Goal: Transaction & Acquisition: Purchase product/service

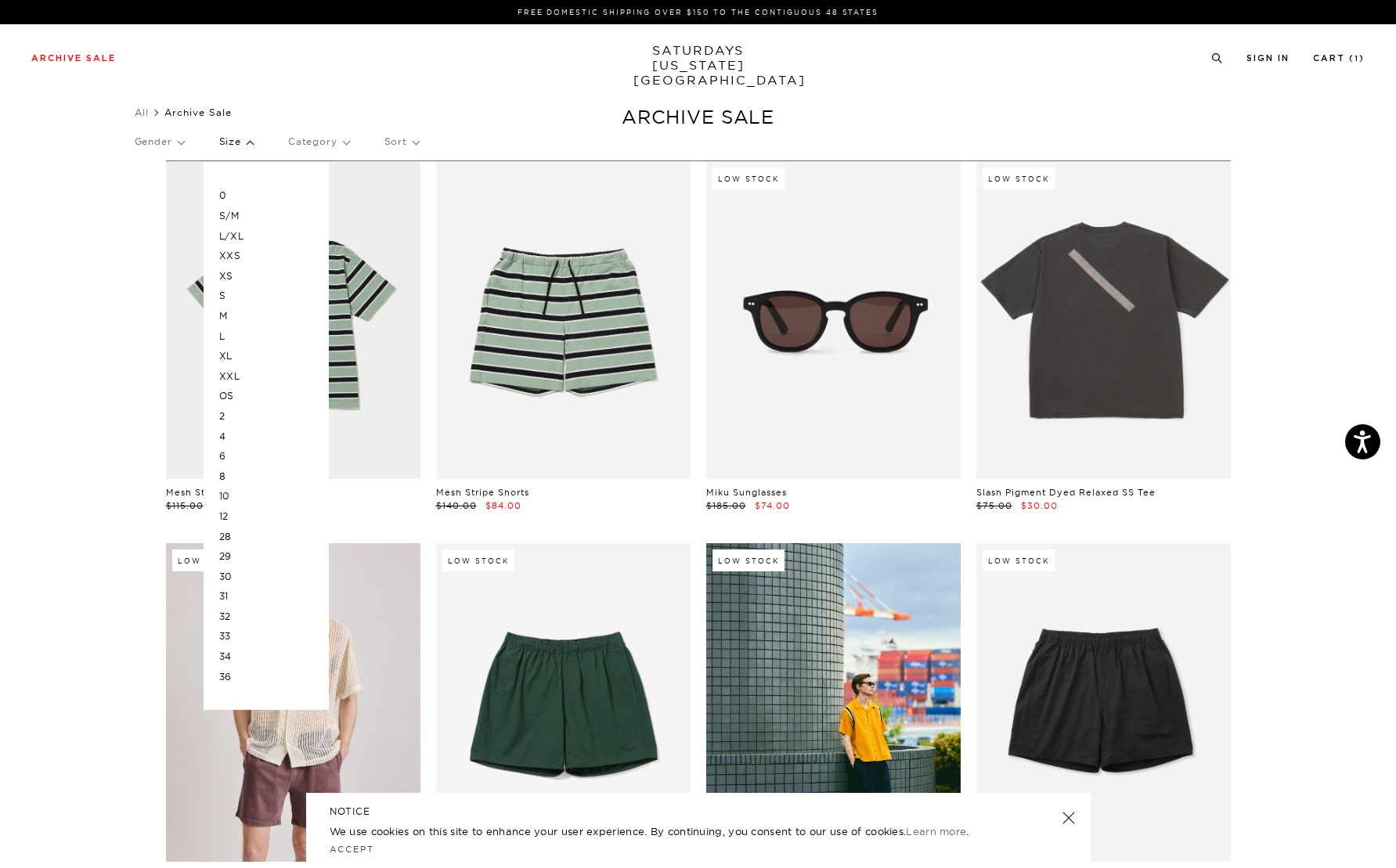
click at [237, 233] on p "L/XL" at bounding box center [266, 236] width 94 height 21
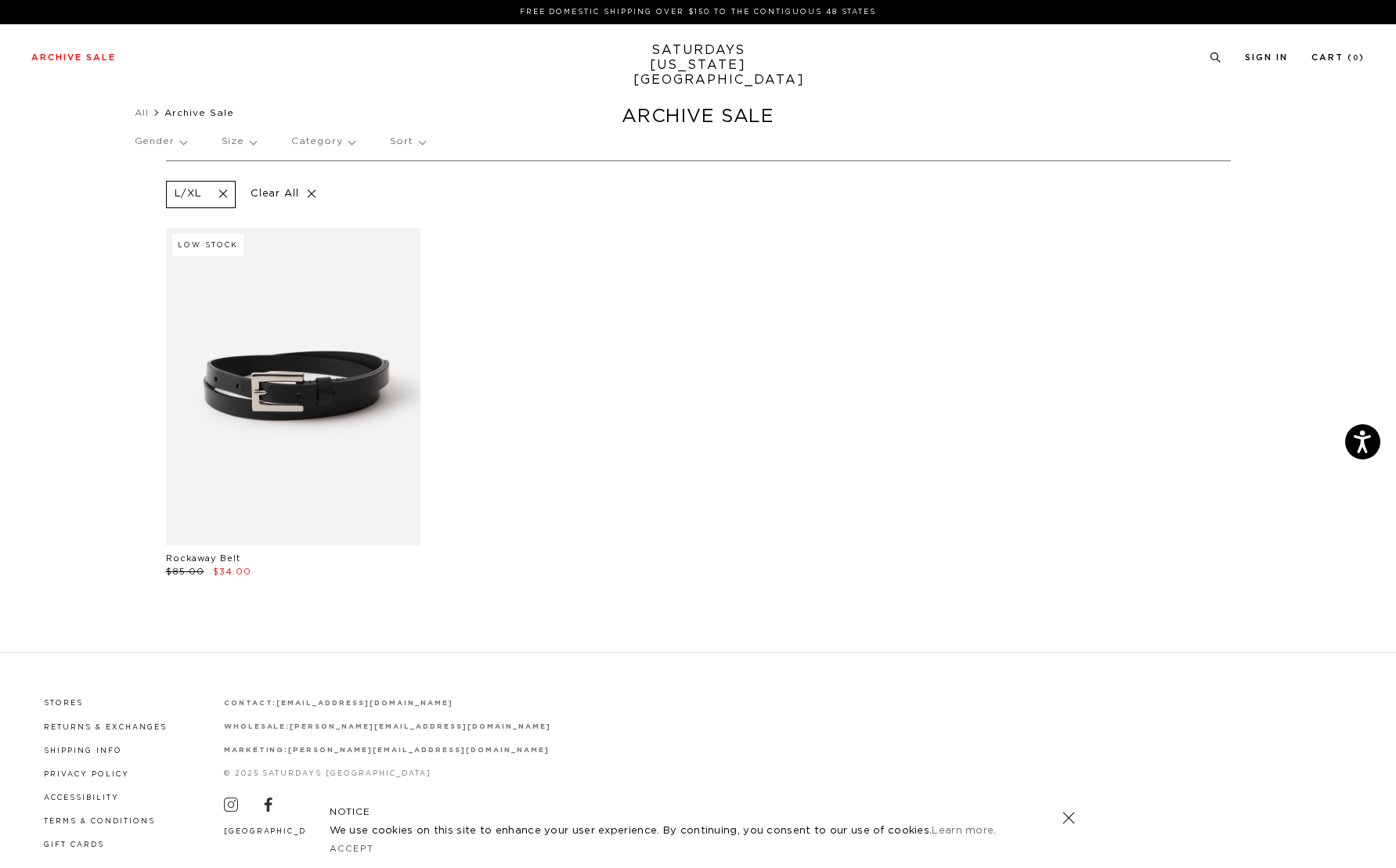
click at [241, 142] on p "Size" at bounding box center [238, 141] width 34 height 36
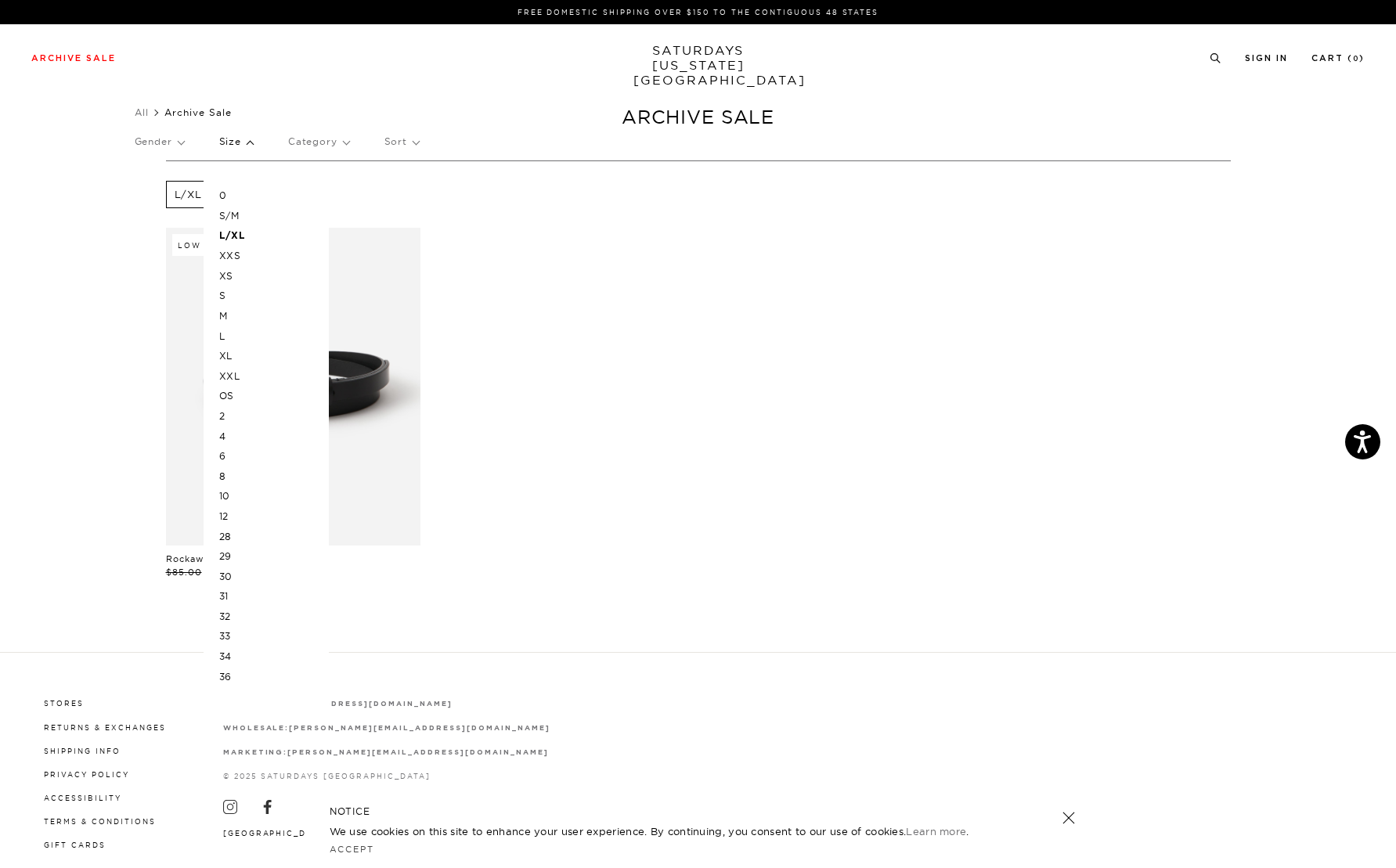
click at [228, 313] on p "M" at bounding box center [266, 316] width 94 height 21
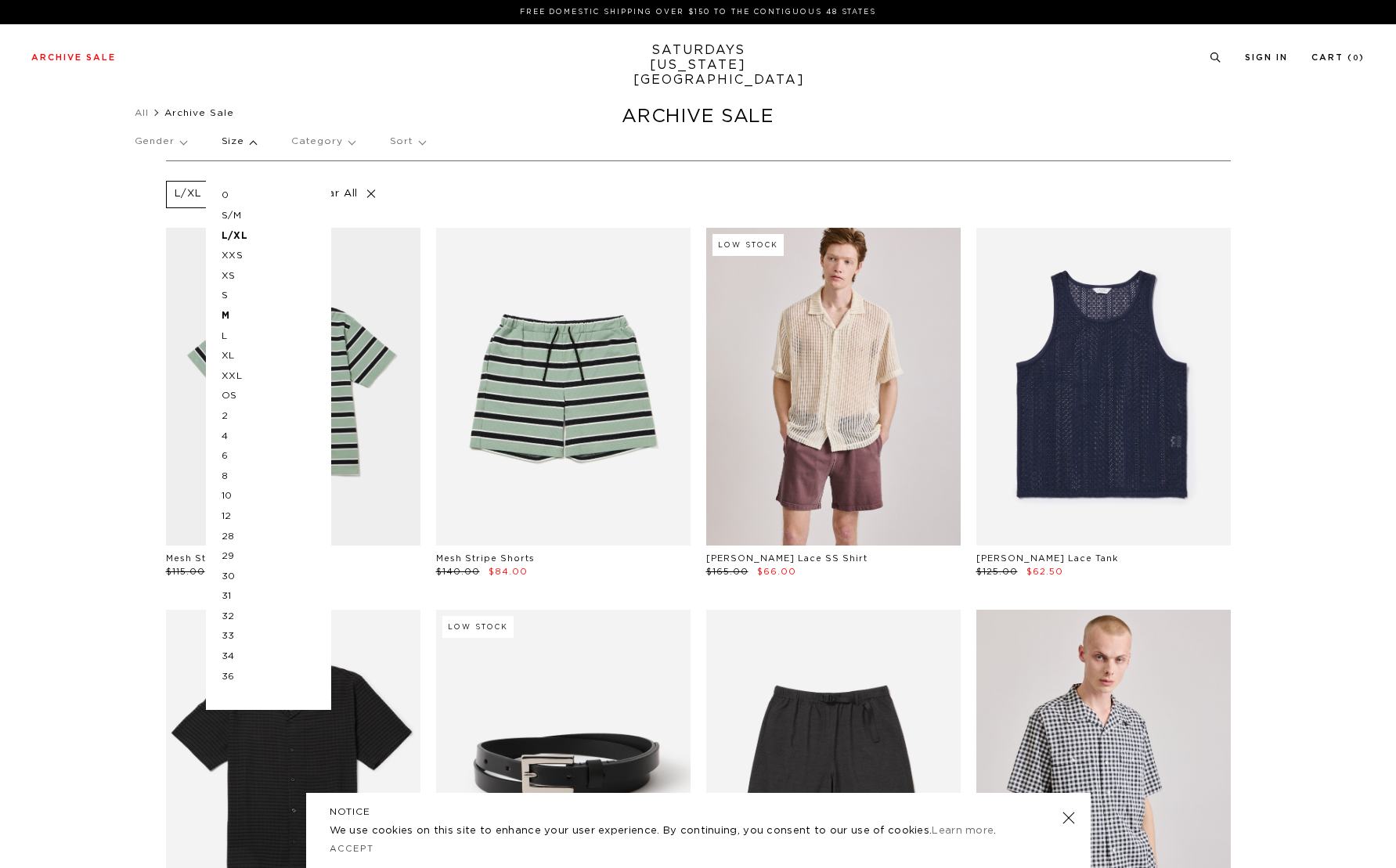
click at [225, 339] on p "L" at bounding box center [268, 336] width 94 height 21
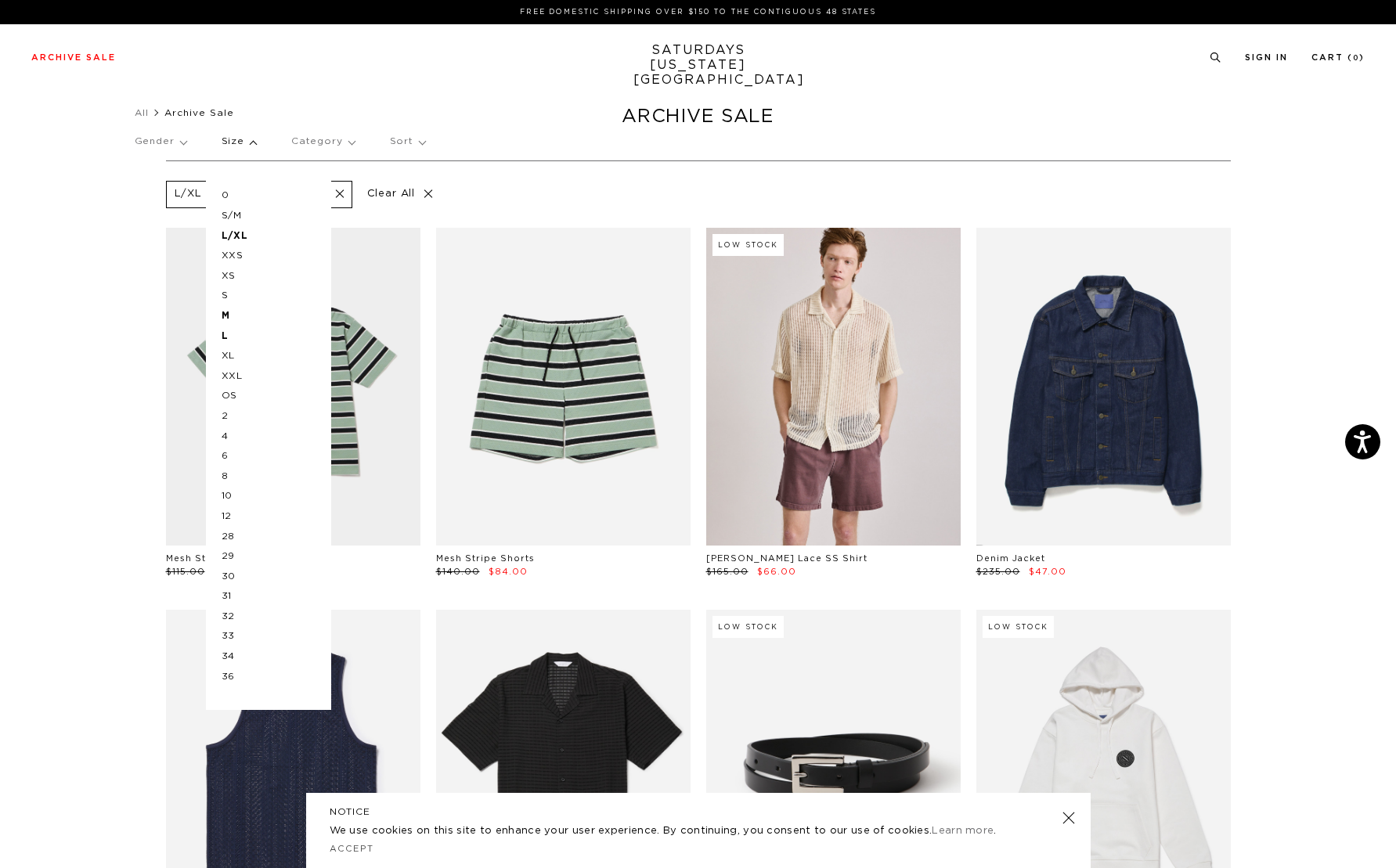
click at [230, 572] on p "30" at bounding box center [268, 576] width 94 height 21
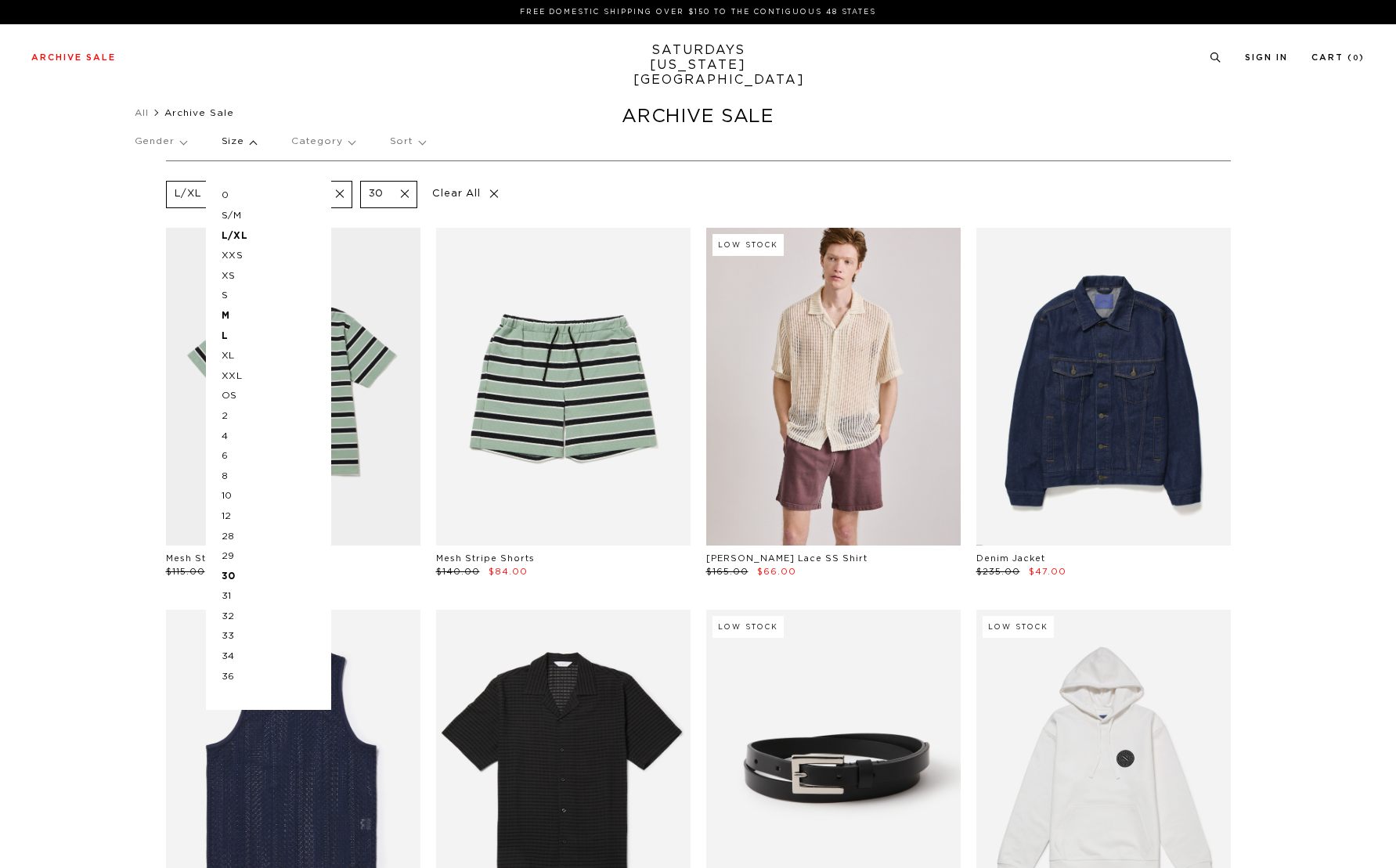
click at [230, 596] on p "31" at bounding box center [268, 596] width 94 height 21
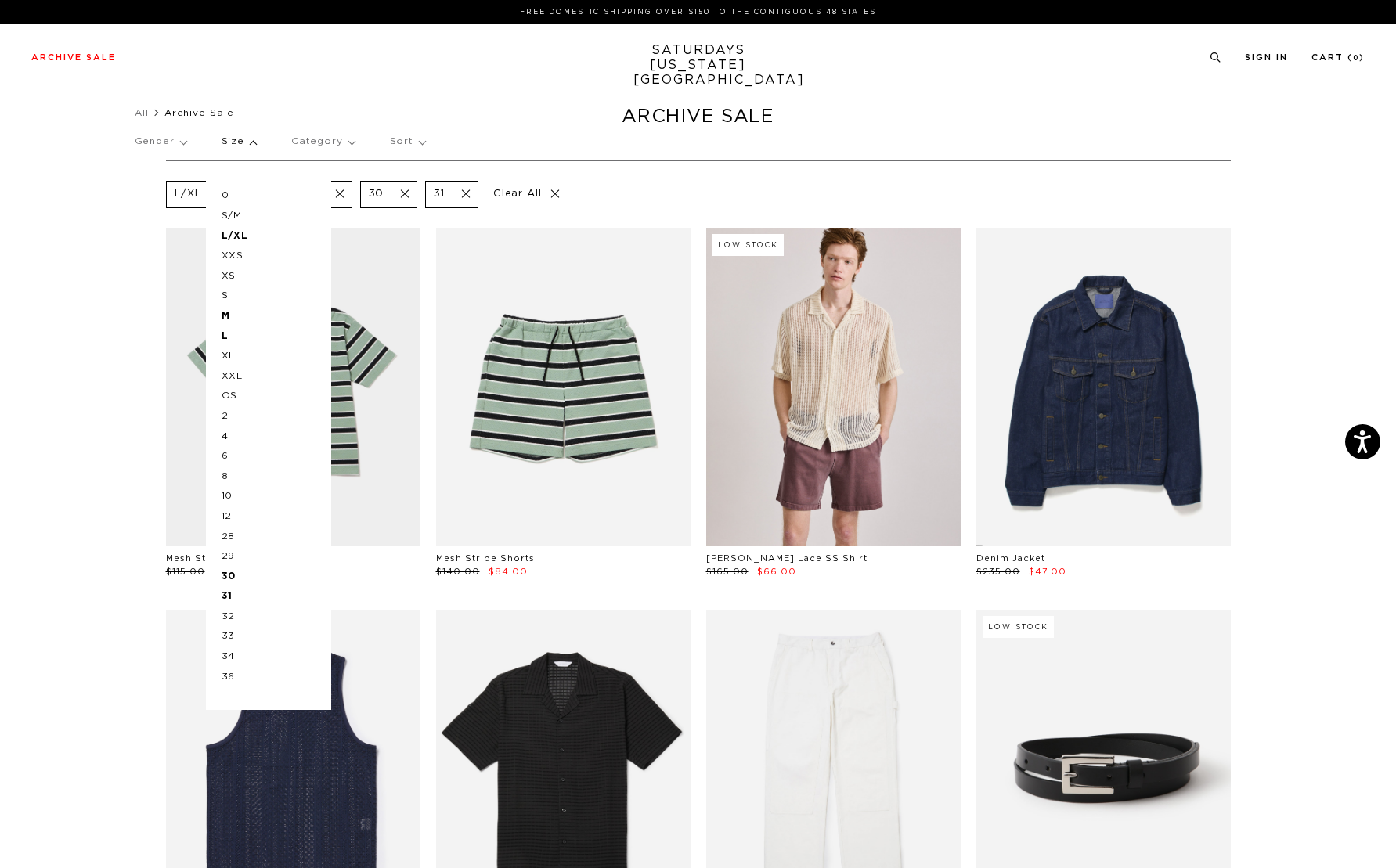
click at [229, 617] on p "32" at bounding box center [268, 617] width 94 height 21
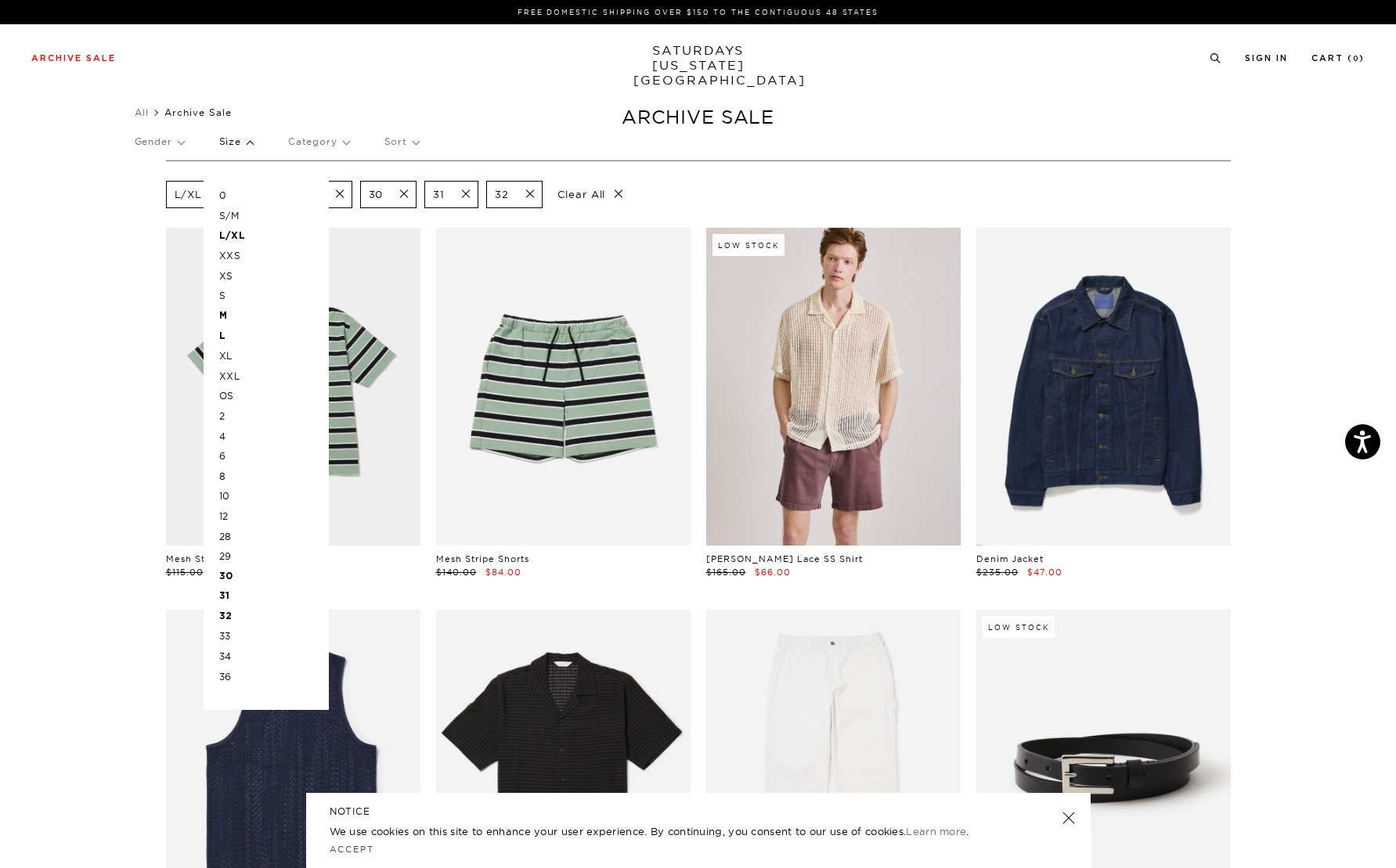
click at [229, 500] on p "10" at bounding box center [266, 496] width 94 height 21
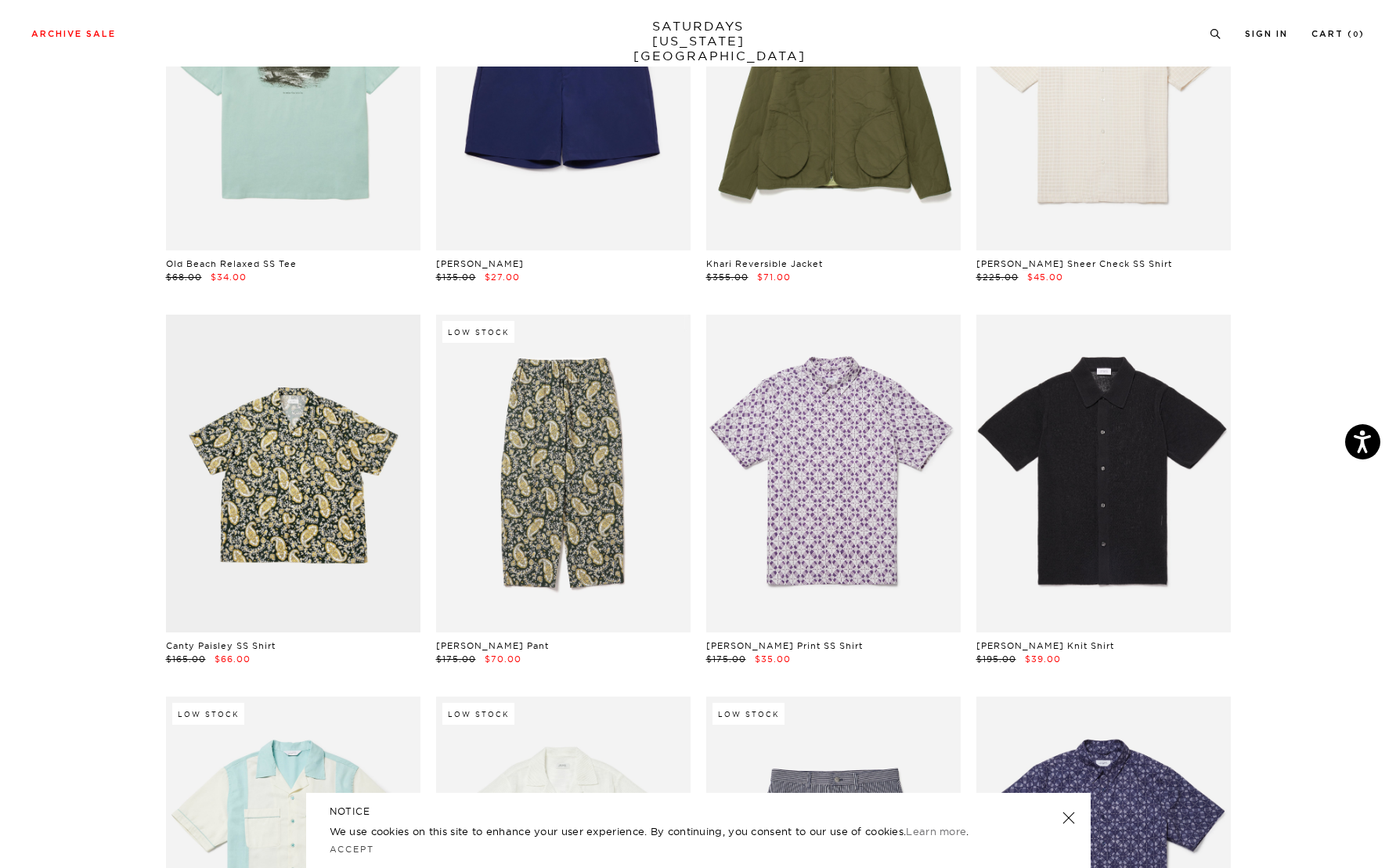
scroll to position [3522, 0]
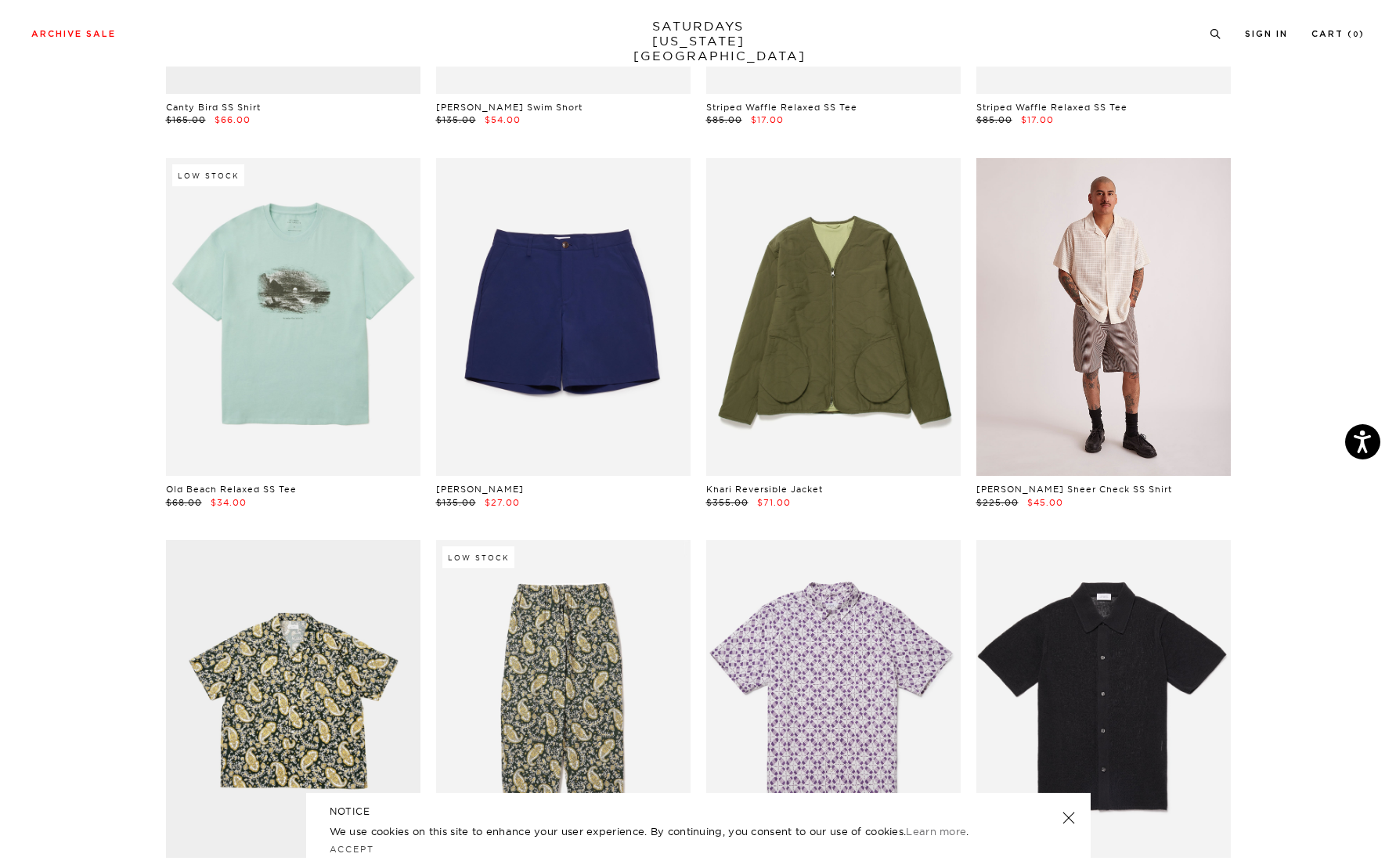
drag, startPoint x: 1306, startPoint y: 302, endPoint x: 1122, endPoint y: 313, distance: 184.3
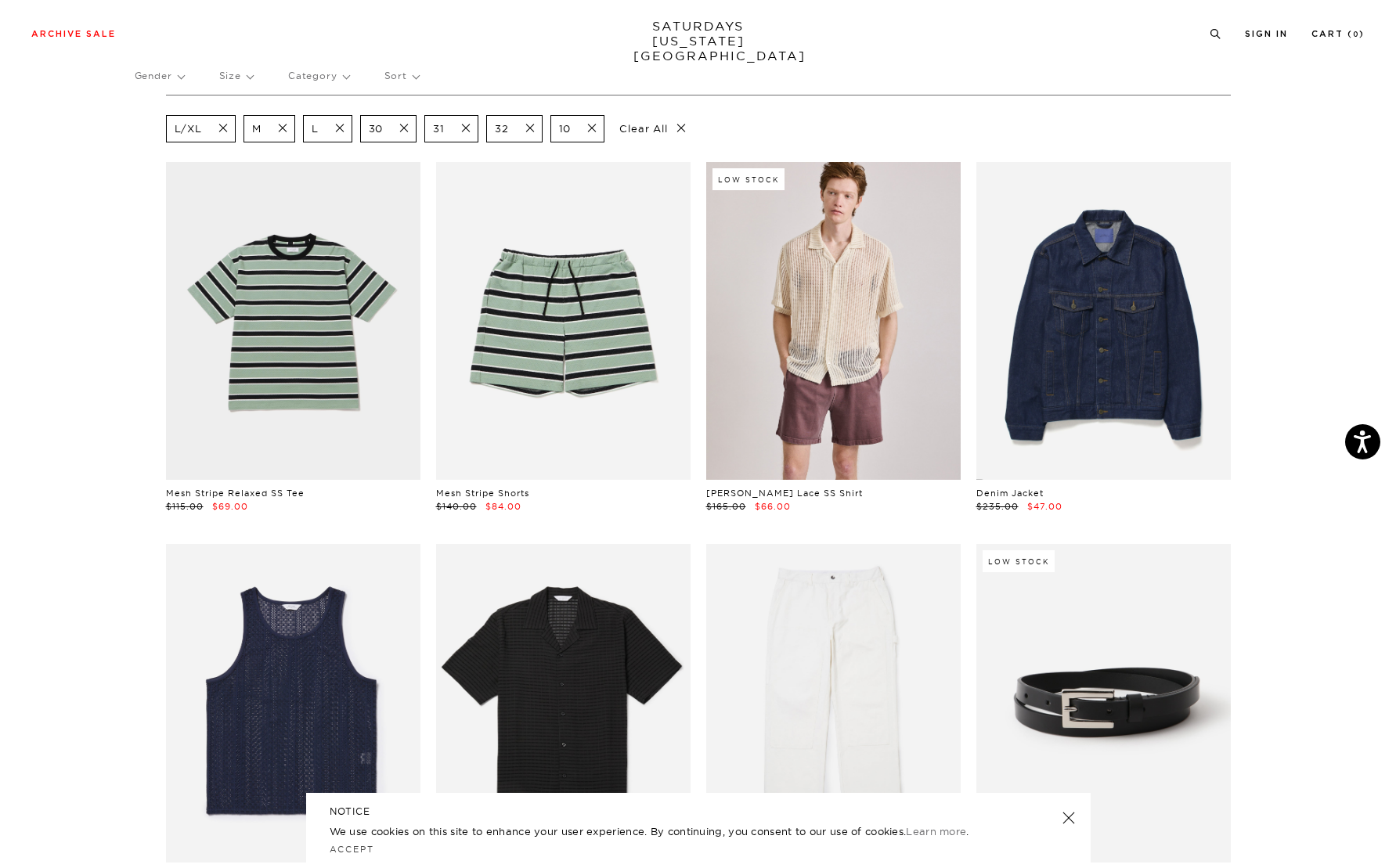
scroll to position [0, 0]
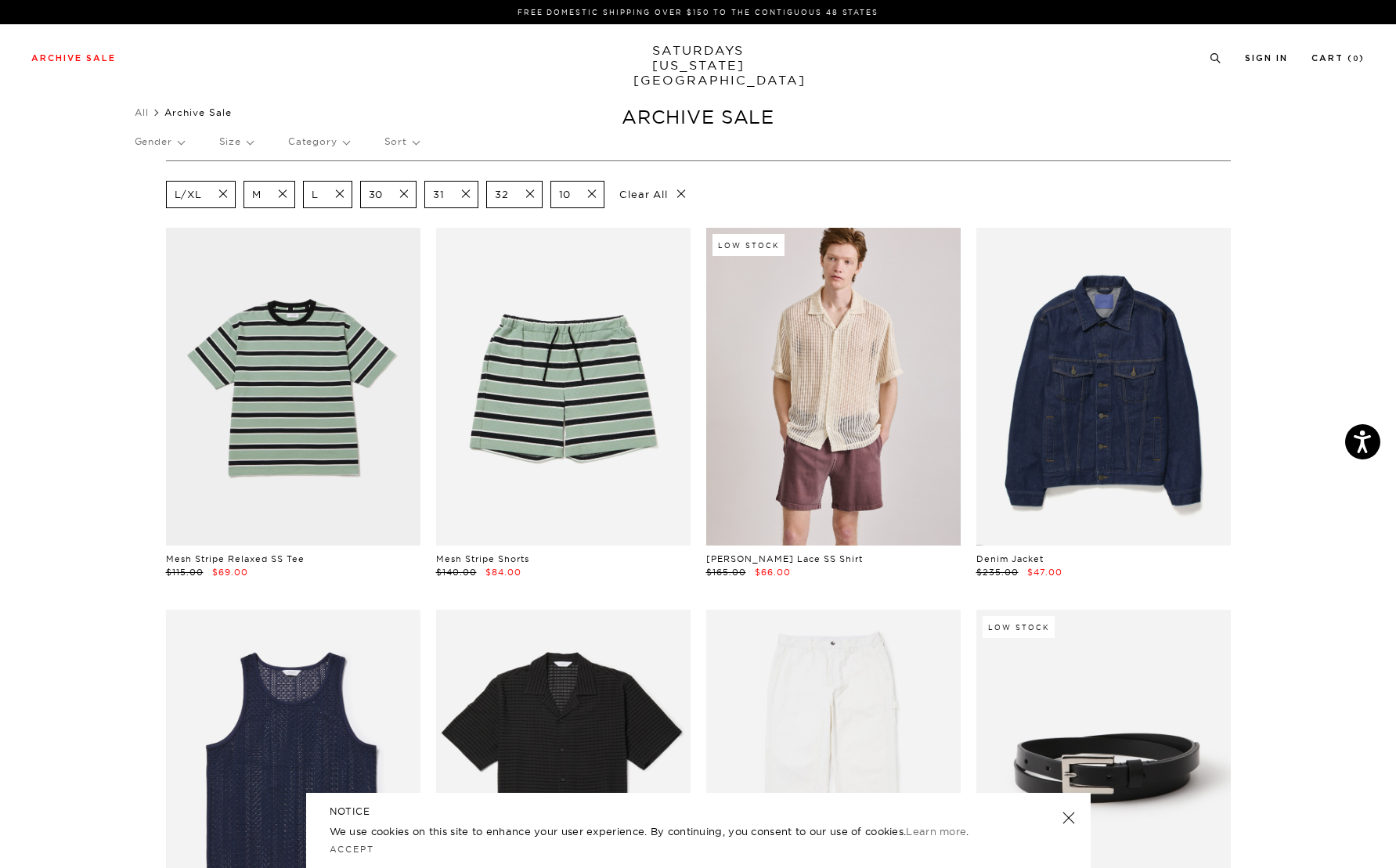
click at [184, 139] on p "Gender" at bounding box center [160, 141] width 49 height 36
click at [157, 197] on p "Mens" at bounding box center [182, 196] width 94 height 21
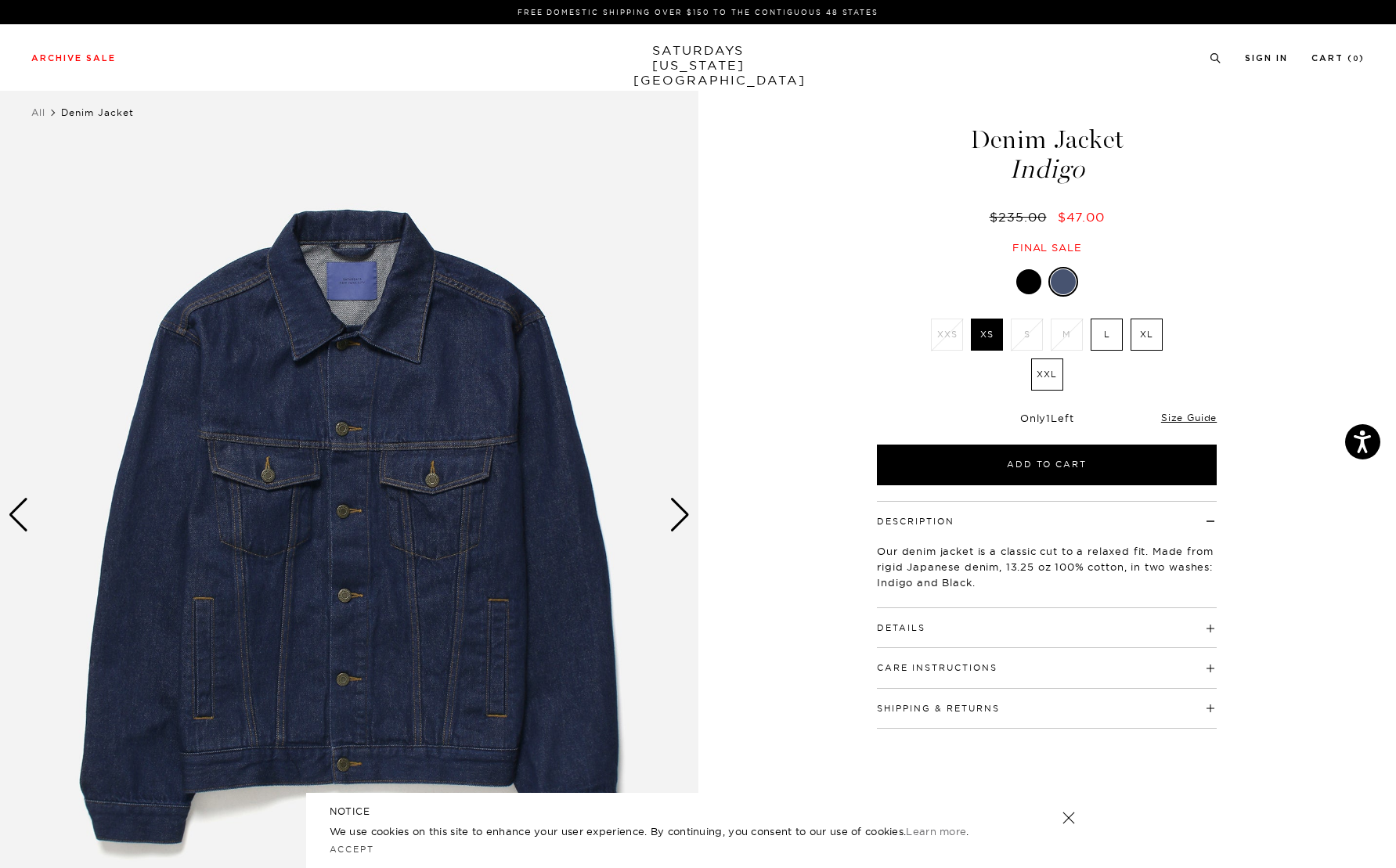
click at [1027, 278] on div at bounding box center [1029, 282] width 25 height 25
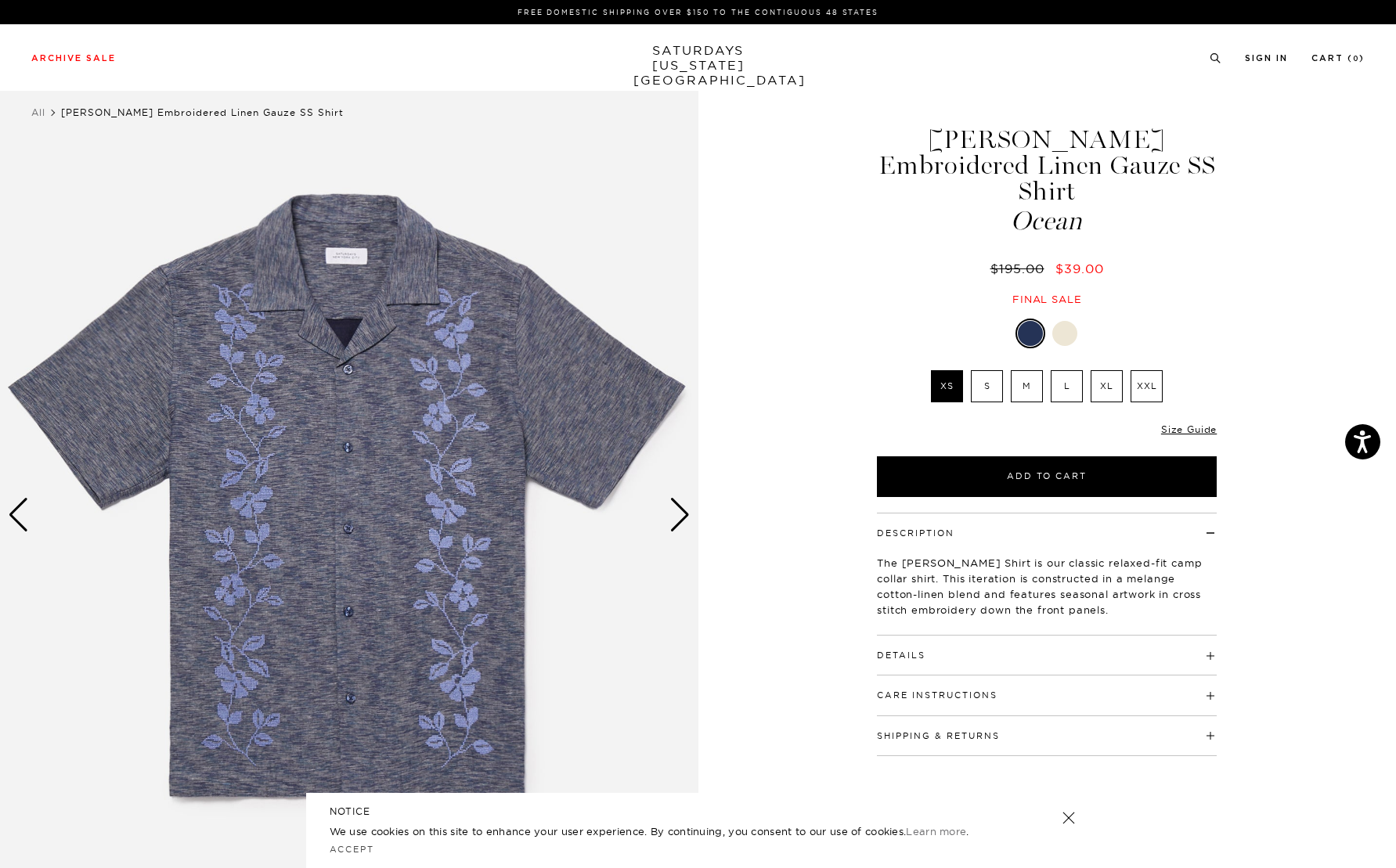
click at [1027, 370] on label "M" at bounding box center [1026, 386] width 32 height 32
click at [0, 0] on input "M" at bounding box center [0, 0] width 0 height 0
click at [685, 514] on div "Next slide" at bounding box center [680, 515] width 22 height 34
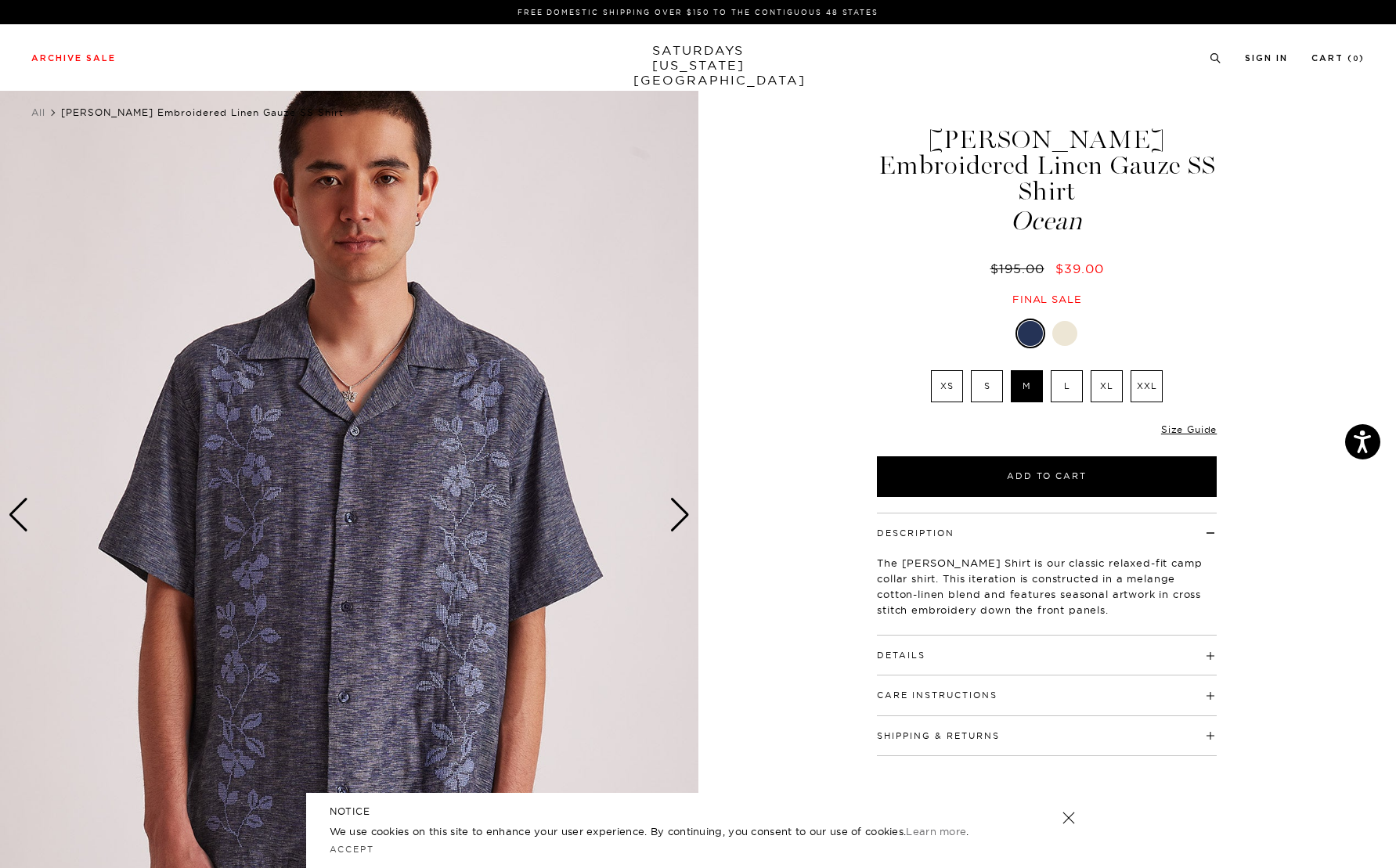
click at [682, 514] on div "Next slide" at bounding box center [680, 515] width 22 height 34
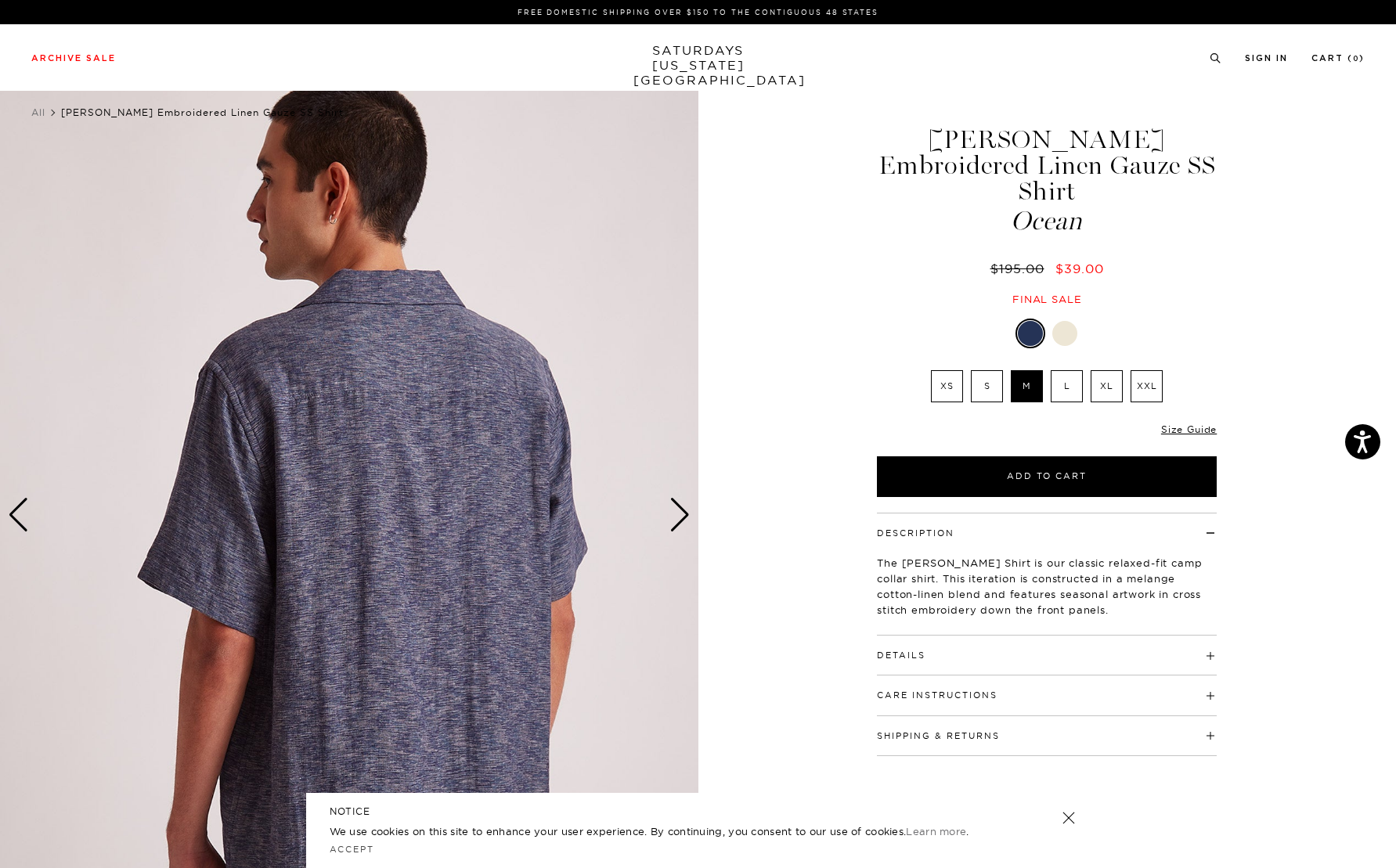
click at [682, 514] on div "Next slide" at bounding box center [680, 515] width 22 height 34
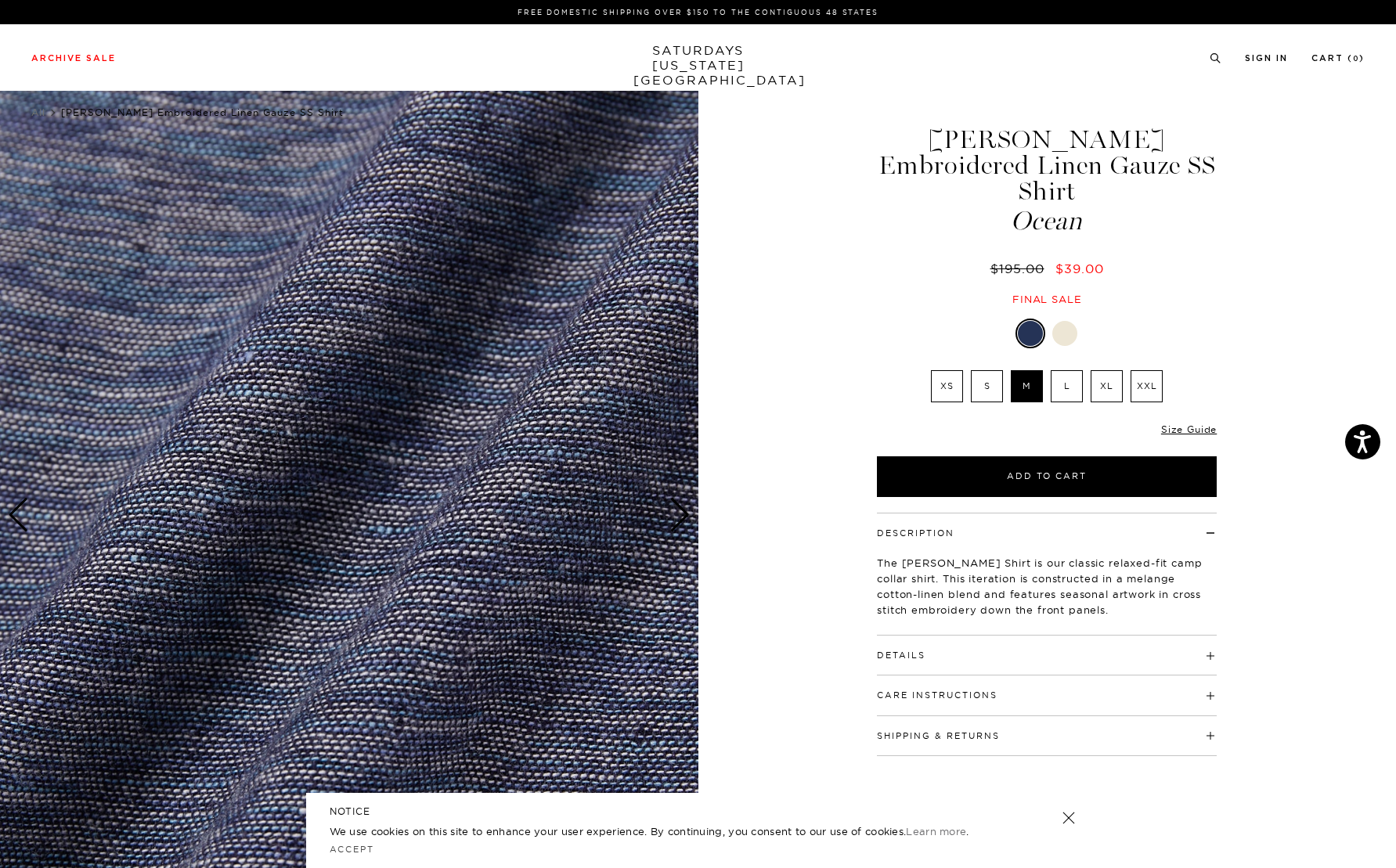
click at [682, 514] on div "Next slide" at bounding box center [680, 515] width 22 height 34
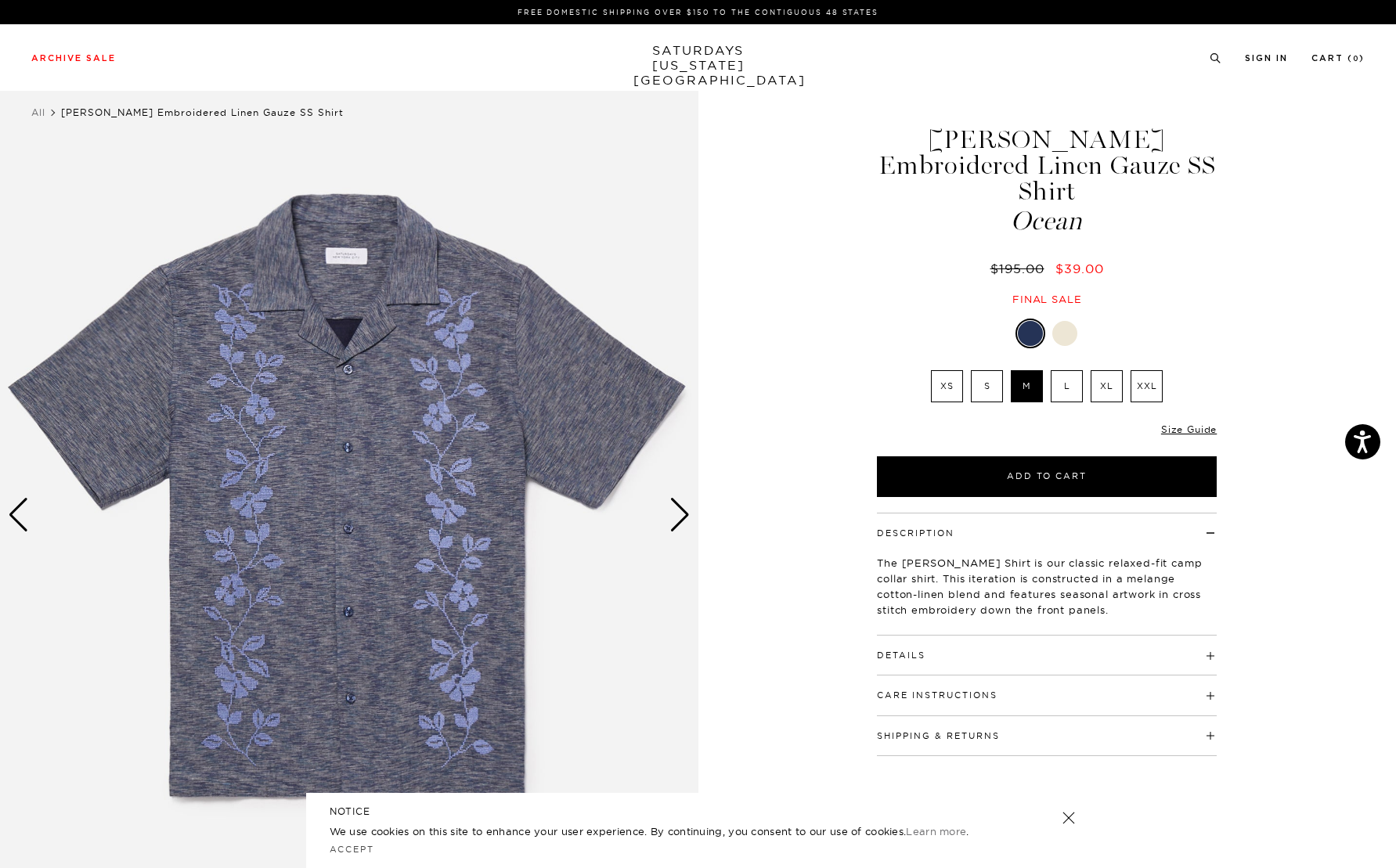
click at [505, 416] on img at bounding box center [349, 515] width 698 height 872
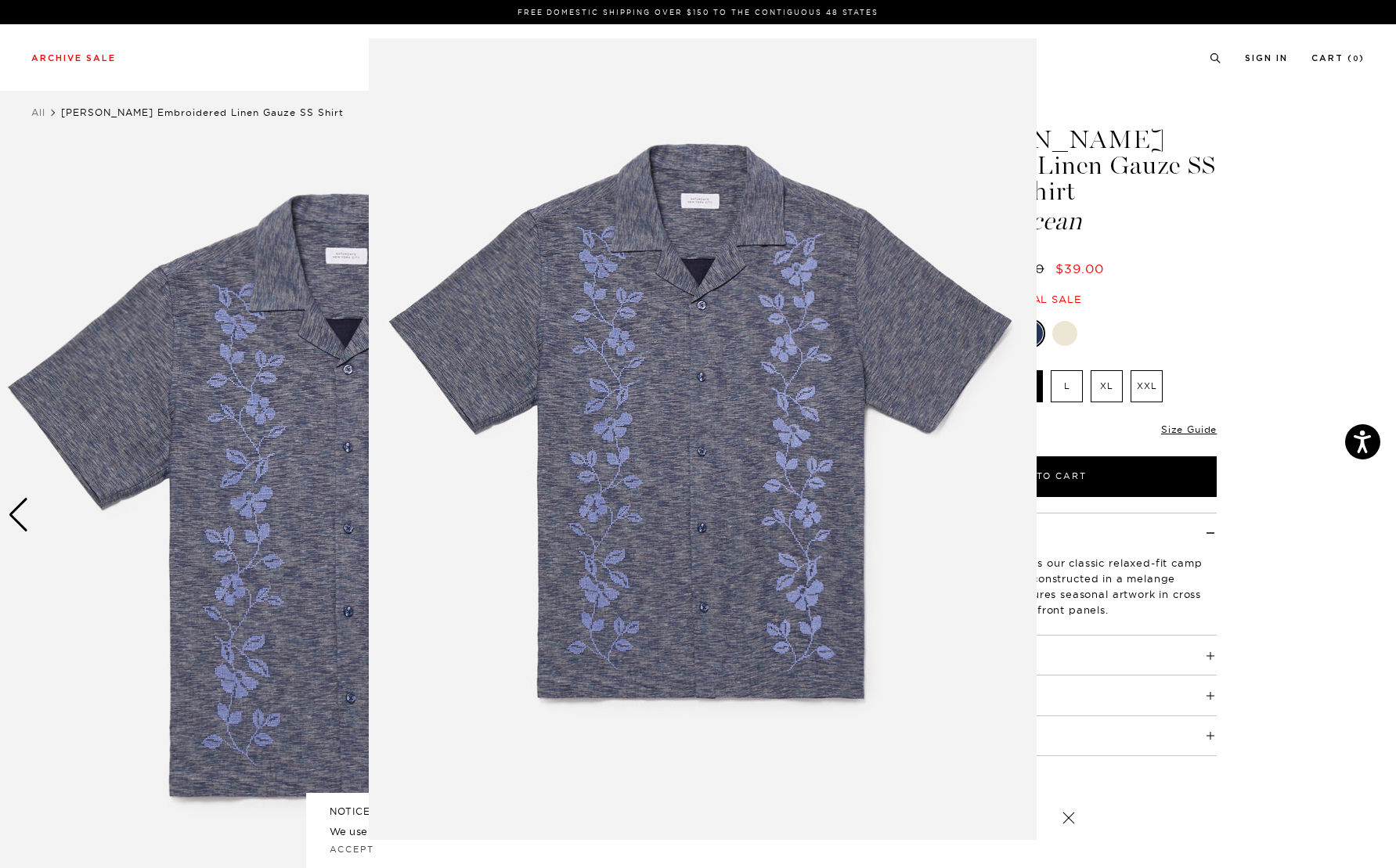
click at [505, 416] on img at bounding box center [703, 438] width 668 height 801
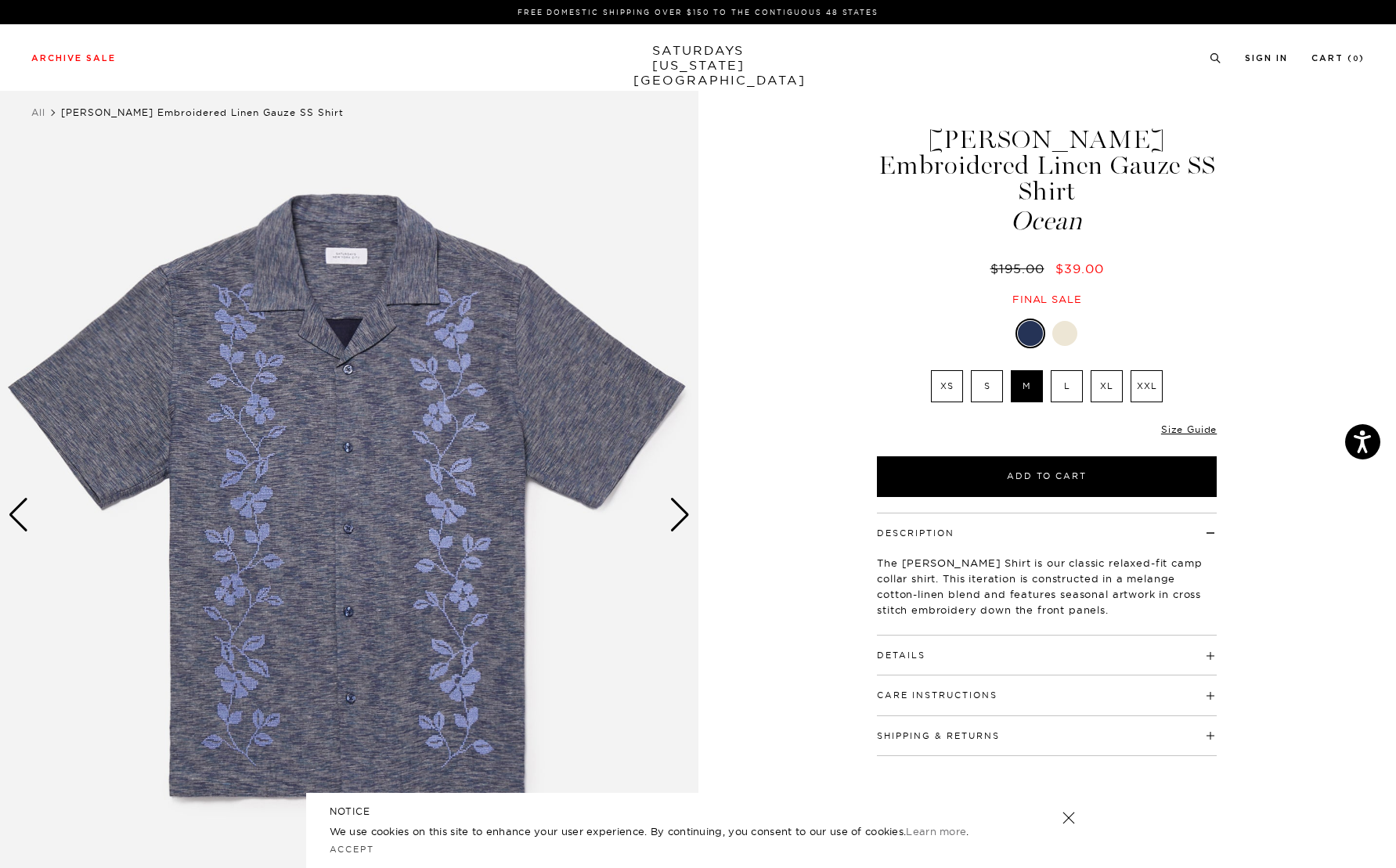
click at [670, 511] on div "Next slide" at bounding box center [680, 515] width 22 height 34
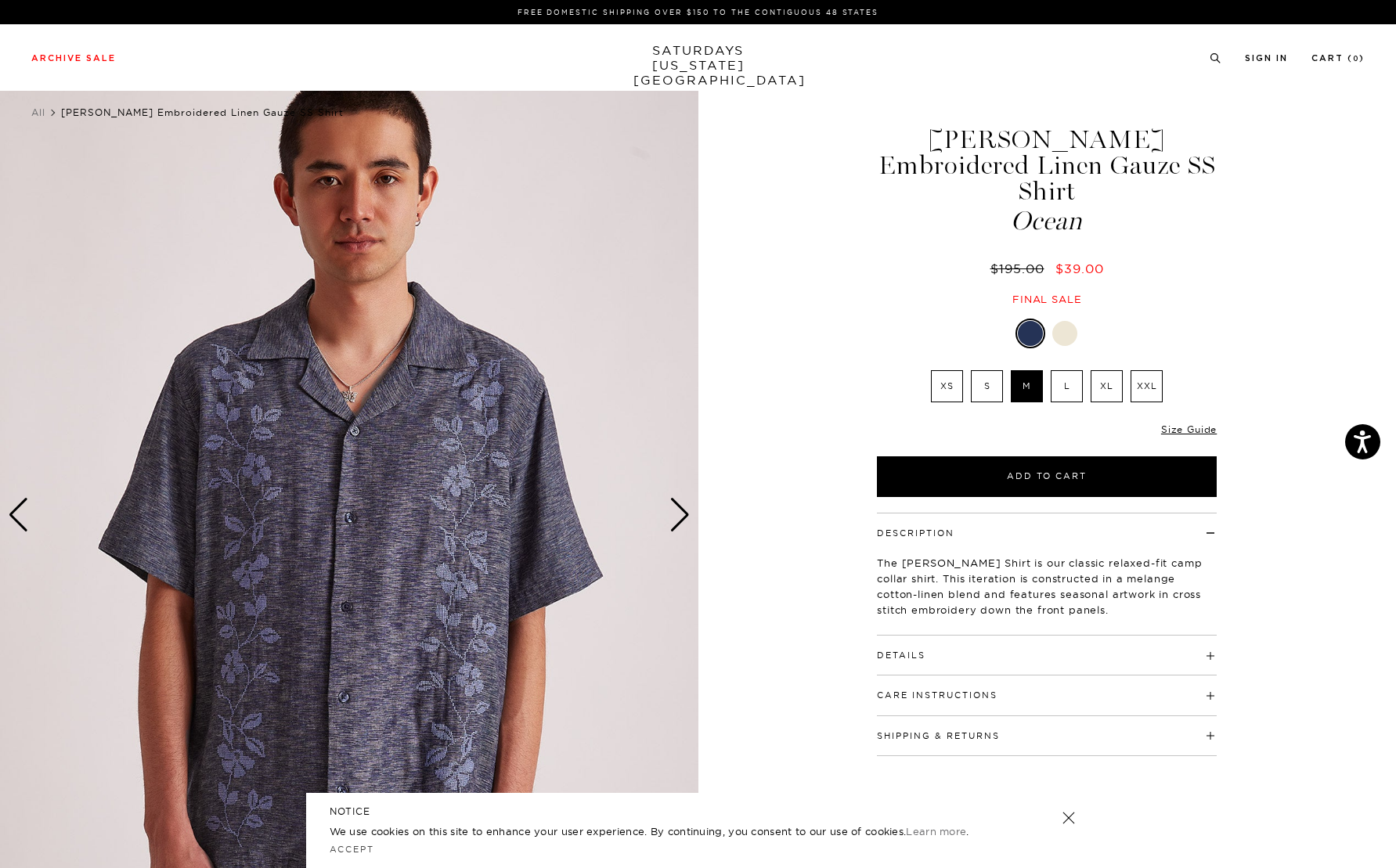
click at [671, 518] on div "Next slide" at bounding box center [680, 515] width 22 height 34
click at [675, 515] on div "Next slide" at bounding box center [680, 515] width 22 height 34
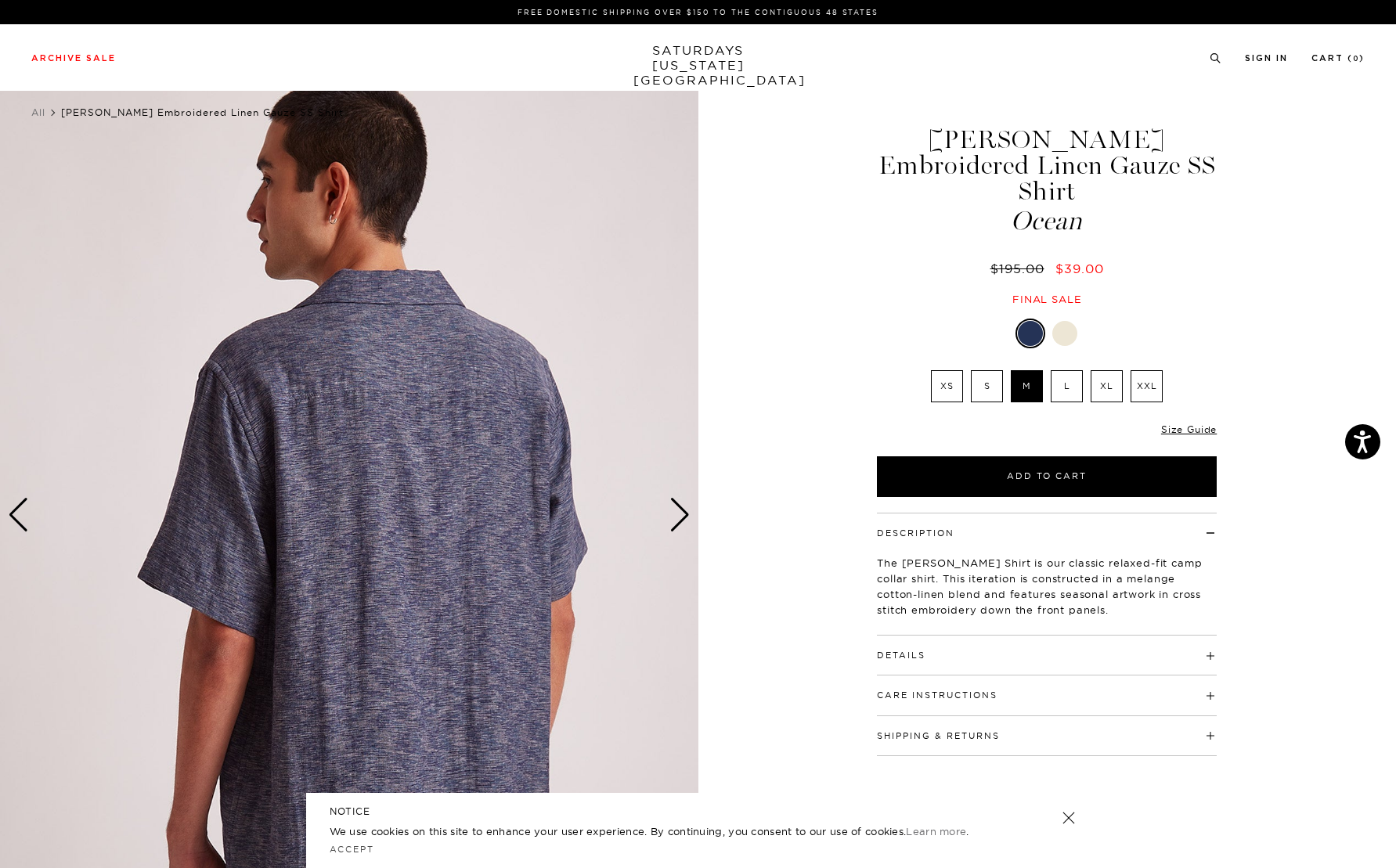
click at [675, 515] on div "Next slide" at bounding box center [680, 515] width 22 height 34
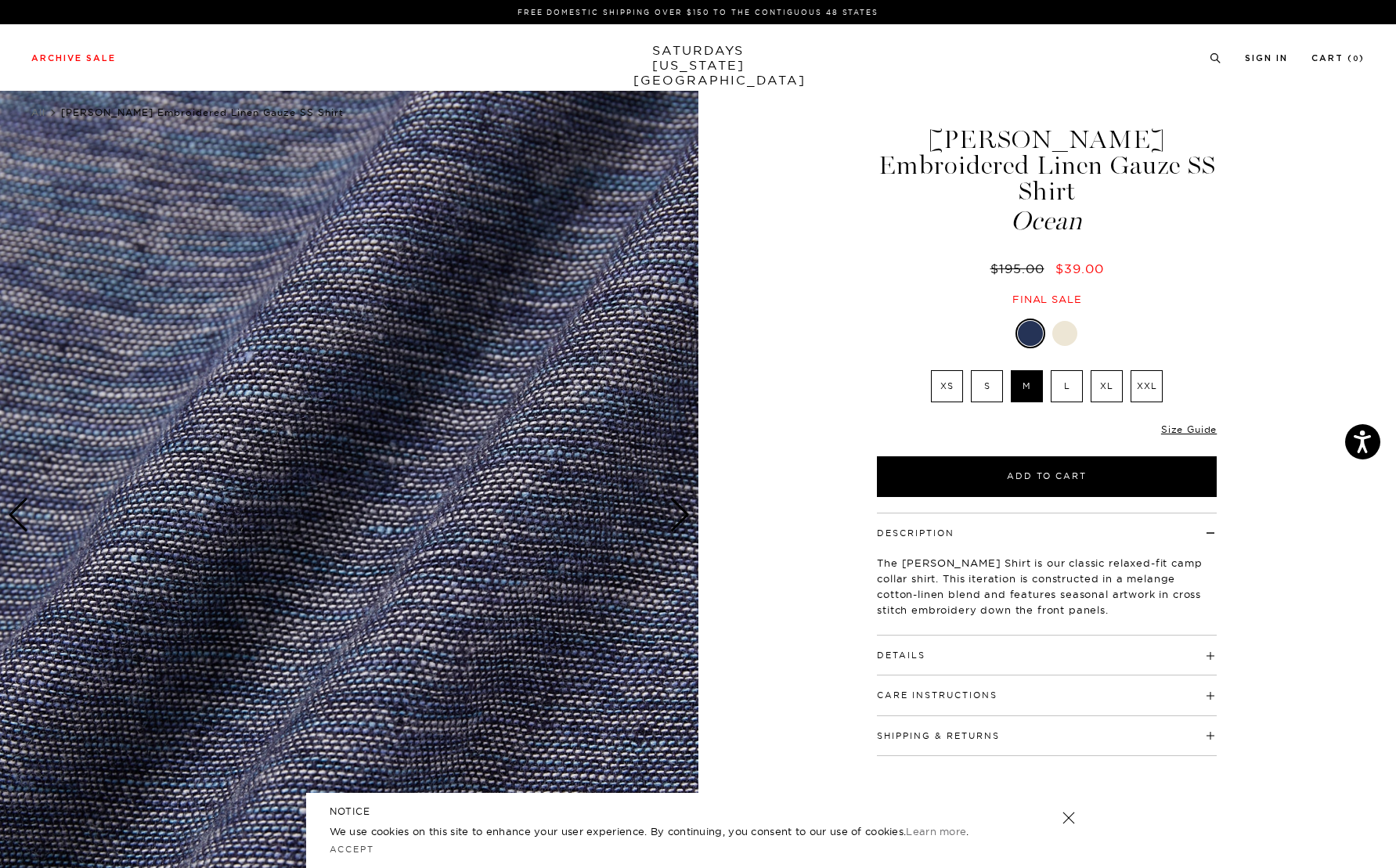
click at [675, 515] on div "Next slide" at bounding box center [680, 515] width 22 height 34
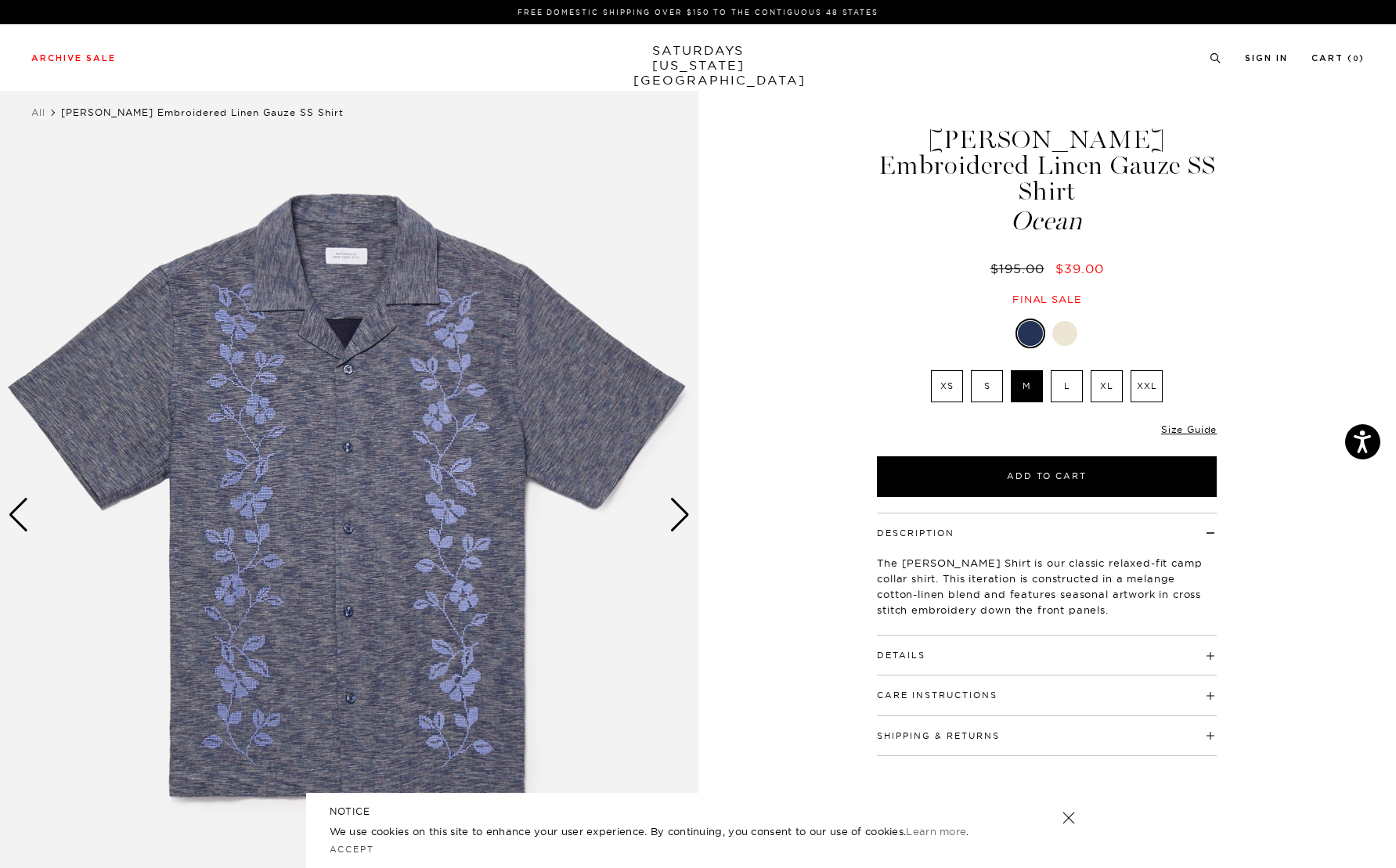
click at [1071, 321] on div at bounding box center [1065, 334] width 25 height 25
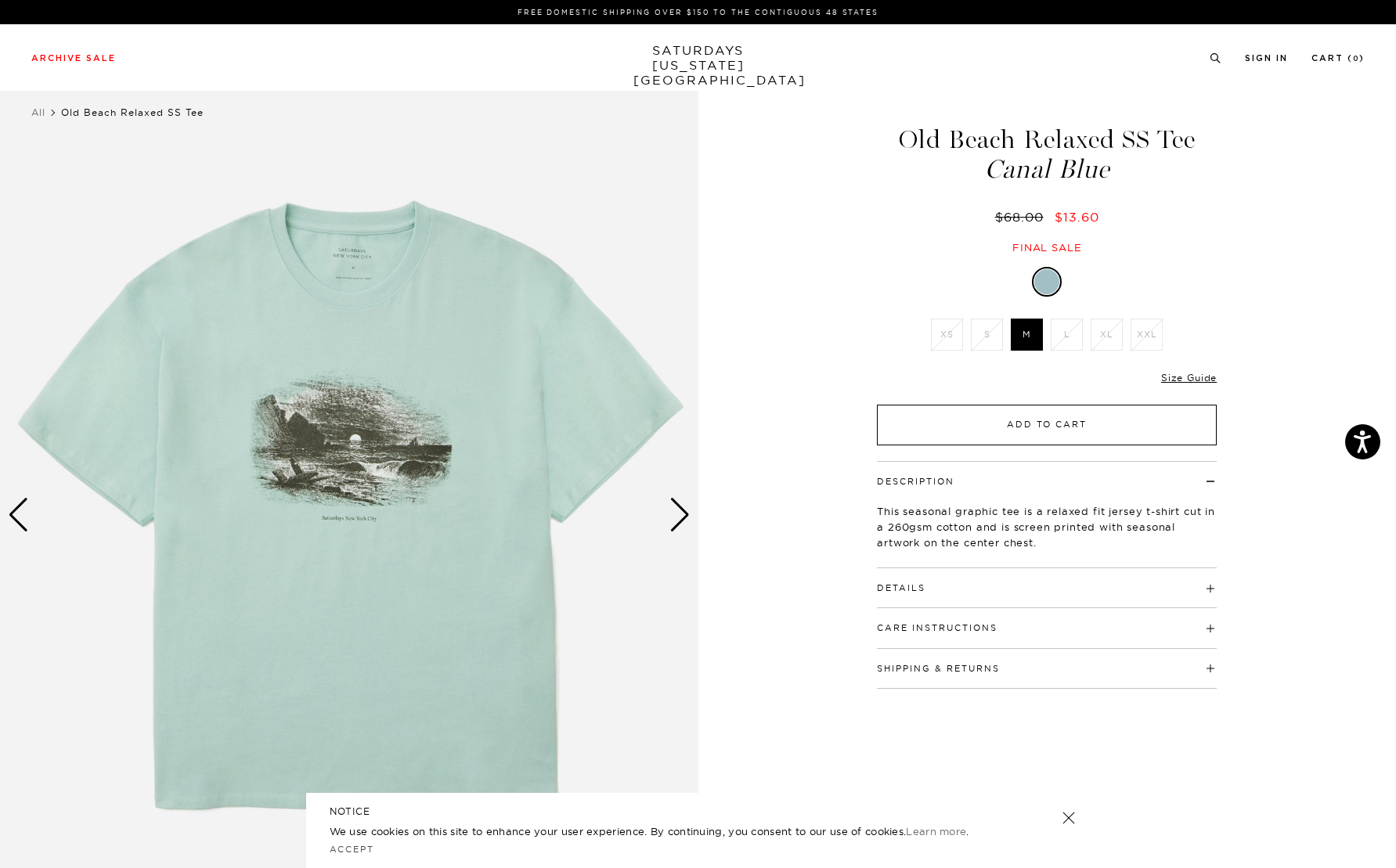
click at [1053, 428] on button "Add to Cart" at bounding box center [1047, 425] width 340 height 41
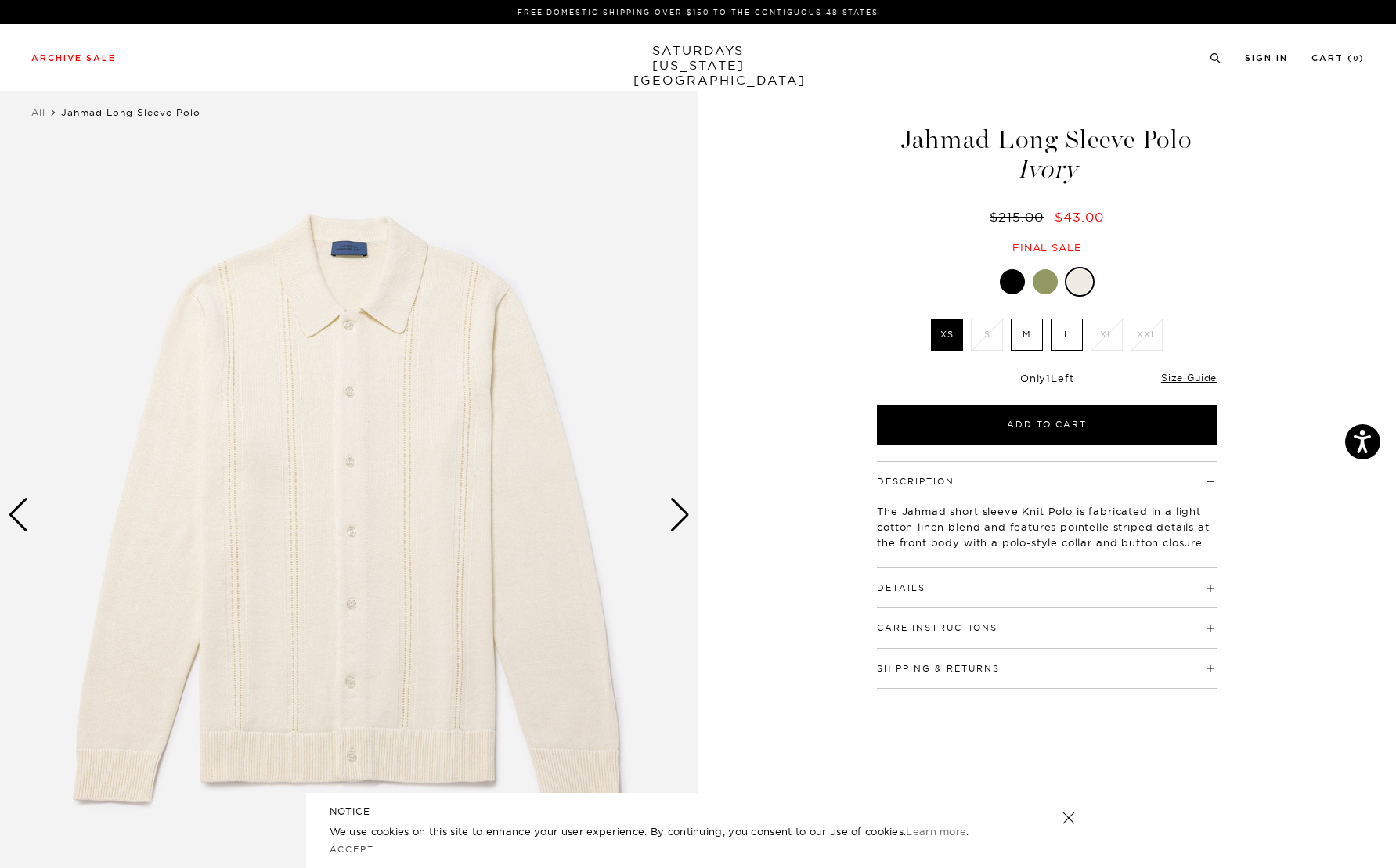
click at [678, 524] on div "Next slide" at bounding box center [680, 515] width 22 height 34
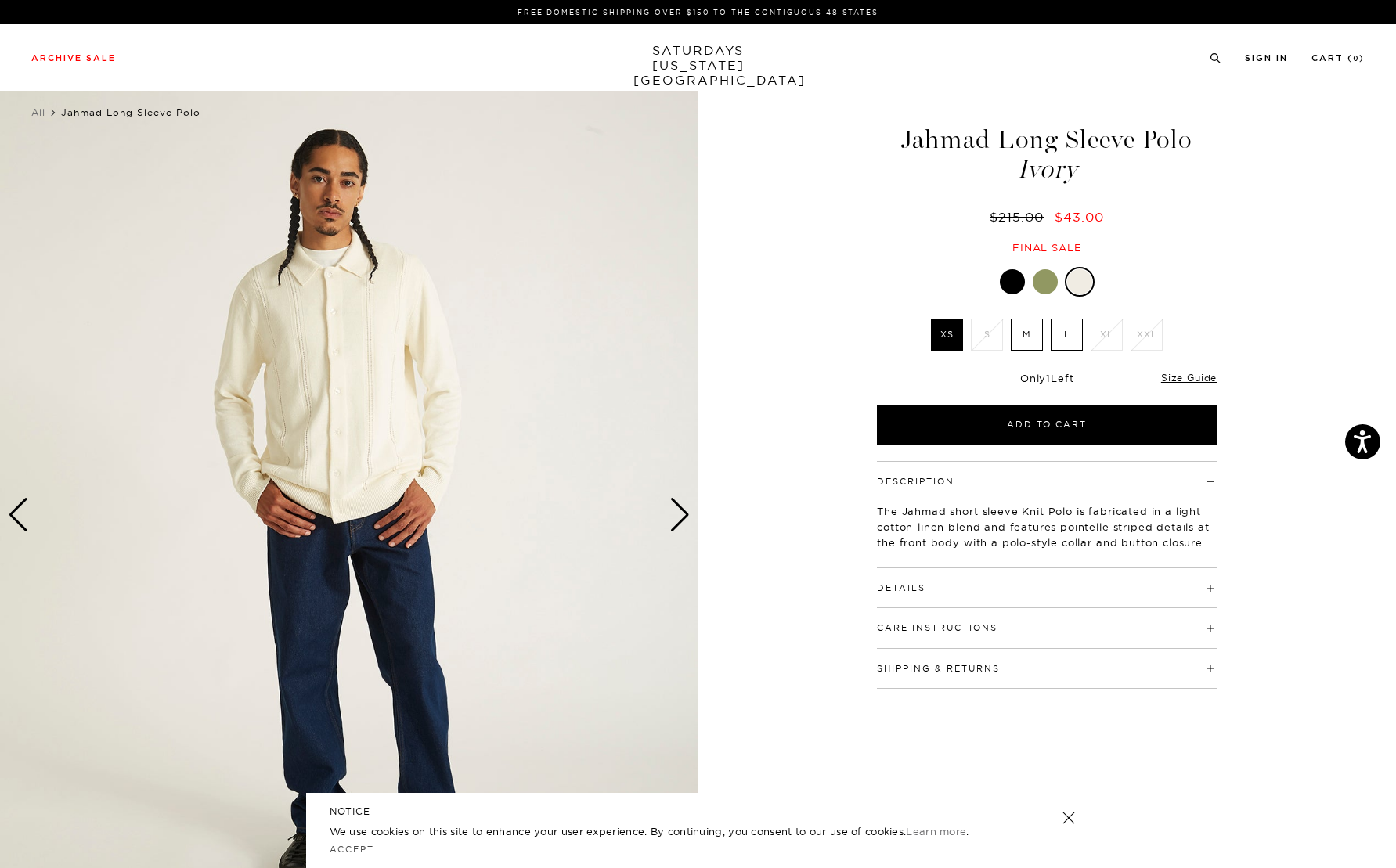
click at [678, 523] on div "Next slide" at bounding box center [680, 515] width 22 height 34
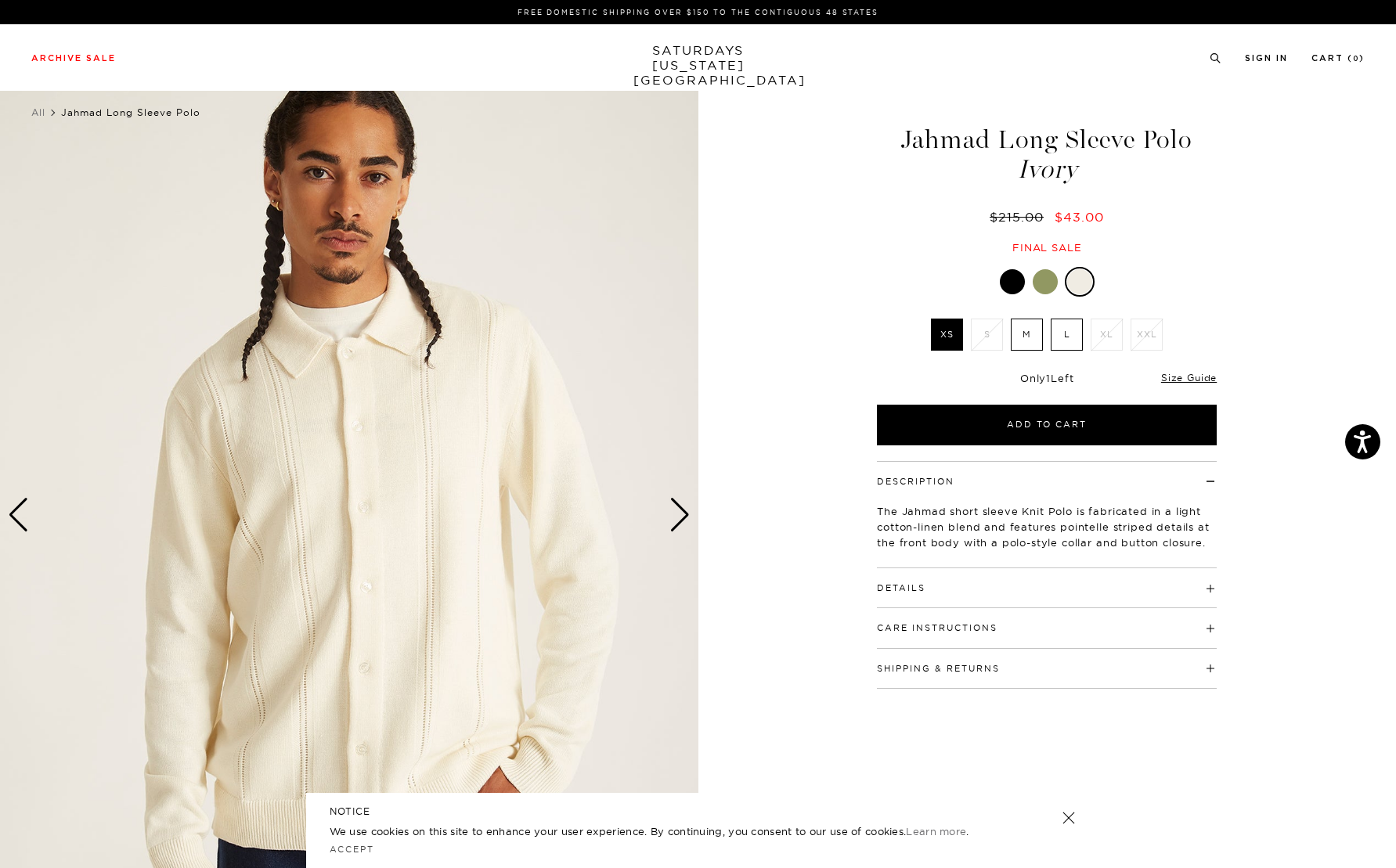
click at [678, 523] on div "Next slide" at bounding box center [680, 515] width 22 height 34
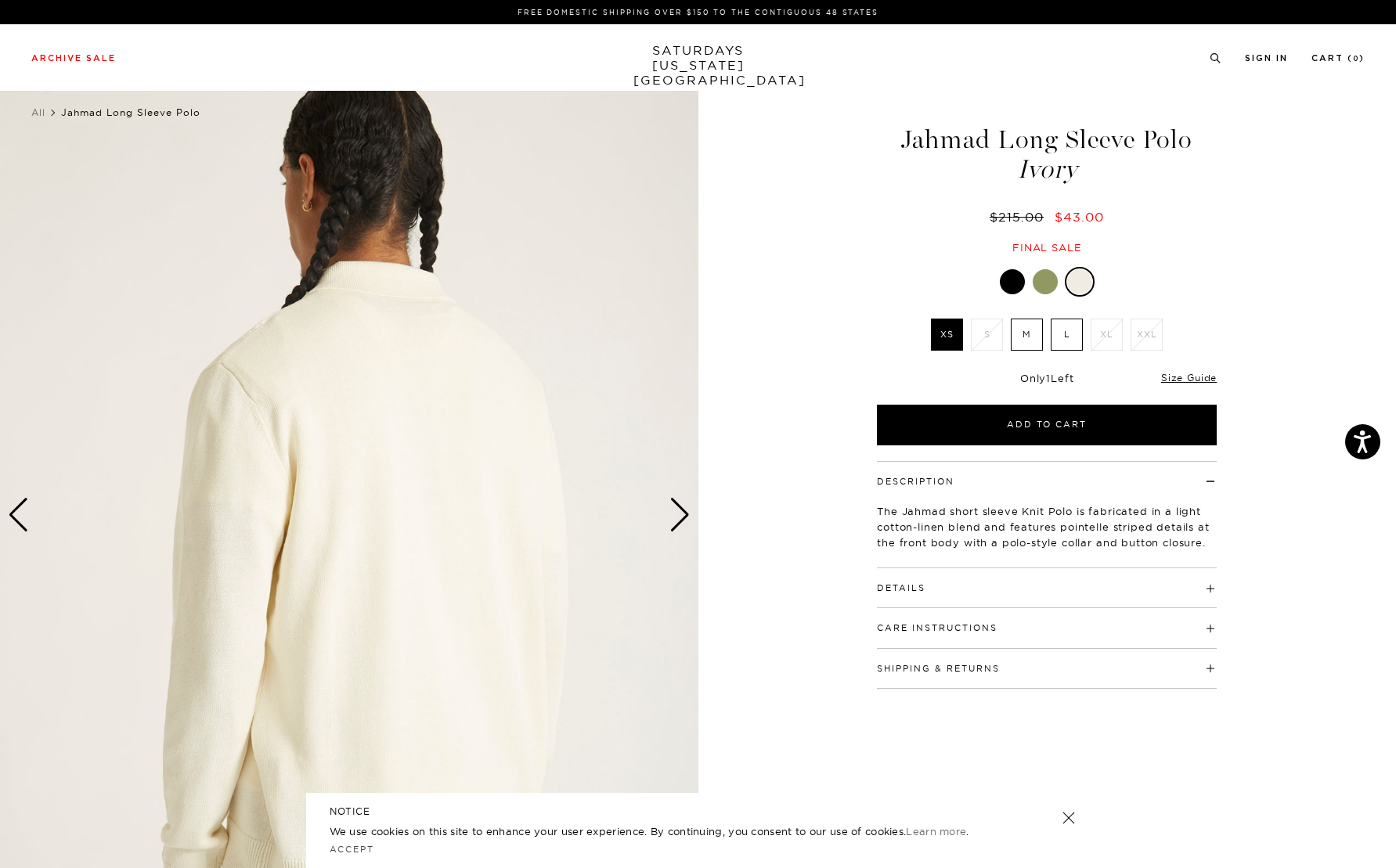
click at [678, 523] on div "Next slide" at bounding box center [680, 515] width 22 height 34
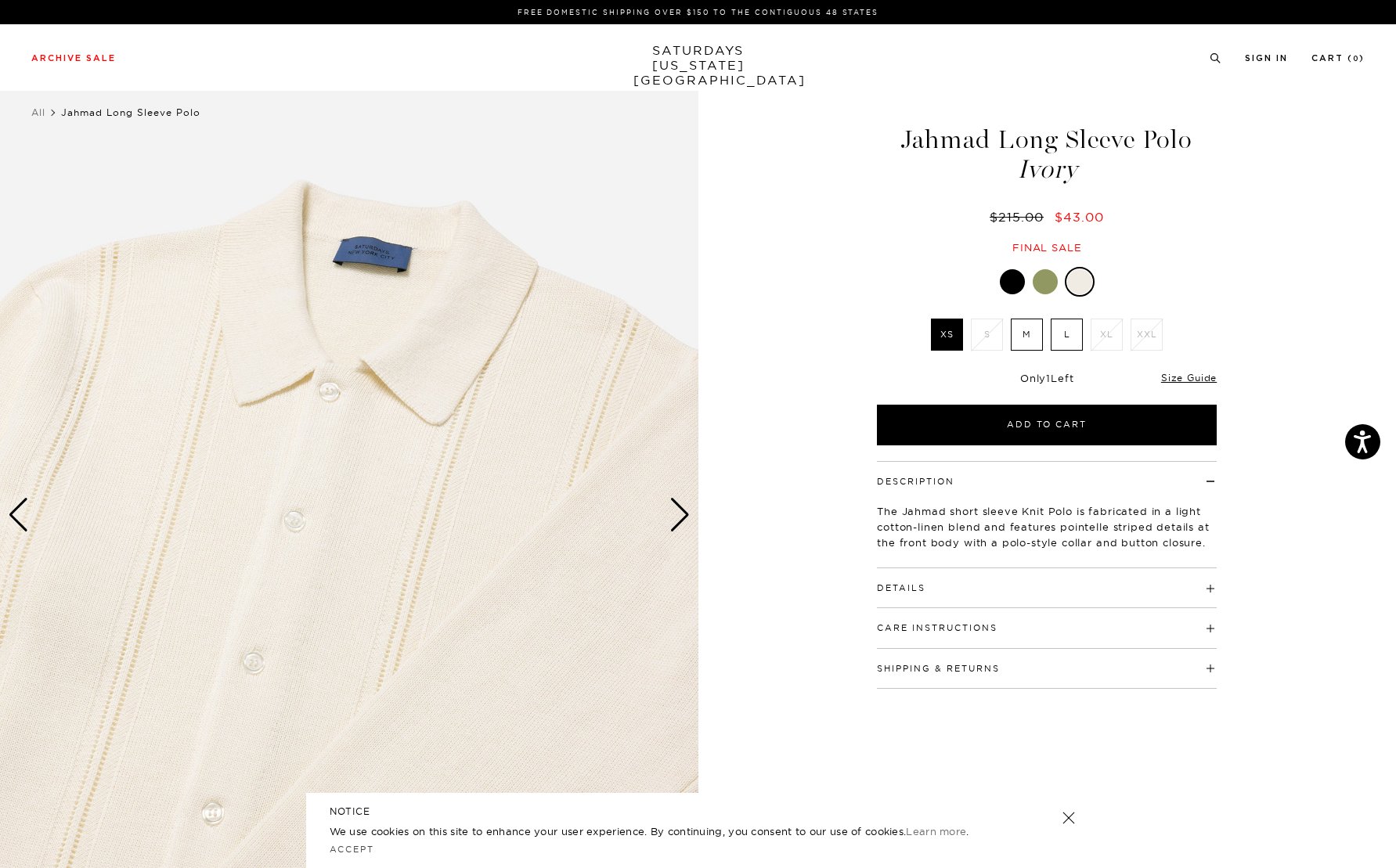
click at [678, 523] on div "Next slide" at bounding box center [680, 515] width 22 height 34
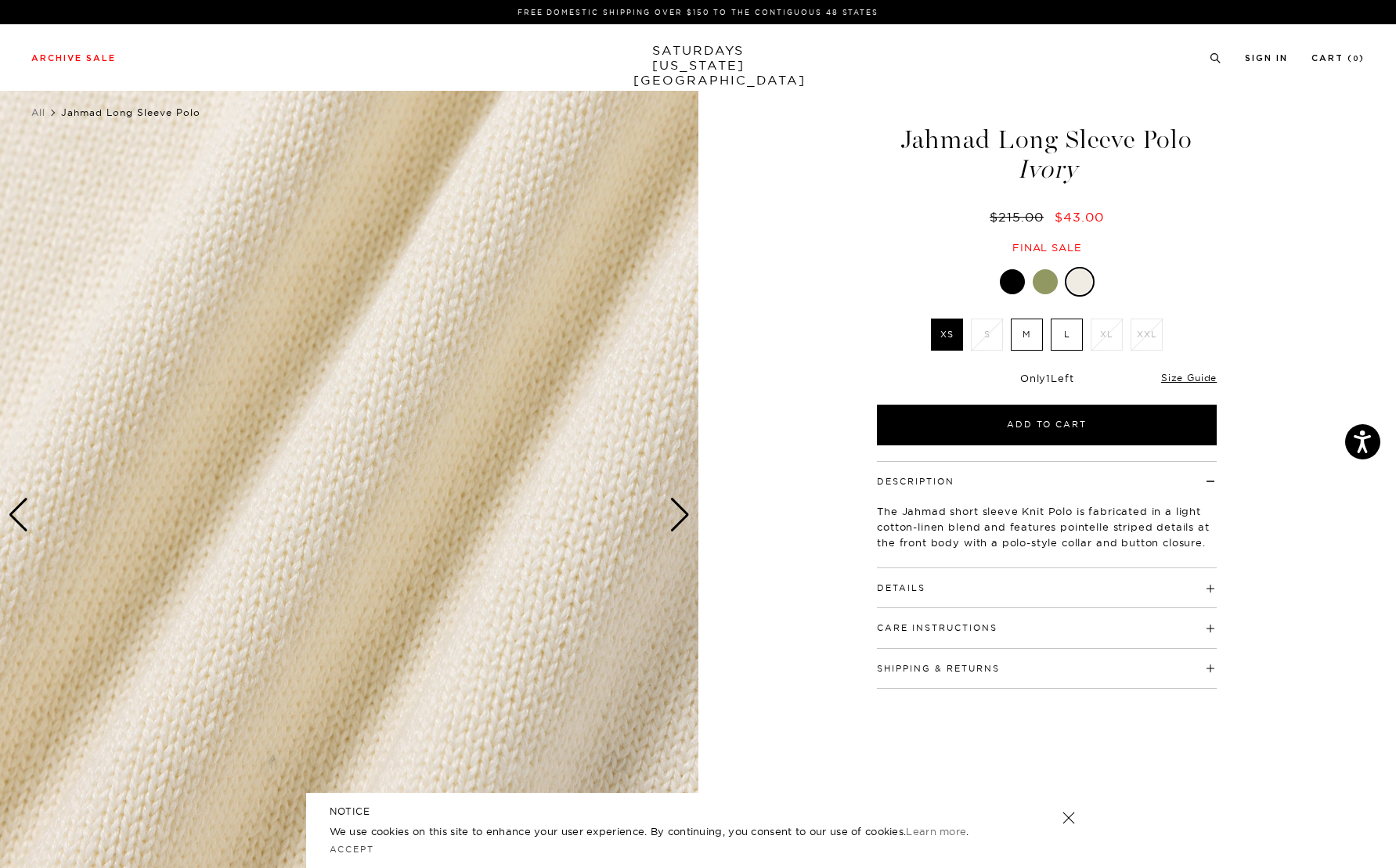
click at [678, 523] on div "Next slide" at bounding box center [680, 515] width 22 height 34
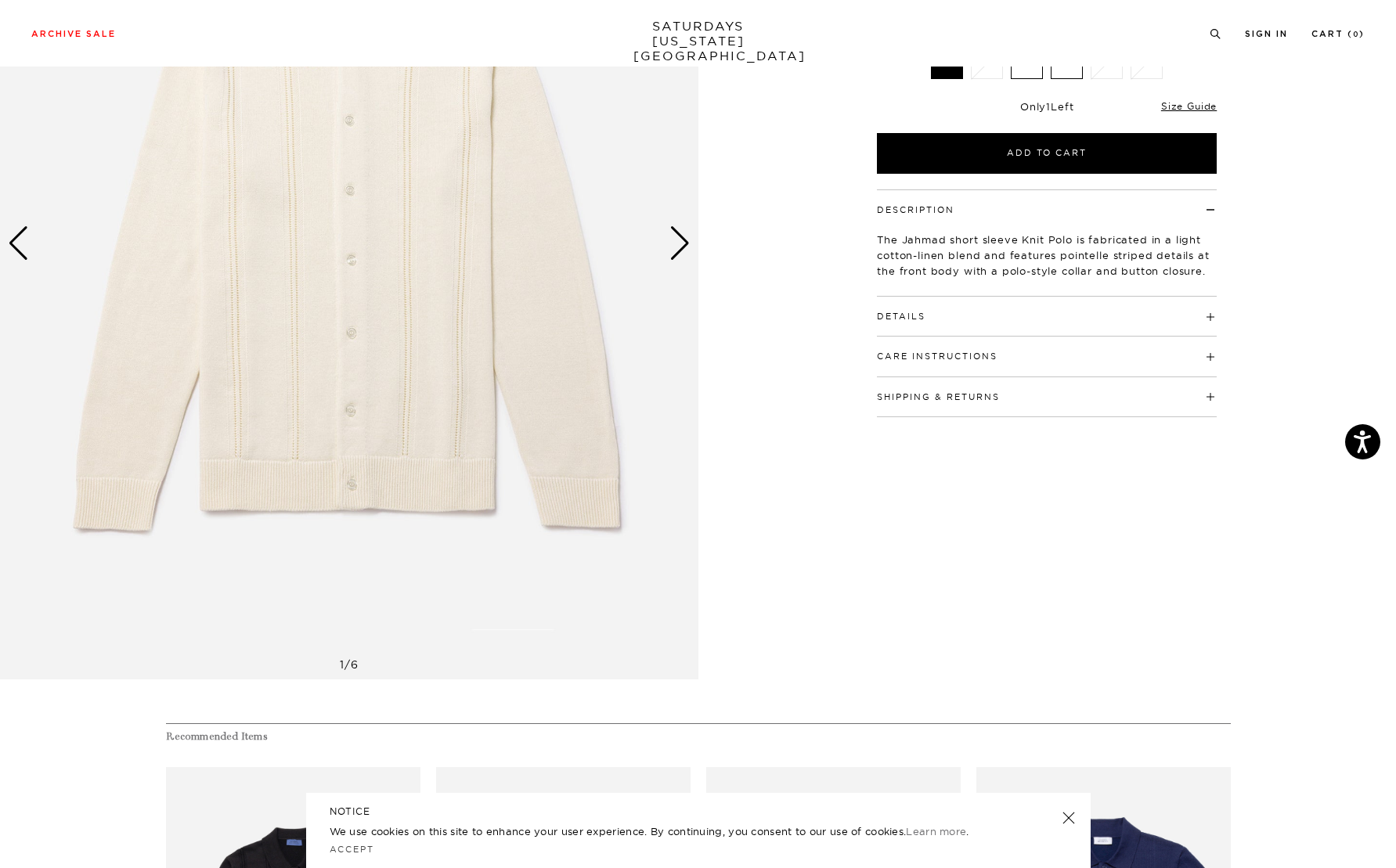
scroll to position [157, 0]
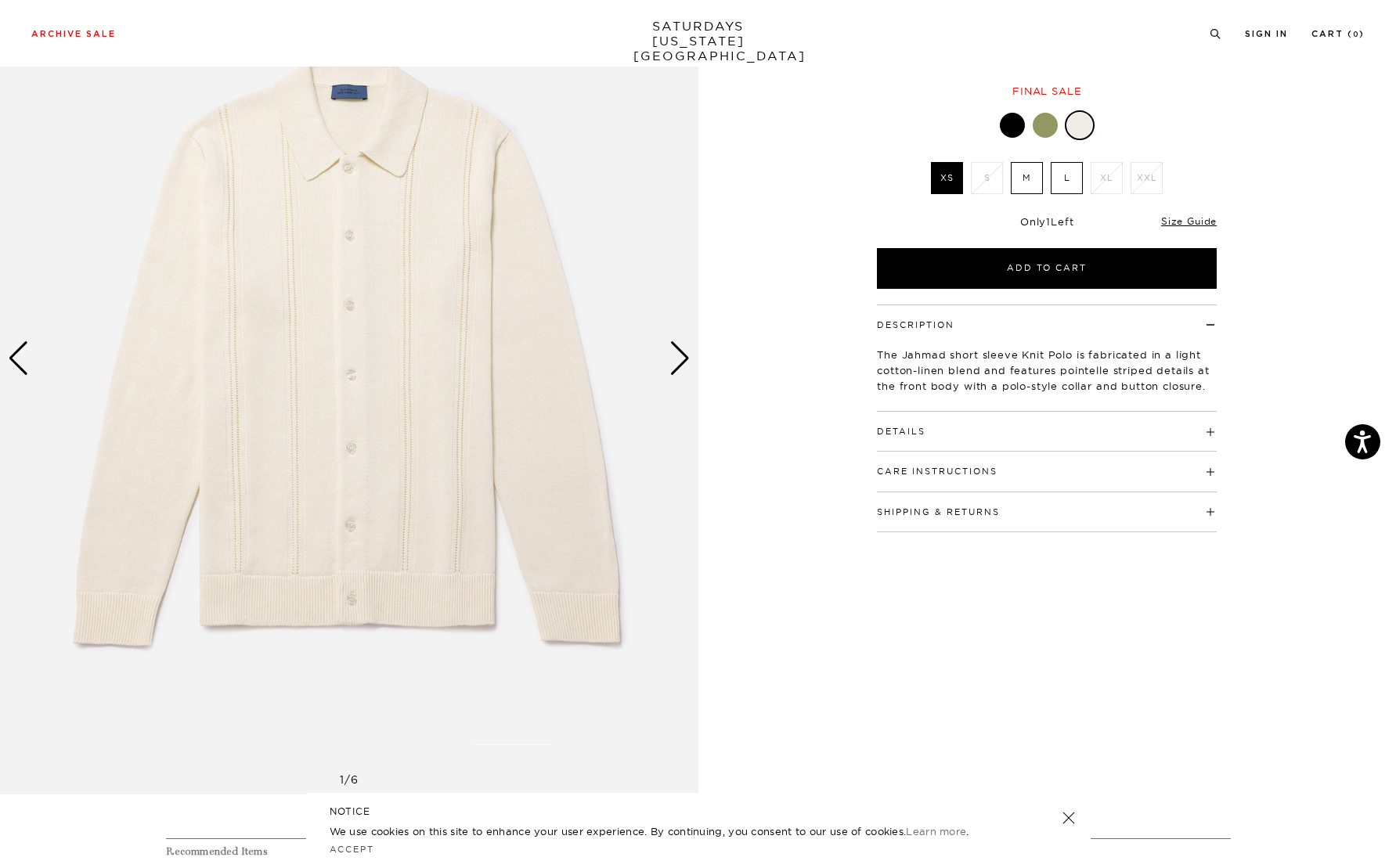
click at [1047, 131] on div at bounding box center [1046, 125] width 25 height 25
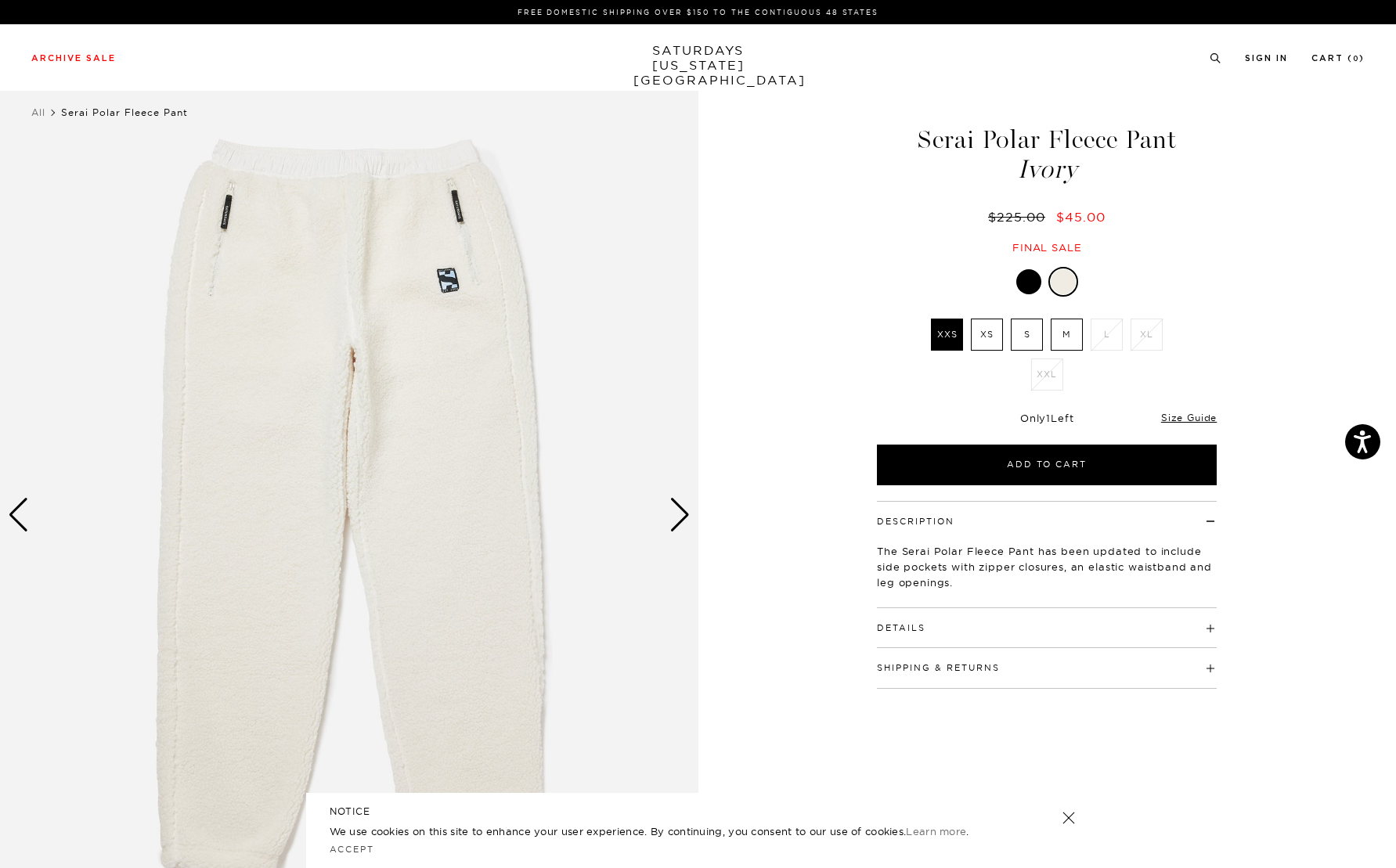
click at [1056, 340] on label "M" at bounding box center [1066, 334] width 32 height 32
click at [0, 0] on input "M" at bounding box center [0, 0] width 0 height 0
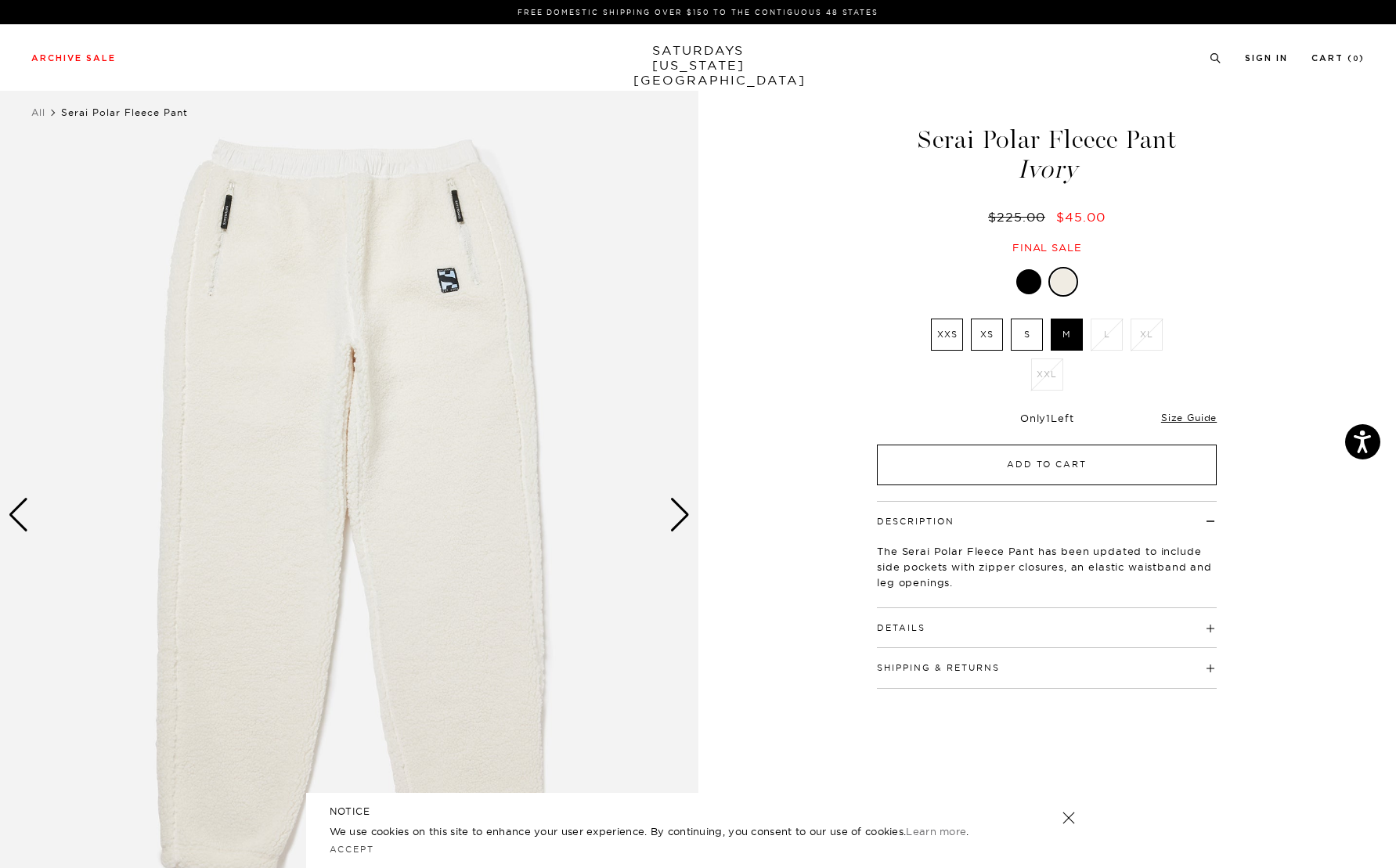
click at [1052, 468] on button "Add to Cart" at bounding box center [1047, 465] width 340 height 41
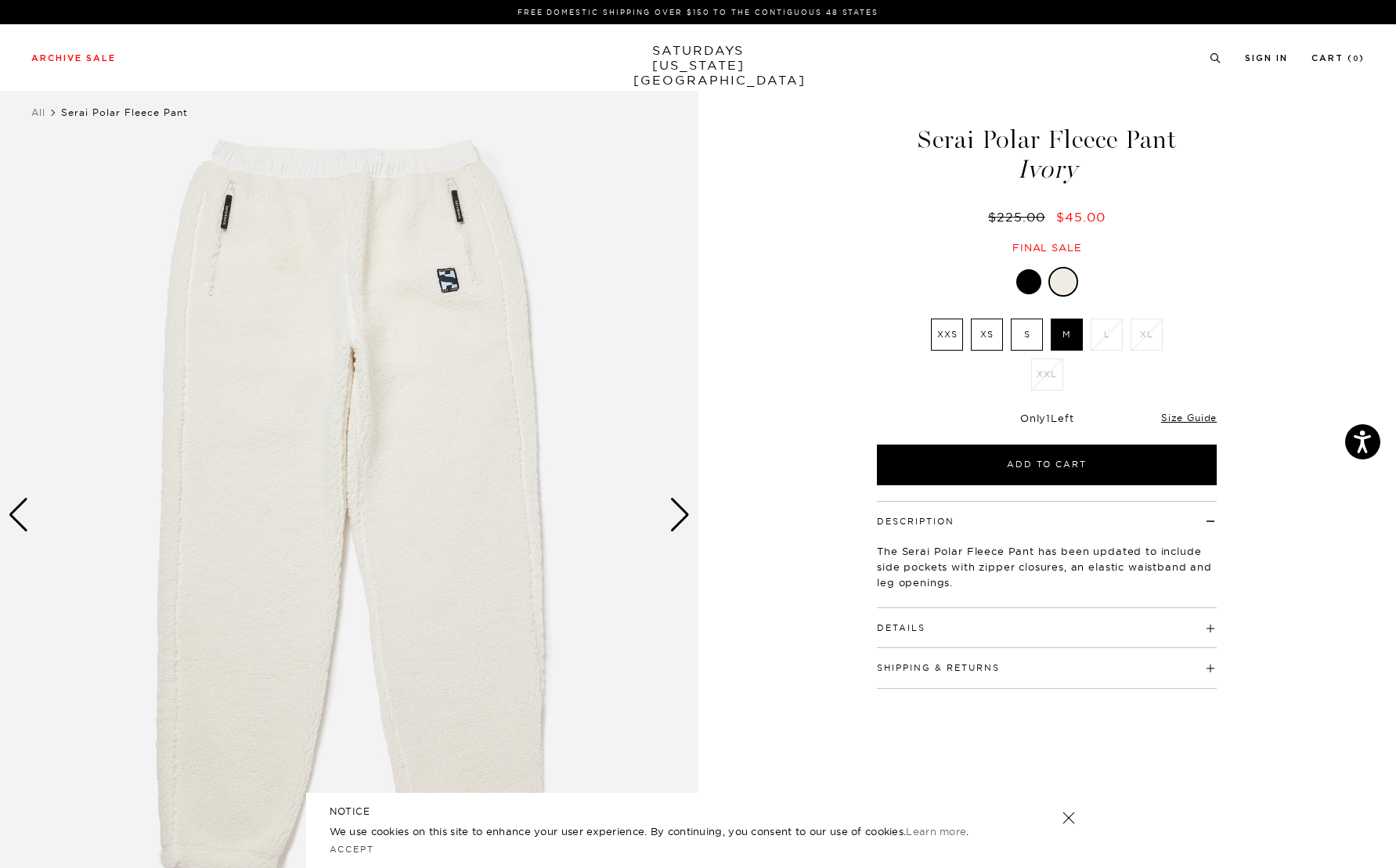
click at [682, 520] on div "Next slide" at bounding box center [680, 515] width 22 height 34
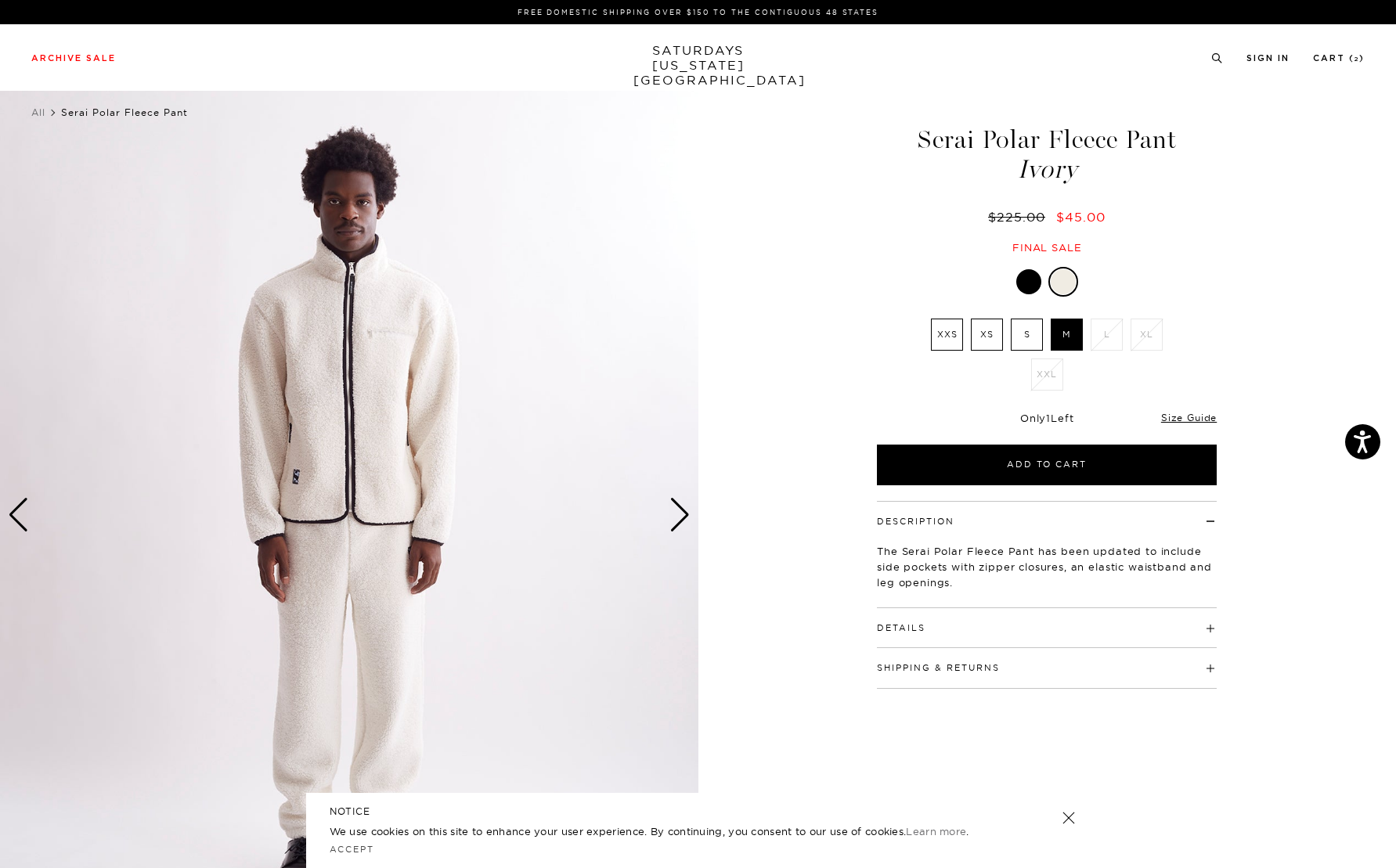
click at [682, 518] on div "Next slide" at bounding box center [680, 515] width 22 height 34
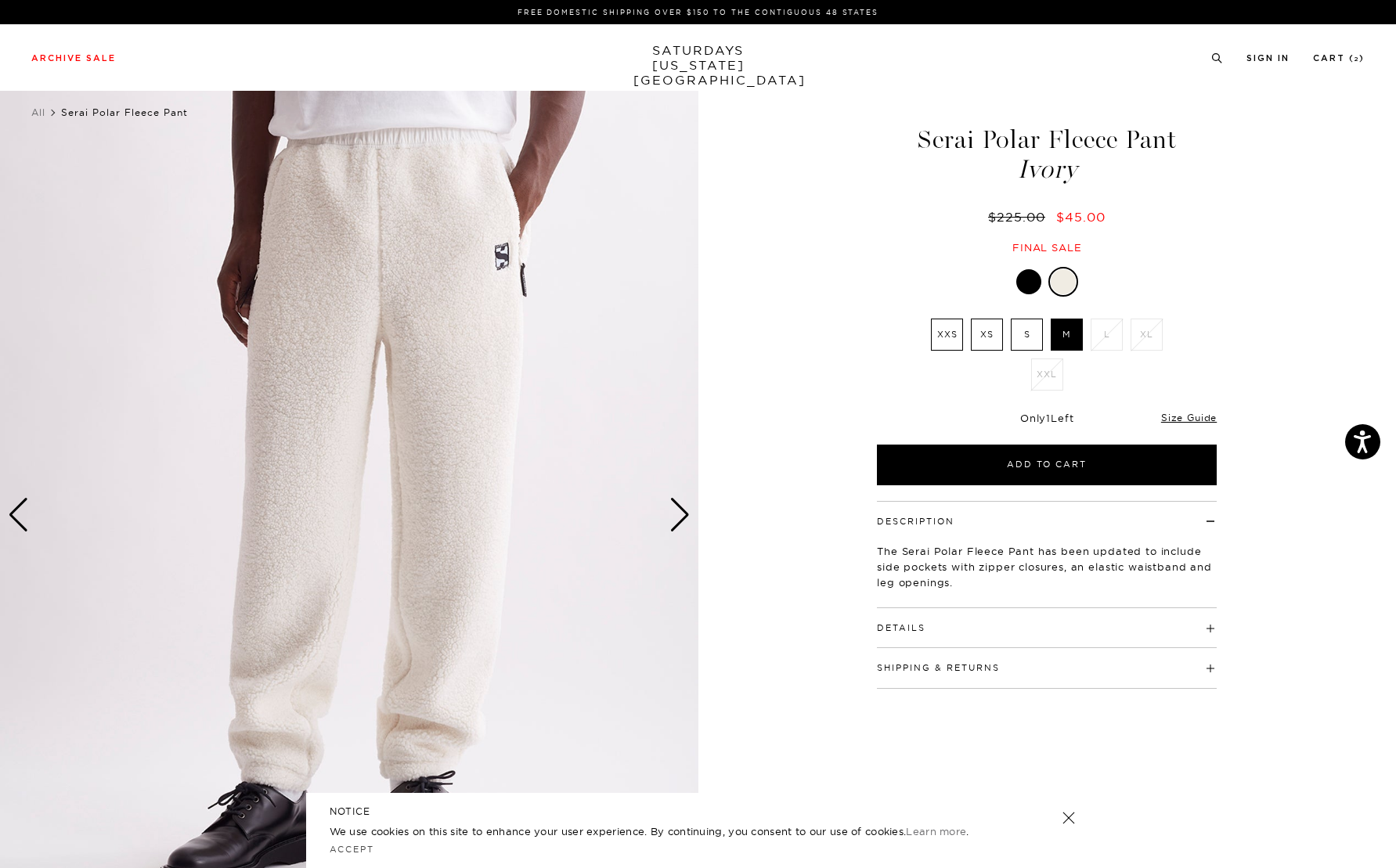
click at [682, 518] on div "Next slide" at bounding box center [680, 515] width 22 height 34
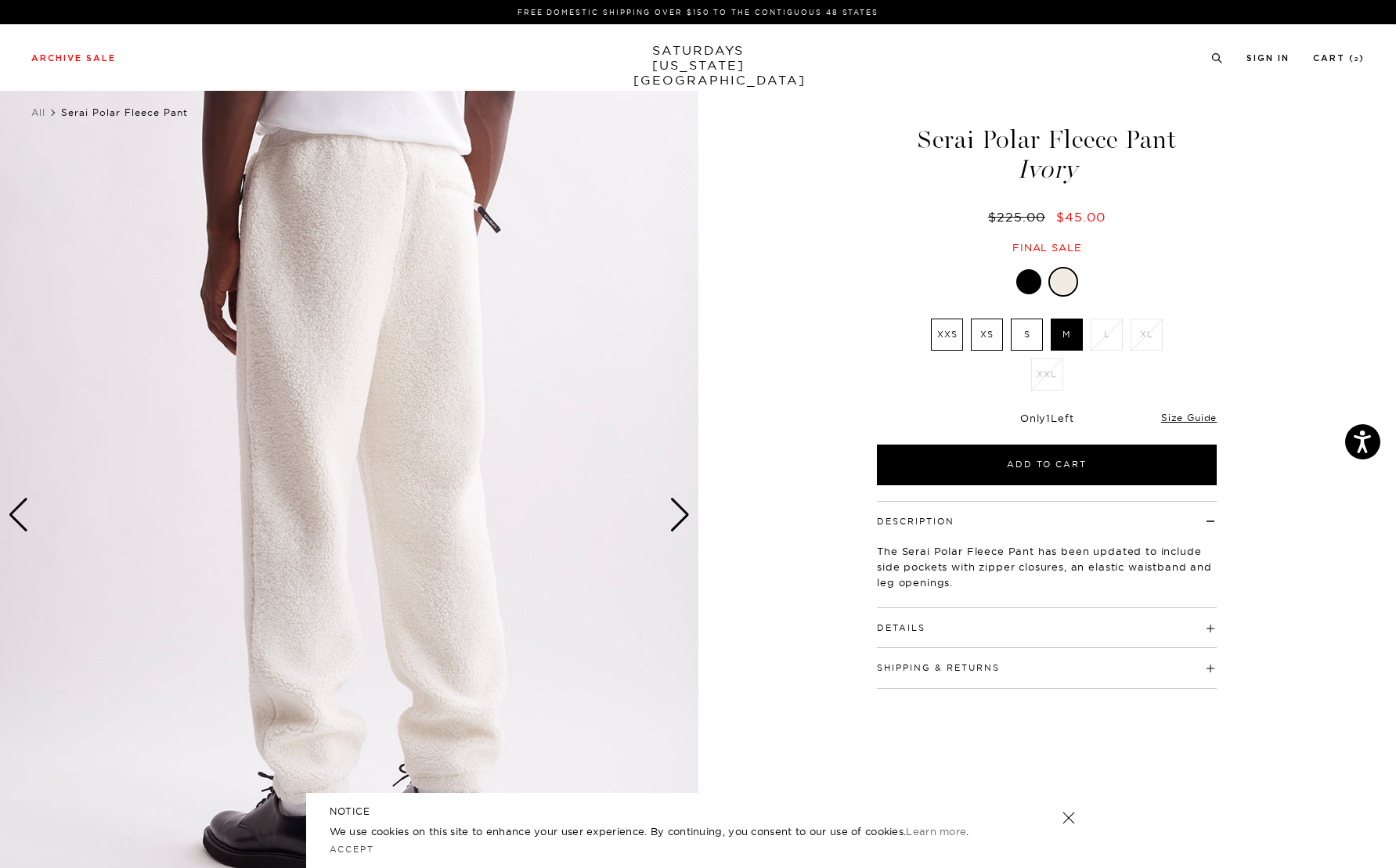
click at [682, 518] on div "Next slide" at bounding box center [680, 515] width 22 height 34
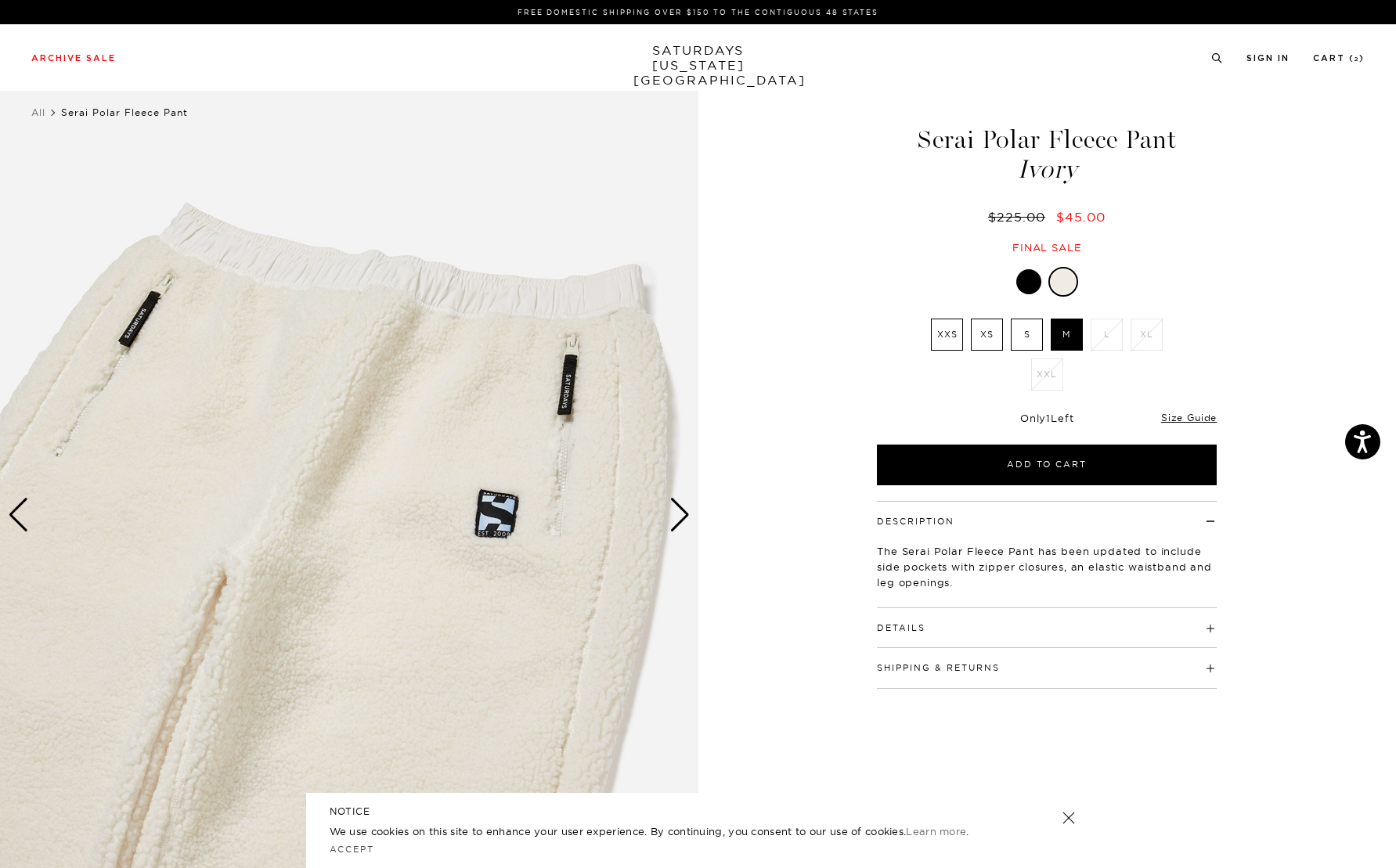
click at [682, 518] on div "Next slide" at bounding box center [680, 515] width 22 height 34
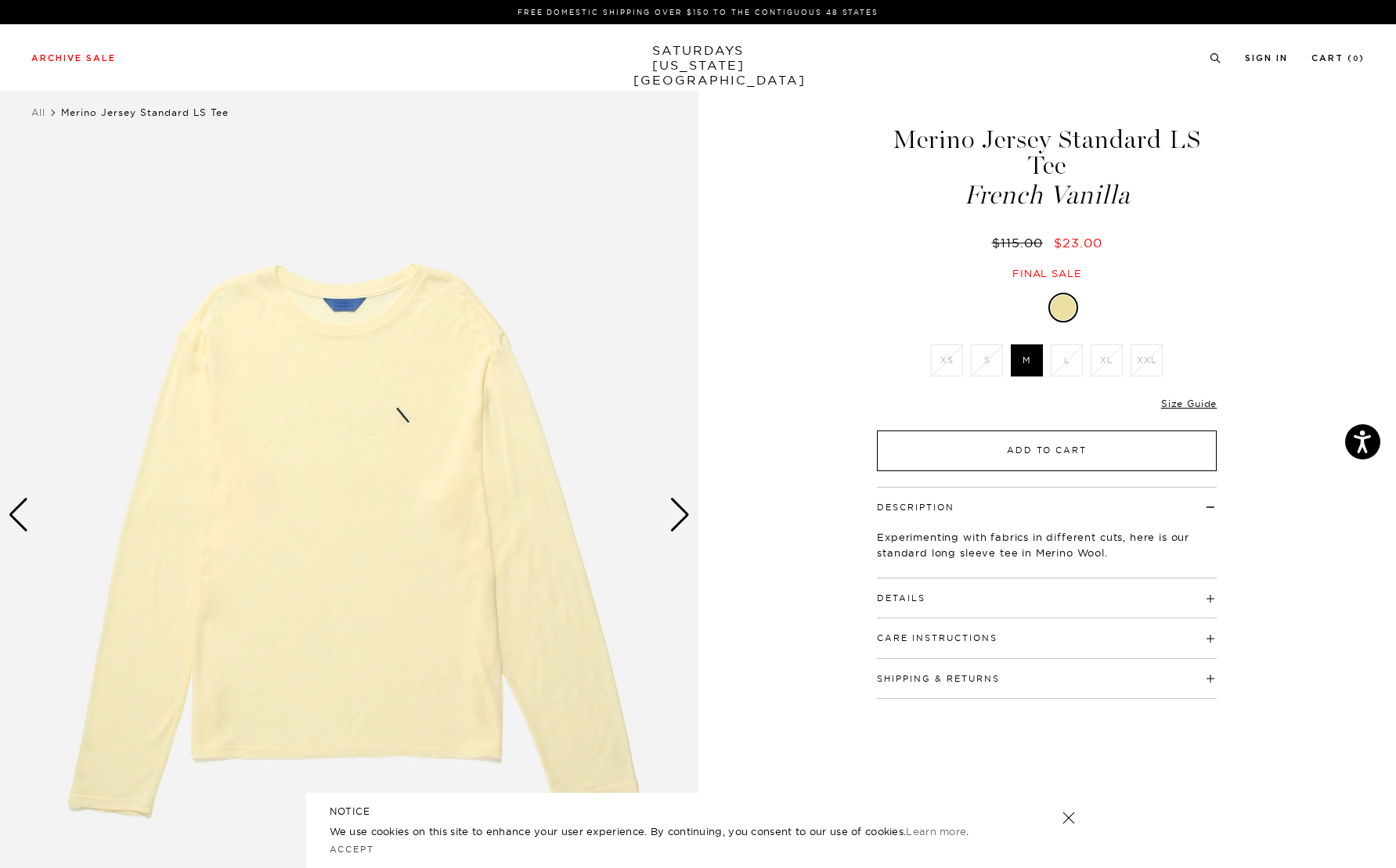
click at [1006, 449] on button "Add to Cart" at bounding box center [1047, 451] width 340 height 41
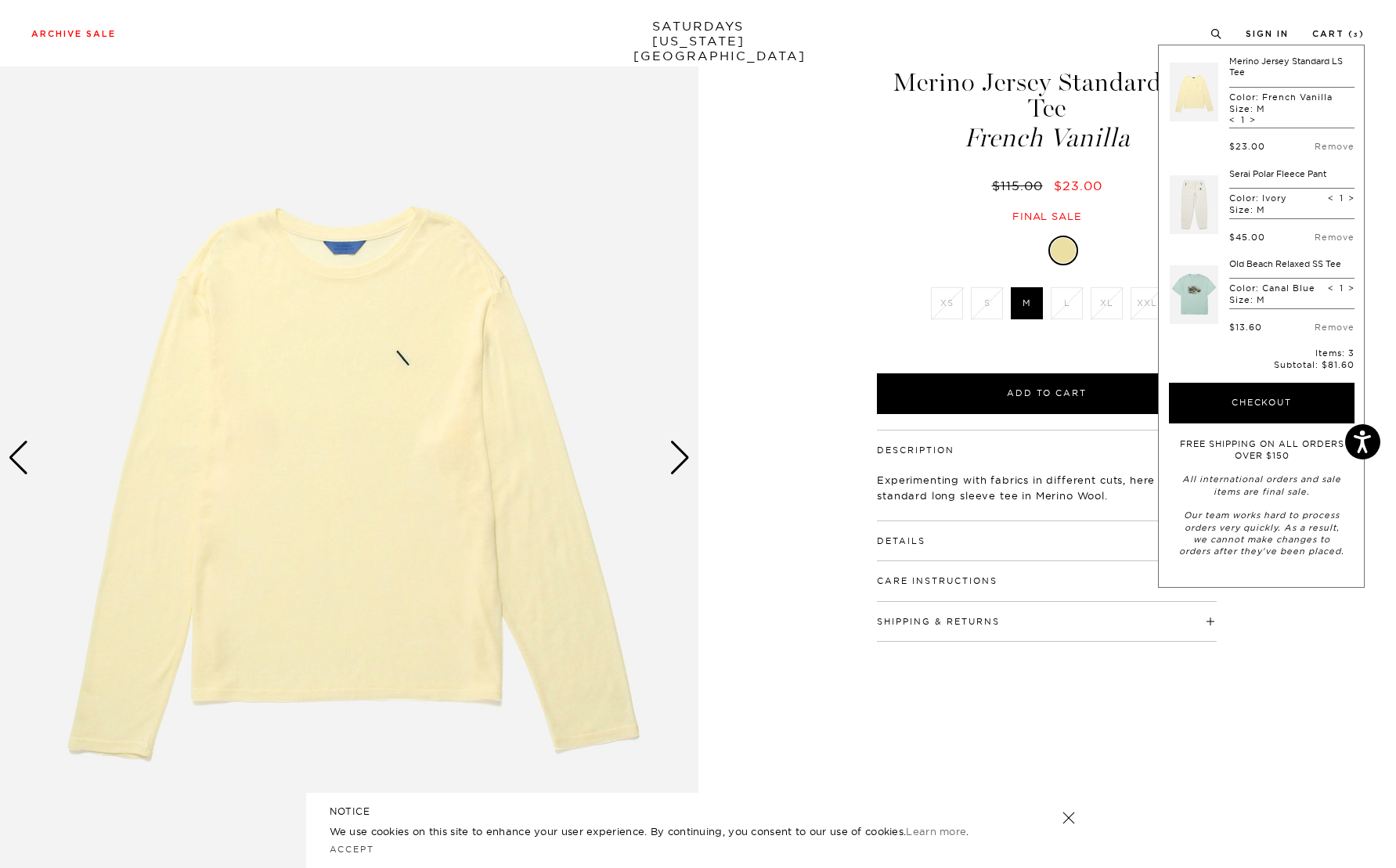
scroll to position [78, 0]
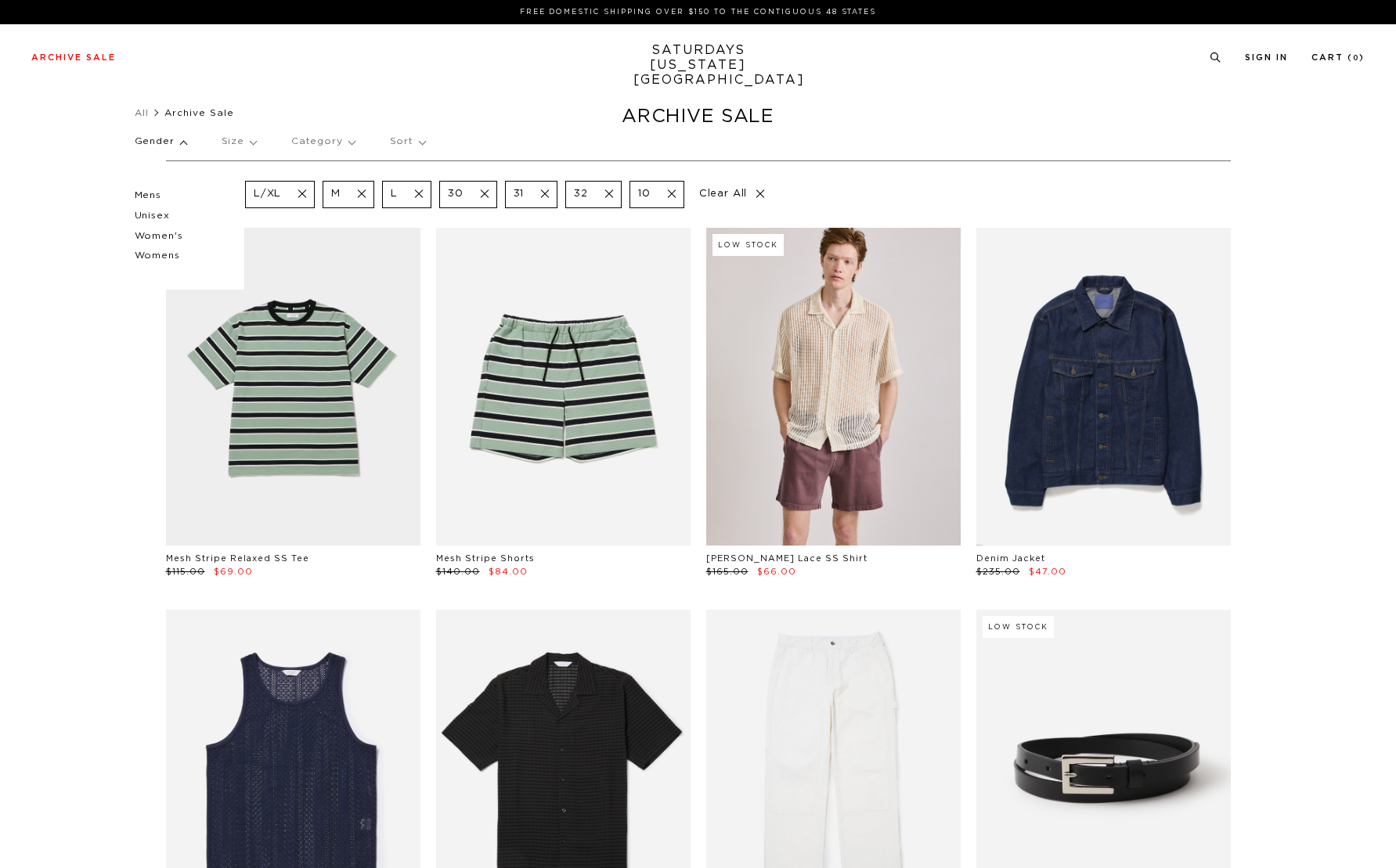
click at [161, 217] on p "Unisex" at bounding box center [182, 215] width 94 height 21
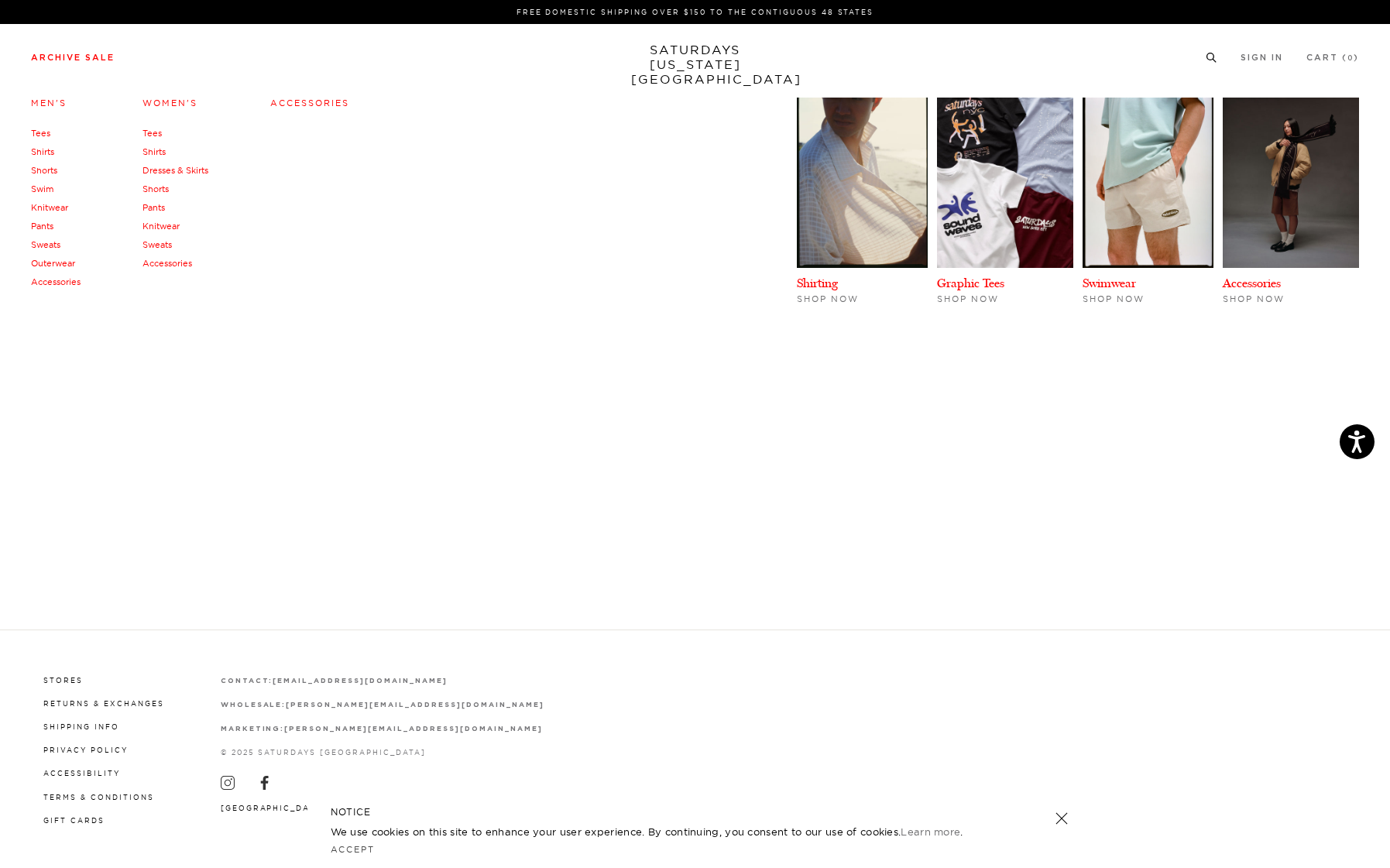
click at [89, 58] on link "Archive Sale" at bounding box center [73, 57] width 83 height 9
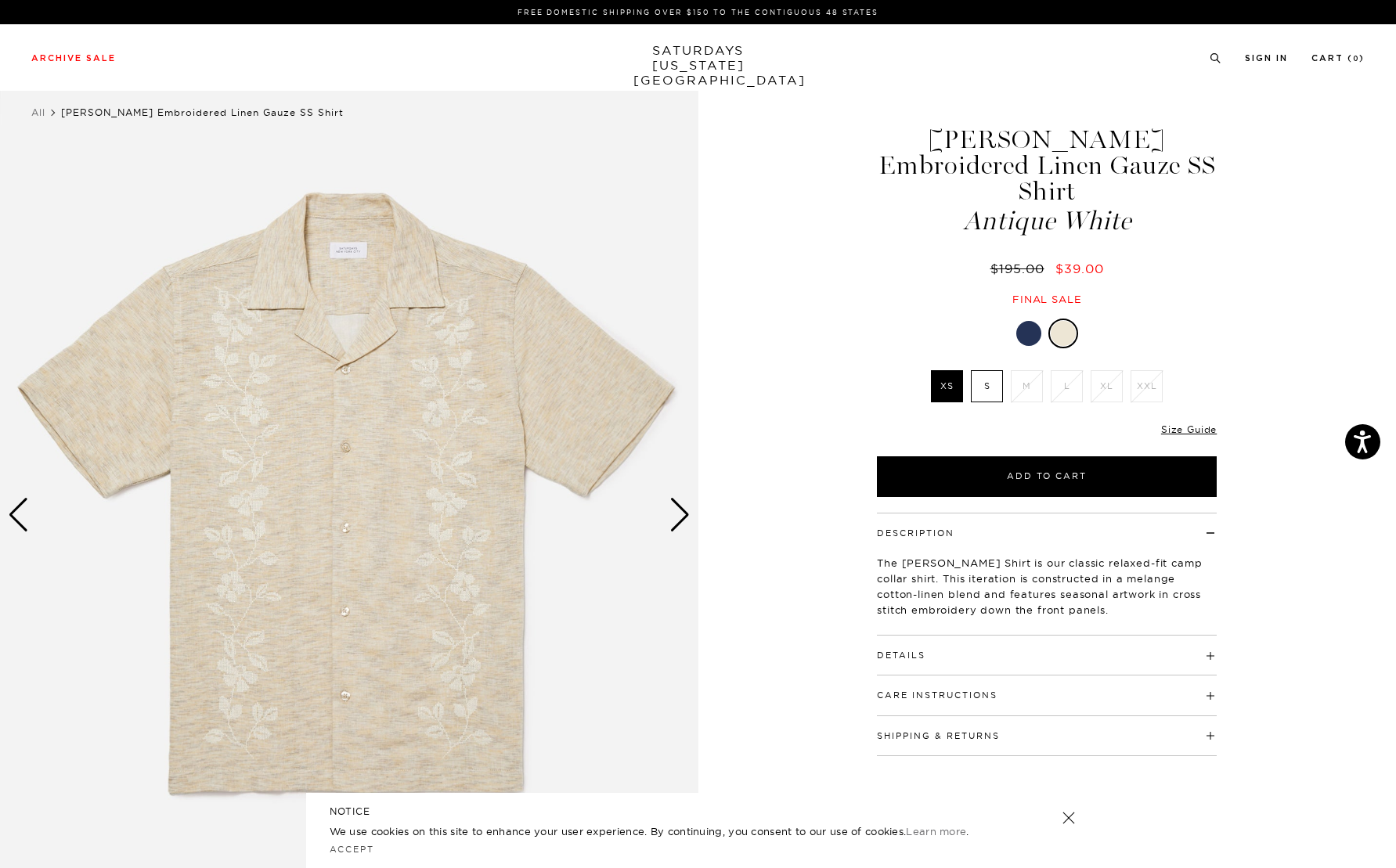
click at [1003, 635] on h4 "Details" at bounding box center [1047, 648] width 340 height 25
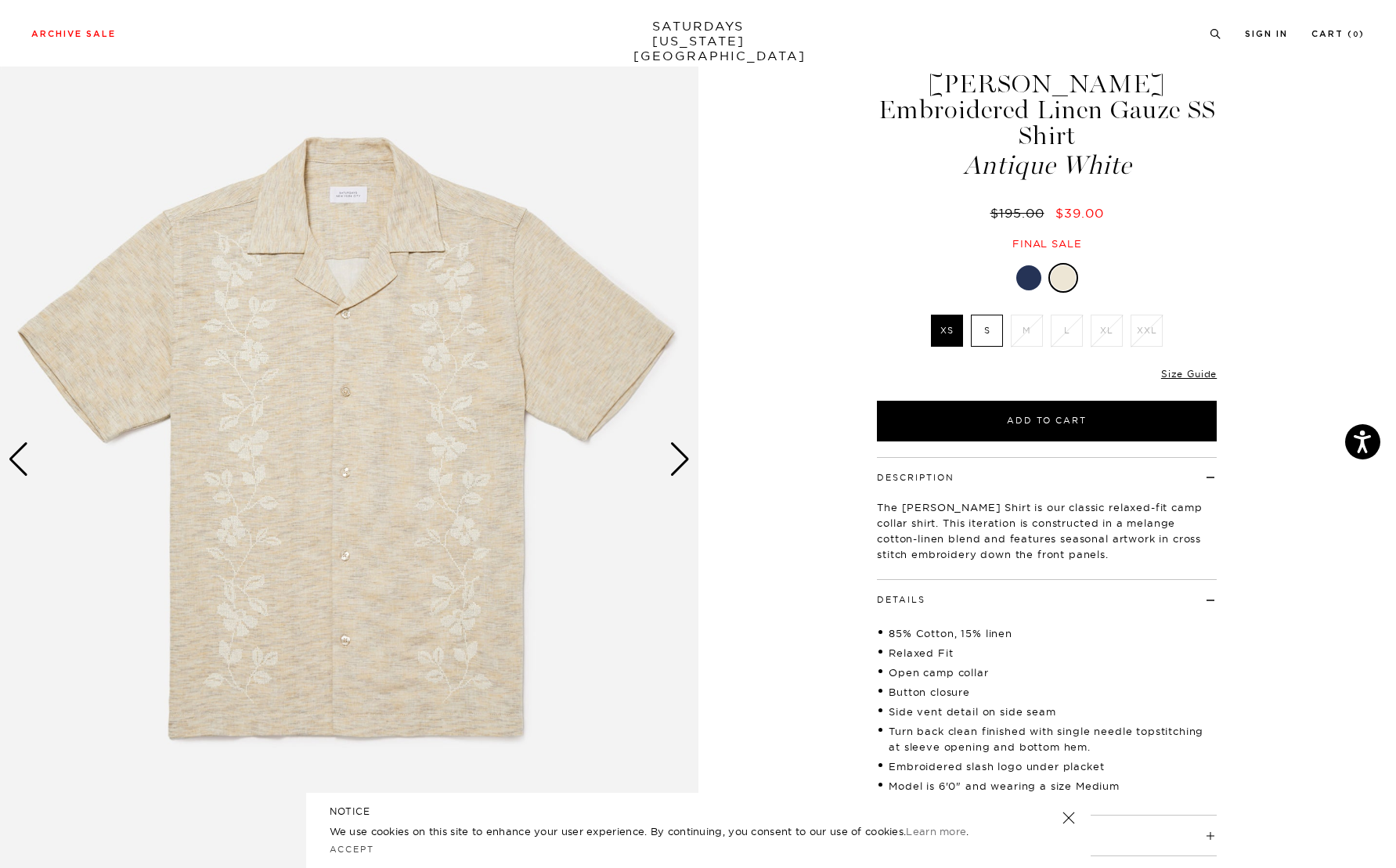
scroll to position [78, 0]
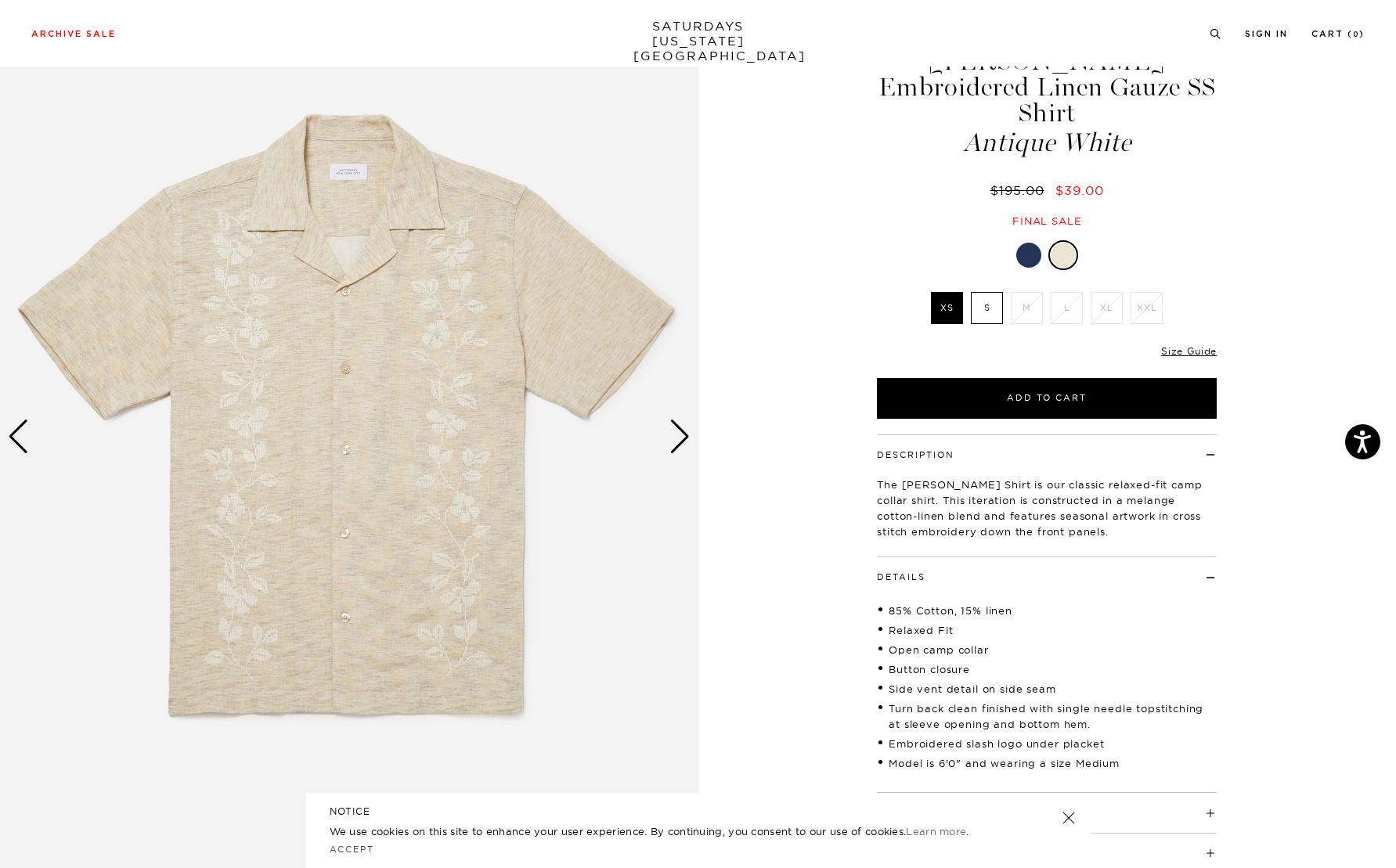
click at [1028, 243] on div at bounding box center [1029, 255] width 25 height 25
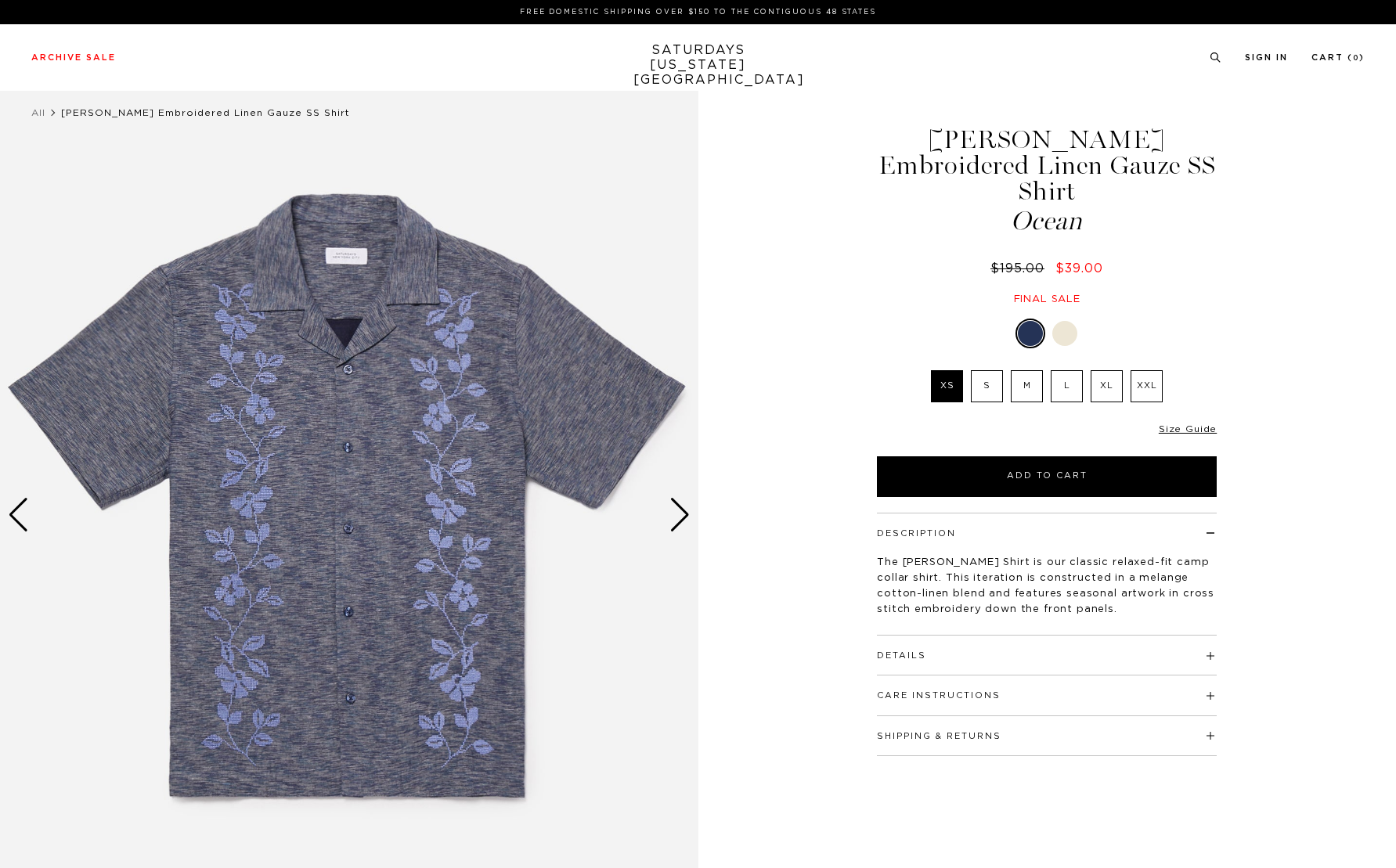
click at [349, 391] on img at bounding box center [349, 515] width 698 height 872
click at [680, 514] on div "Next slide" at bounding box center [680, 515] width 22 height 34
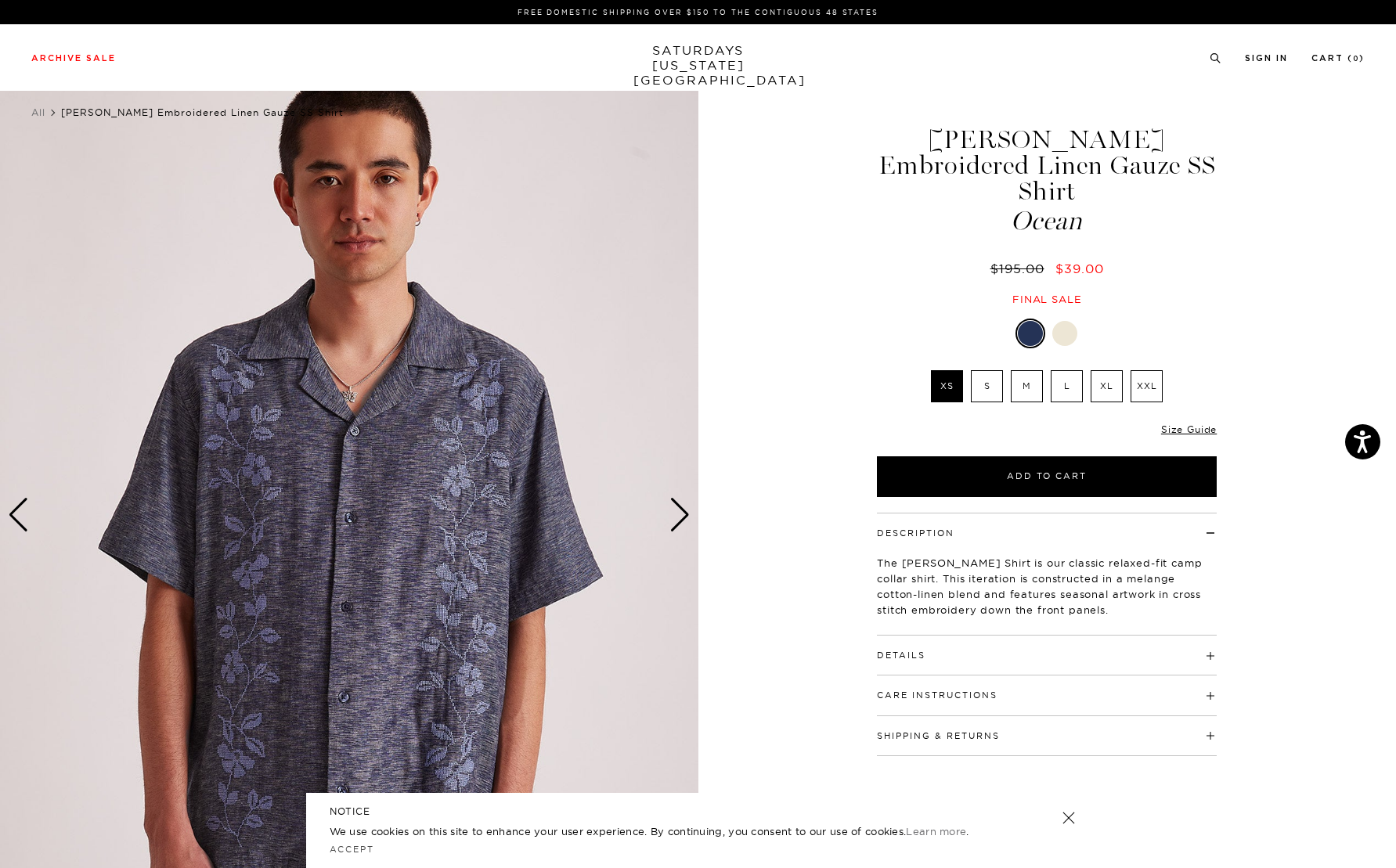
click at [680, 514] on div "Next slide" at bounding box center [680, 515] width 22 height 34
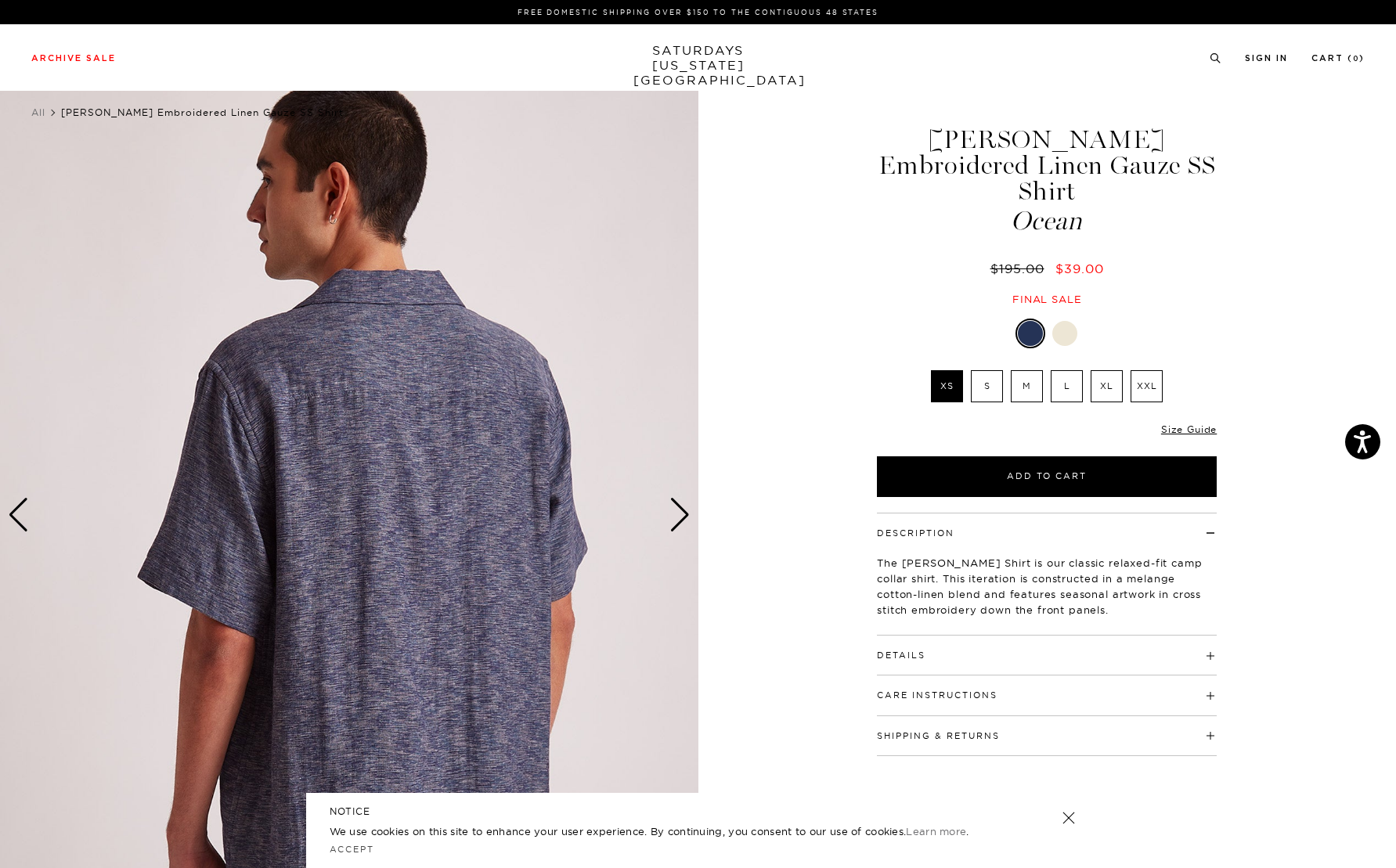
click at [680, 514] on div "Next slide" at bounding box center [680, 515] width 22 height 34
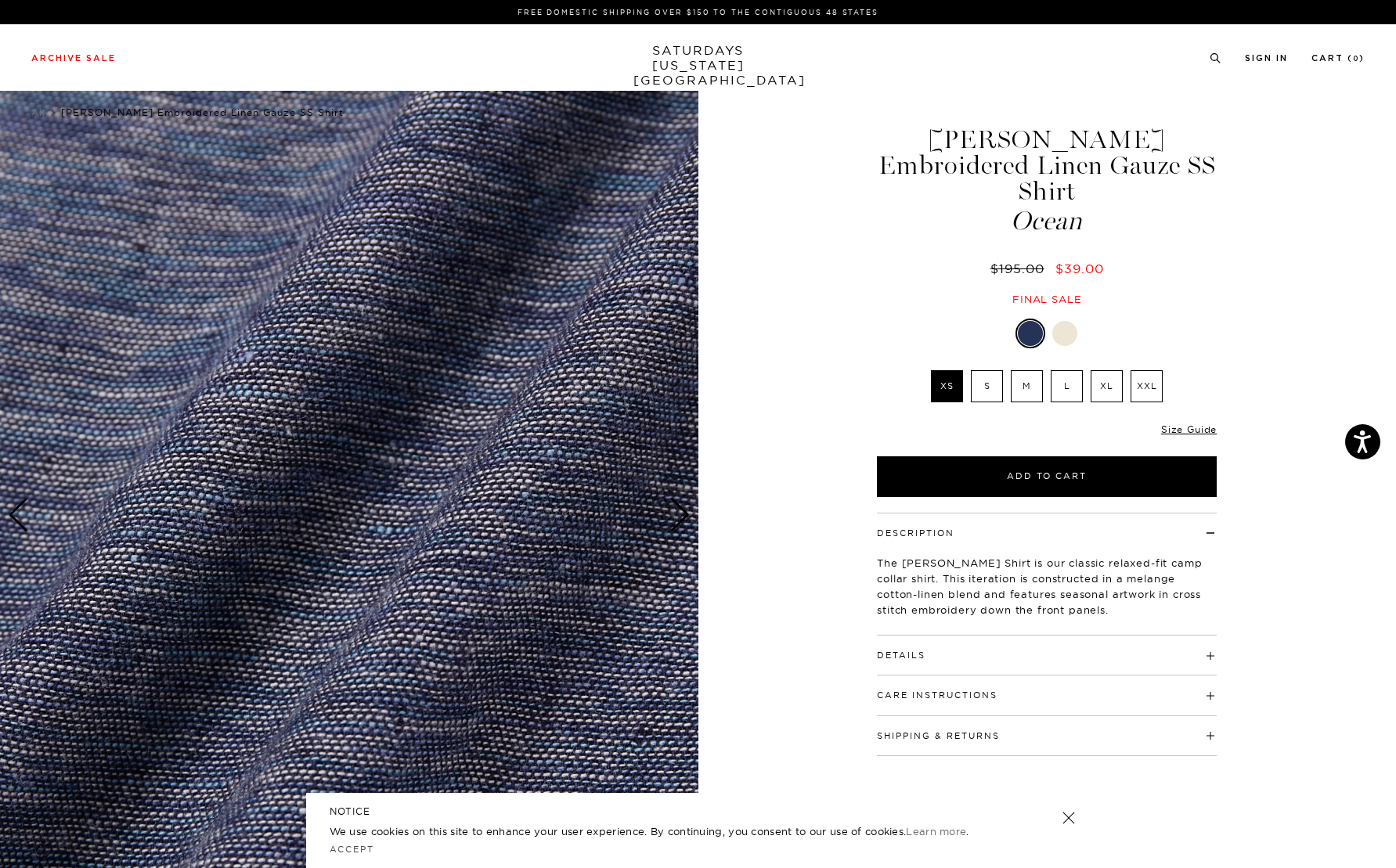
click at [680, 514] on div "Next slide" at bounding box center [680, 515] width 22 height 34
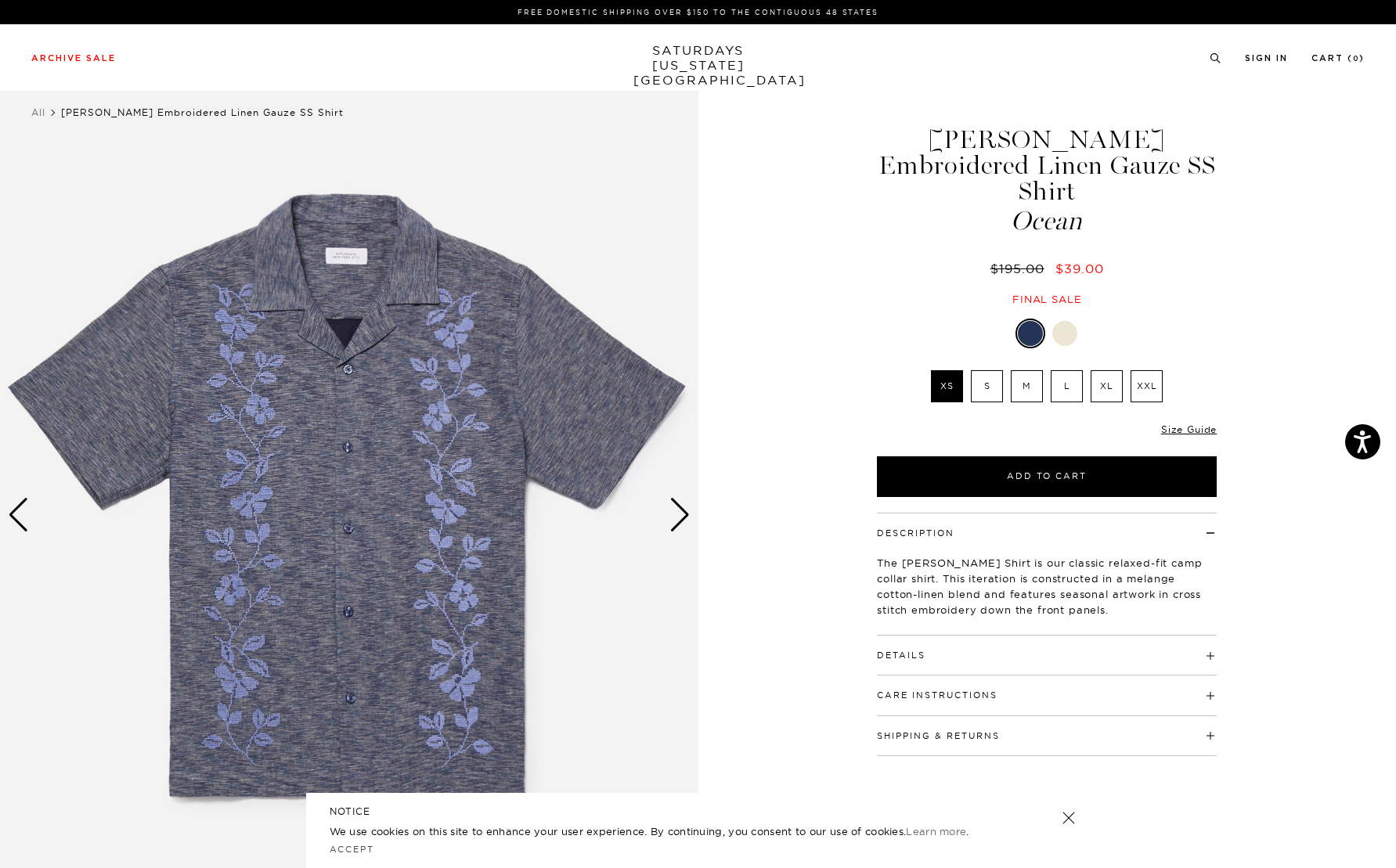
click at [1019, 370] on label "M" at bounding box center [1026, 386] width 32 height 32
click at [0, 0] on input "M" at bounding box center [0, 0] width 0 height 0
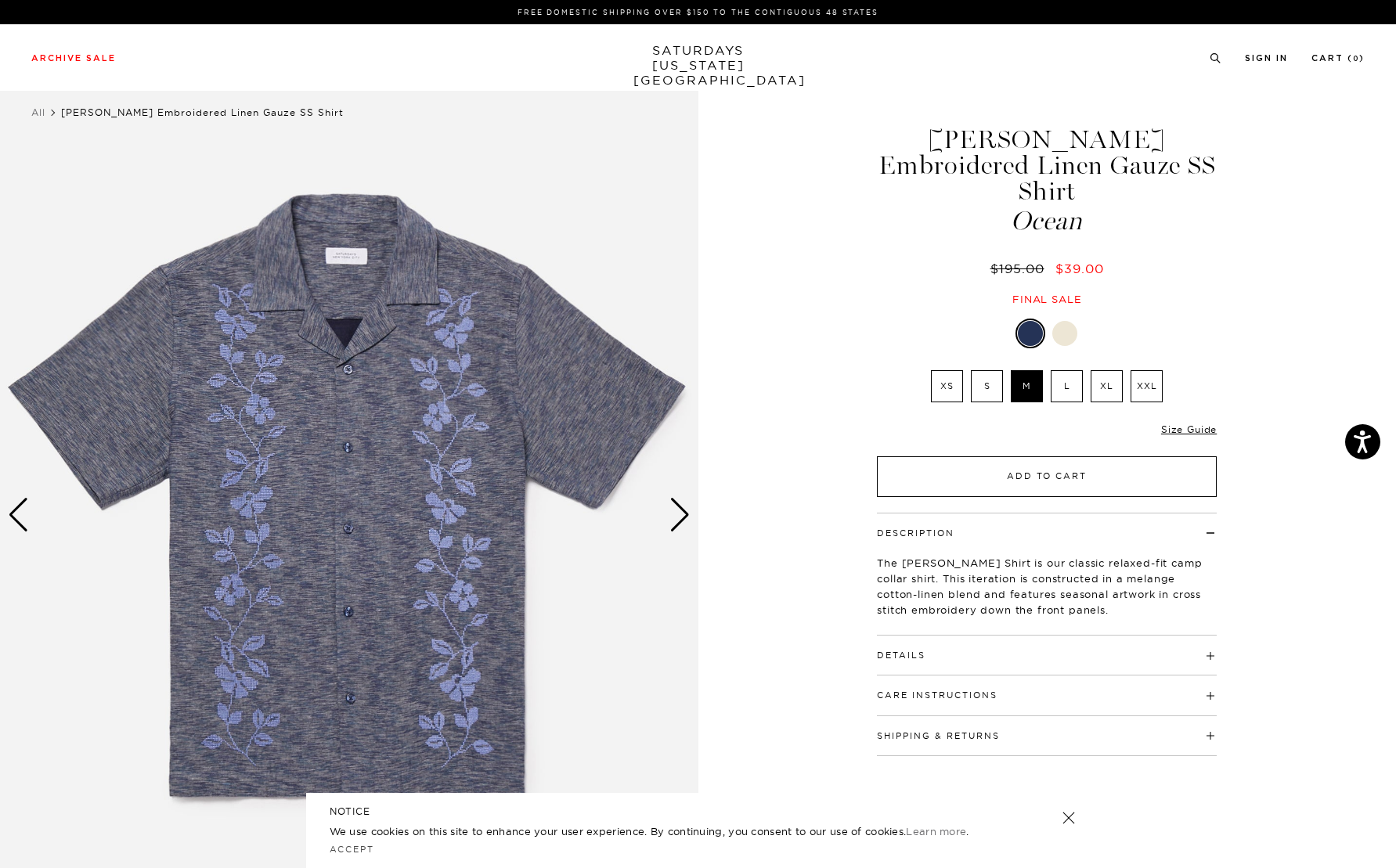
click at [1064, 461] on button "Add to Cart" at bounding box center [1047, 477] width 340 height 41
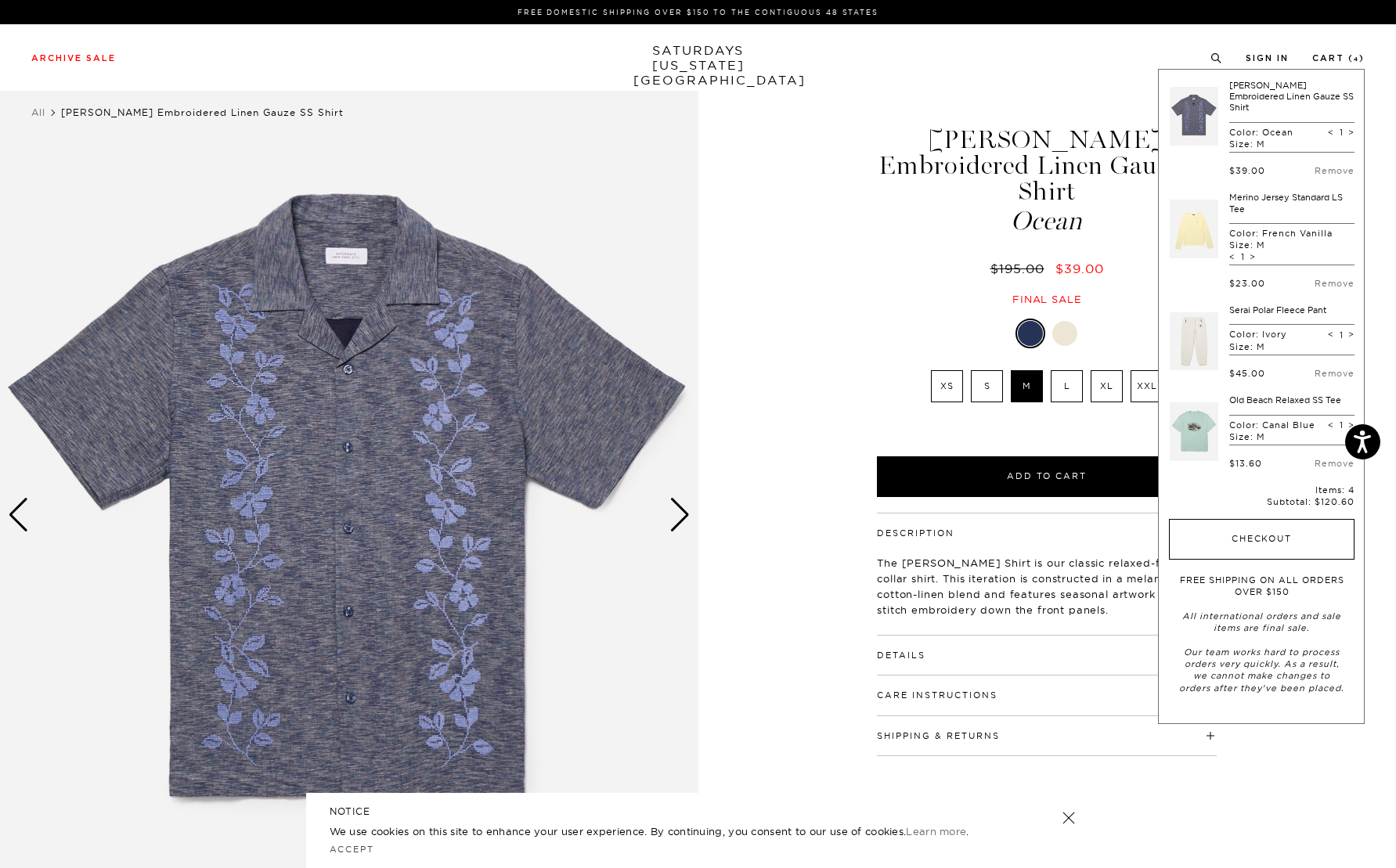
click at [1263, 535] on button "Checkout" at bounding box center [1262, 539] width 186 height 41
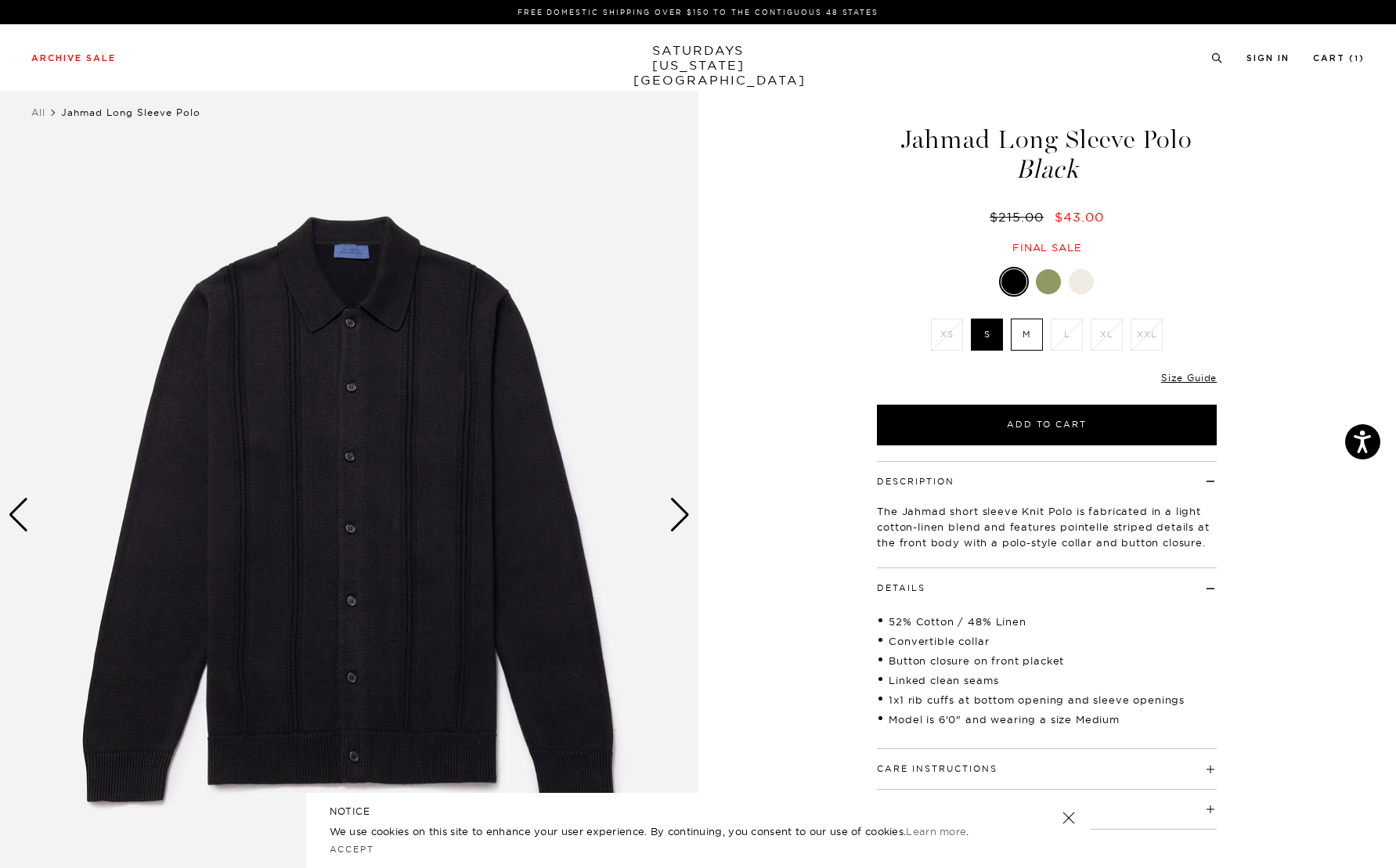
click at [1091, 284] on div at bounding box center [1082, 282] width 25 height 25
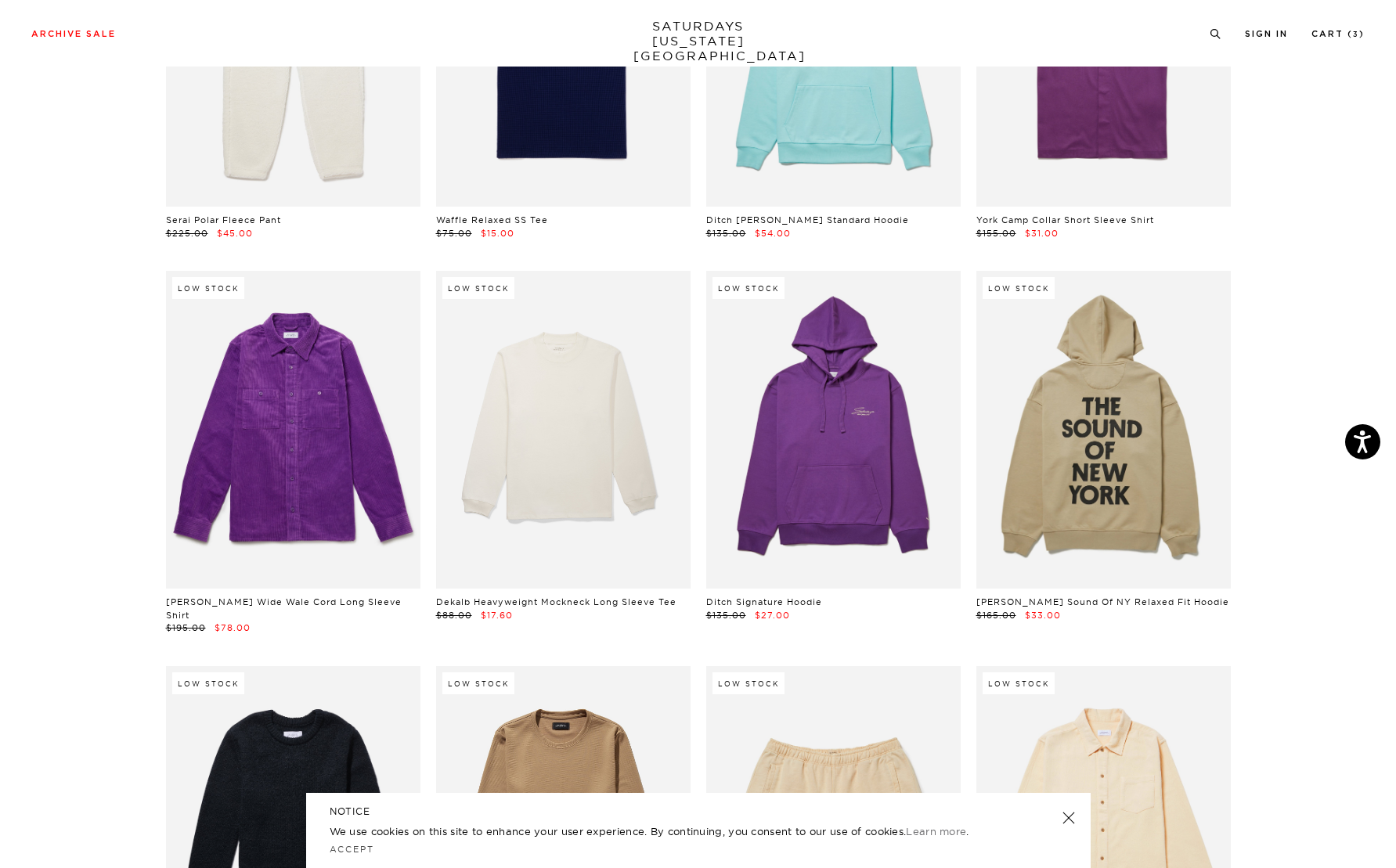
scroll to position [14556, 0]
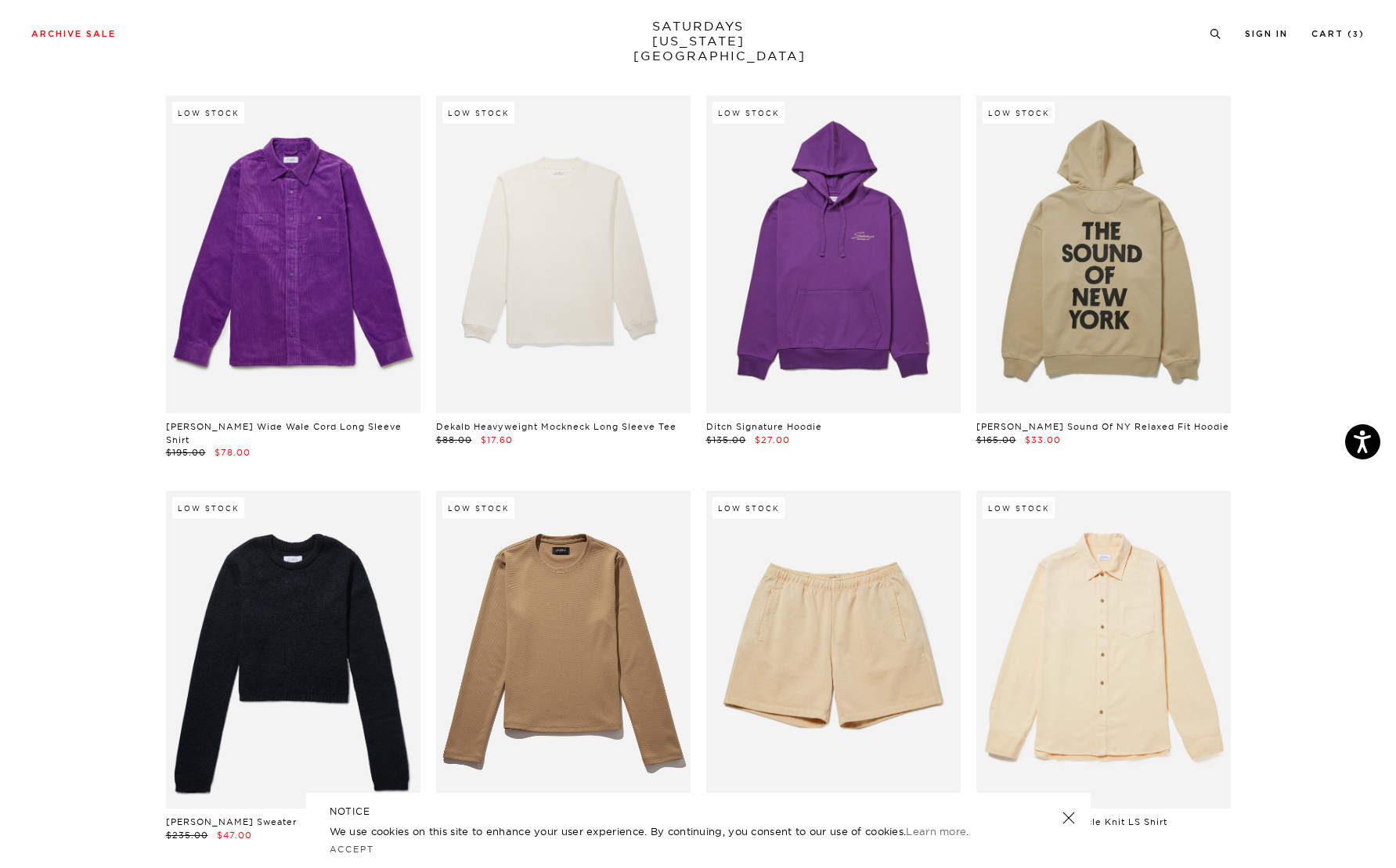
scroll to position [14713, 0]
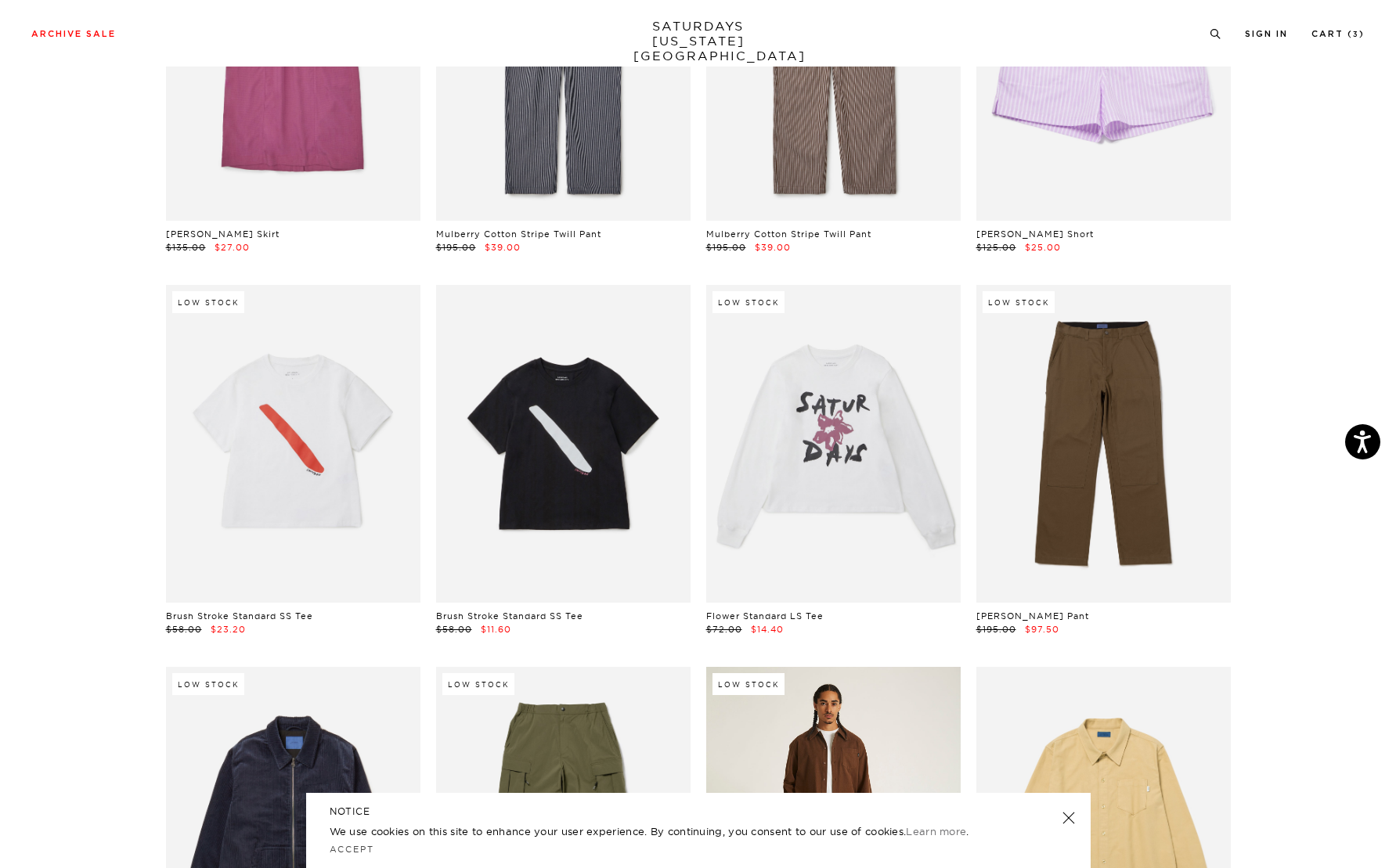
scroll to position [19879, 0]
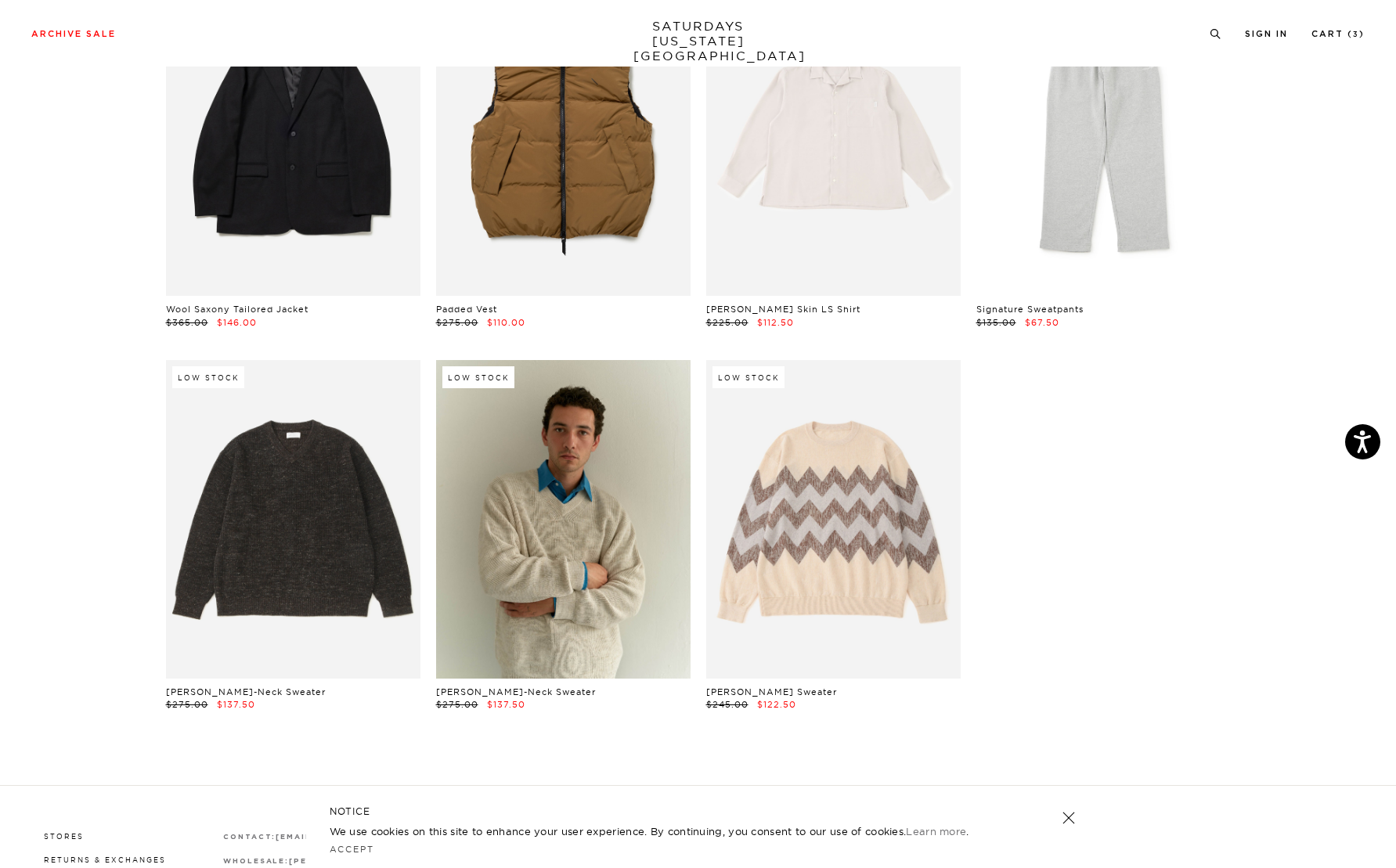
scroll to position [25514, 0]
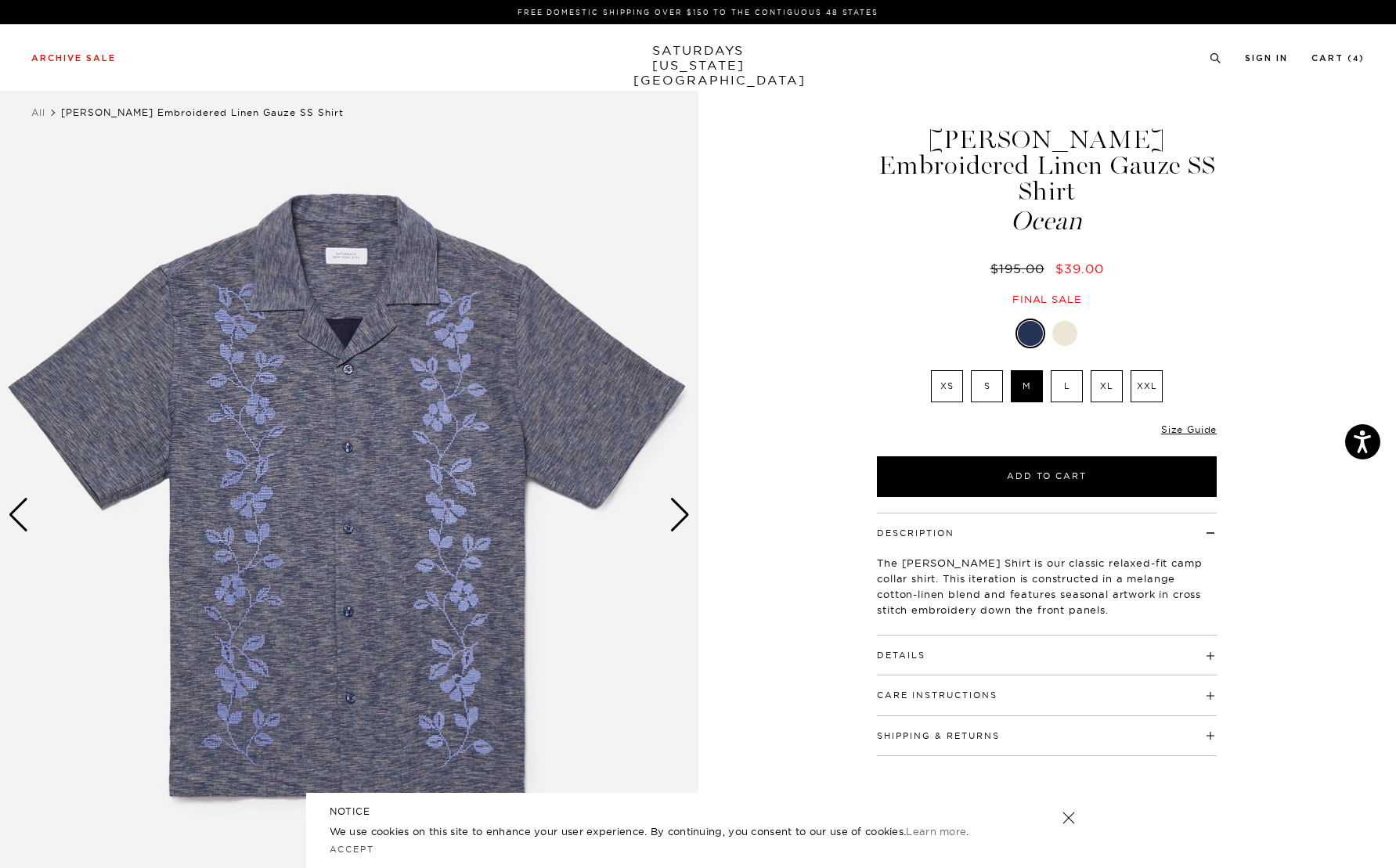
click at [329, 463] on img at bounding box center [349, 515] width 698 height 872
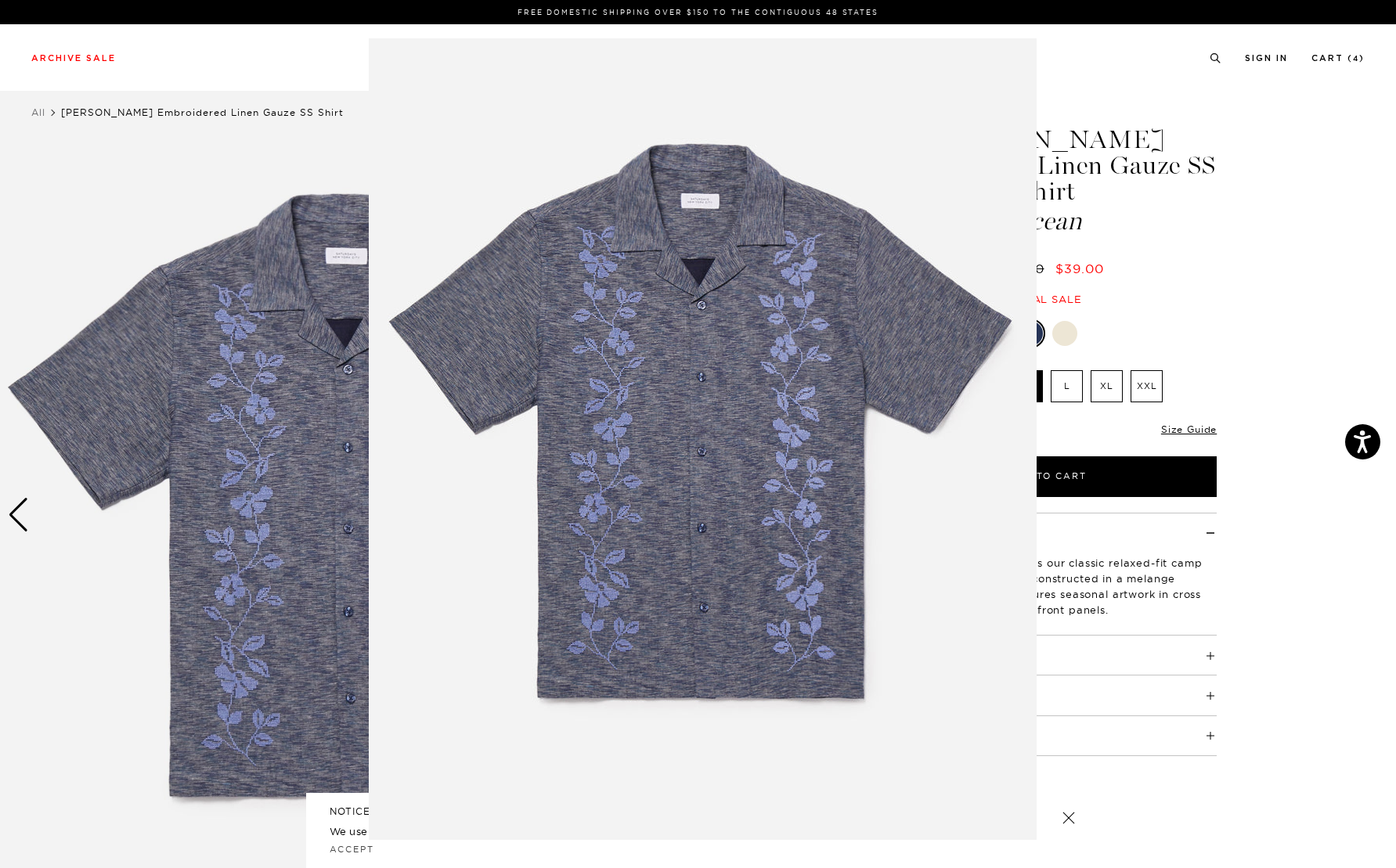
click at [628, 352] on img at bounding box center [703, 438] width 668 height 801
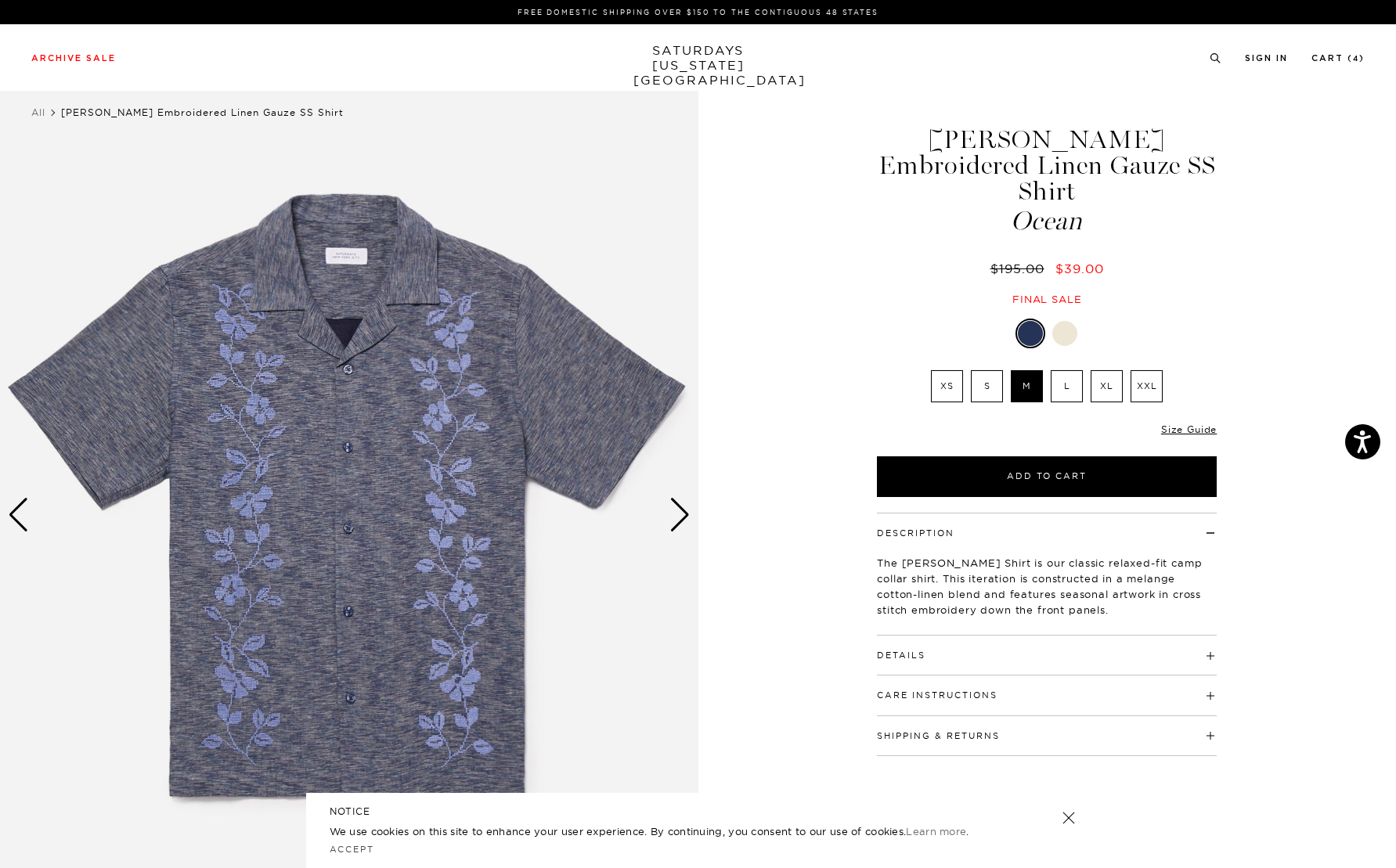
click at [684, 516] on div "Next slide" at bounding box center [680, 515] width 22 height 34
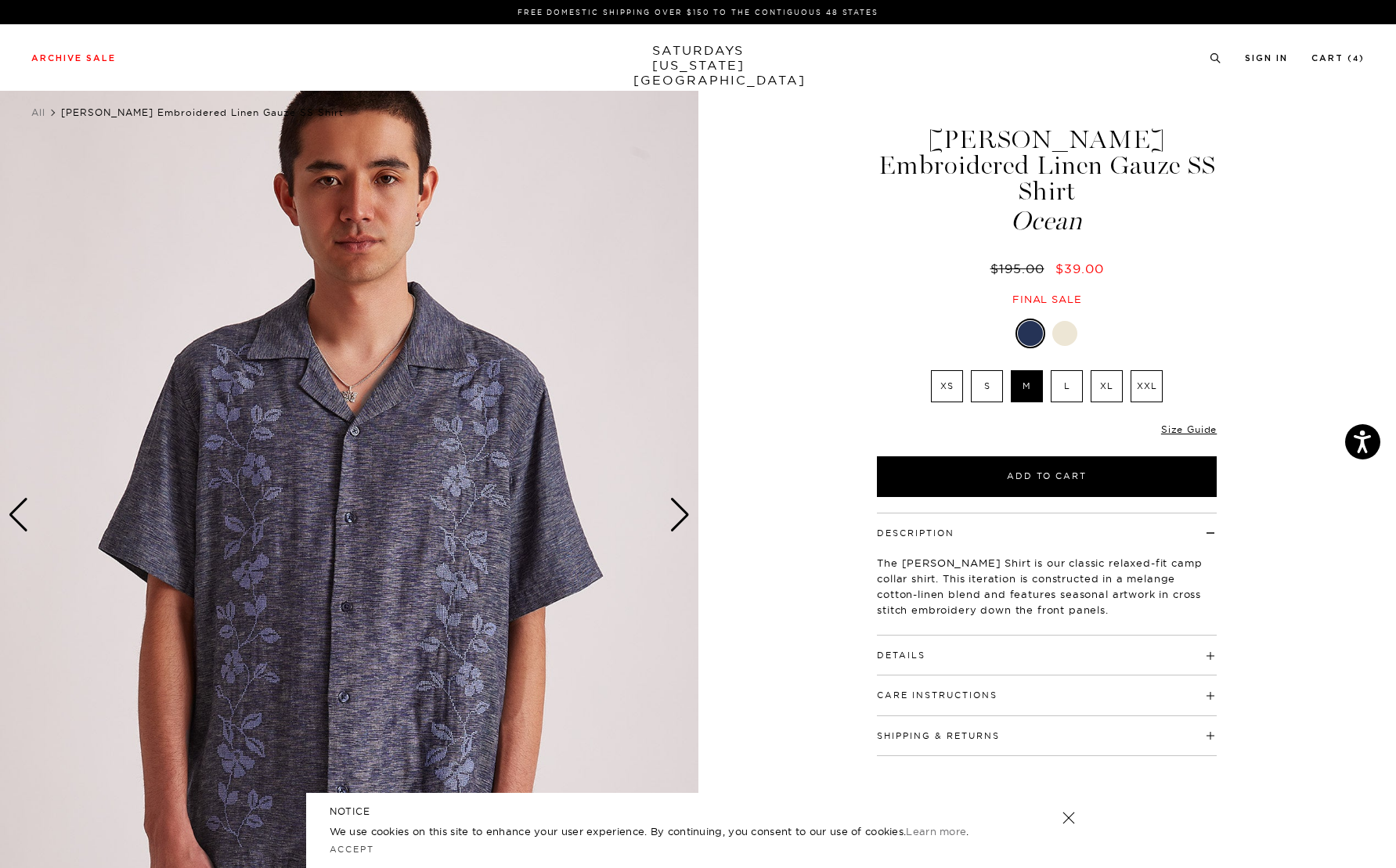
click at [684, 516] on div "Next slide" at bounding box center [680, 515] width 22 height 34
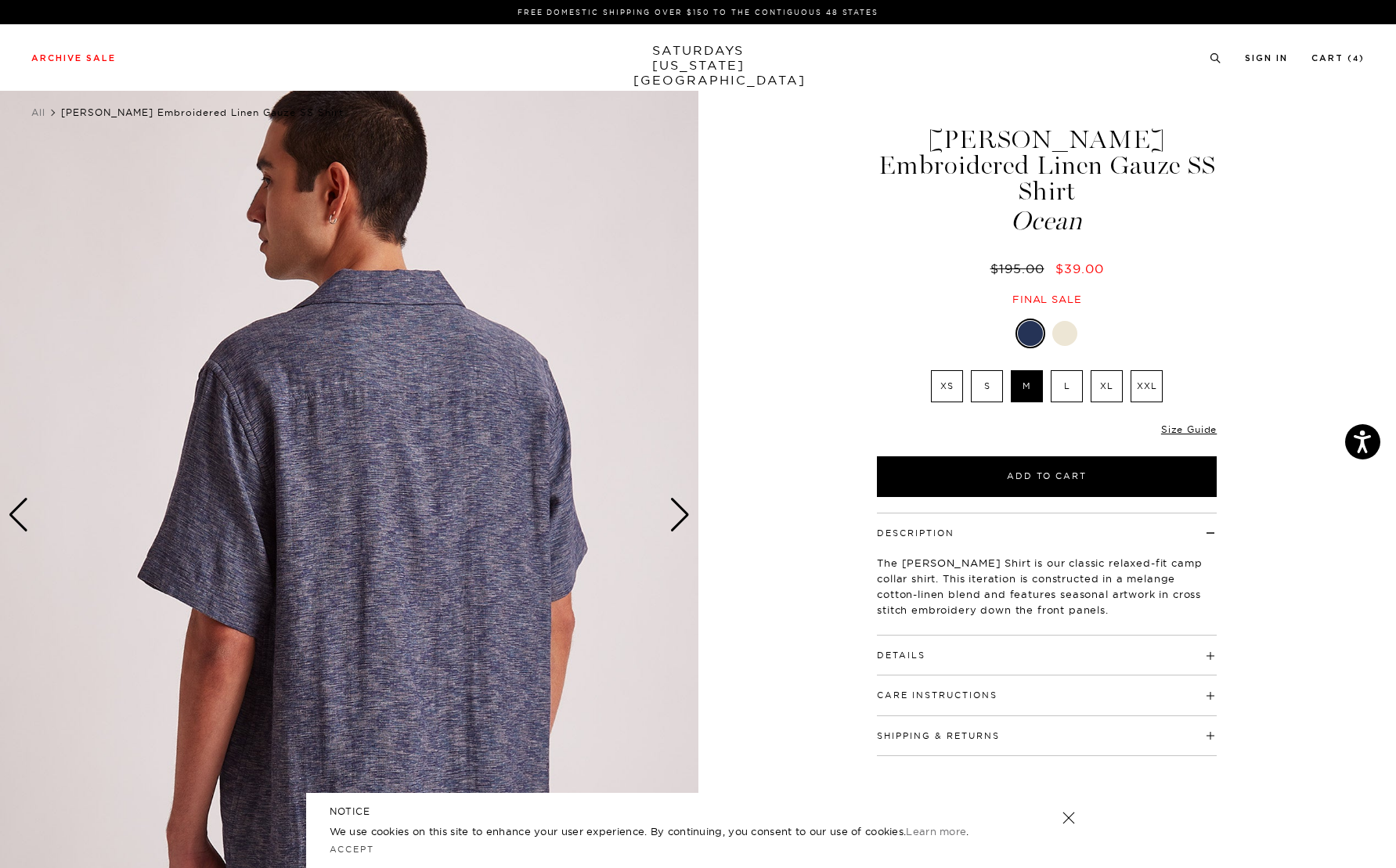
click at [684, 516] on div "Next slide" at bounding box center [680, 515] width 22 height 34
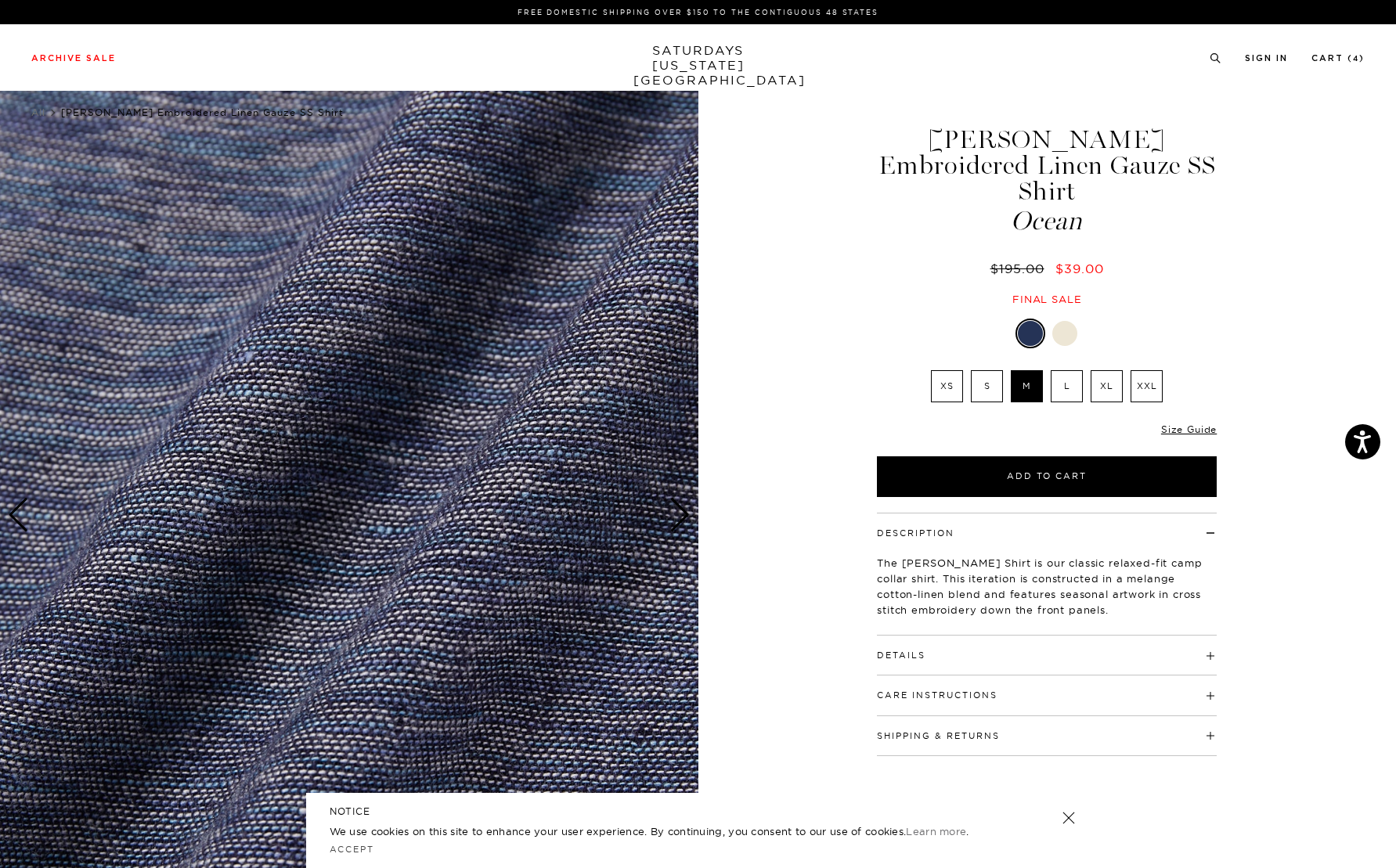
click at [684, 516] on div "Next slide" at bounding box center [680, 515] width 22 height 34
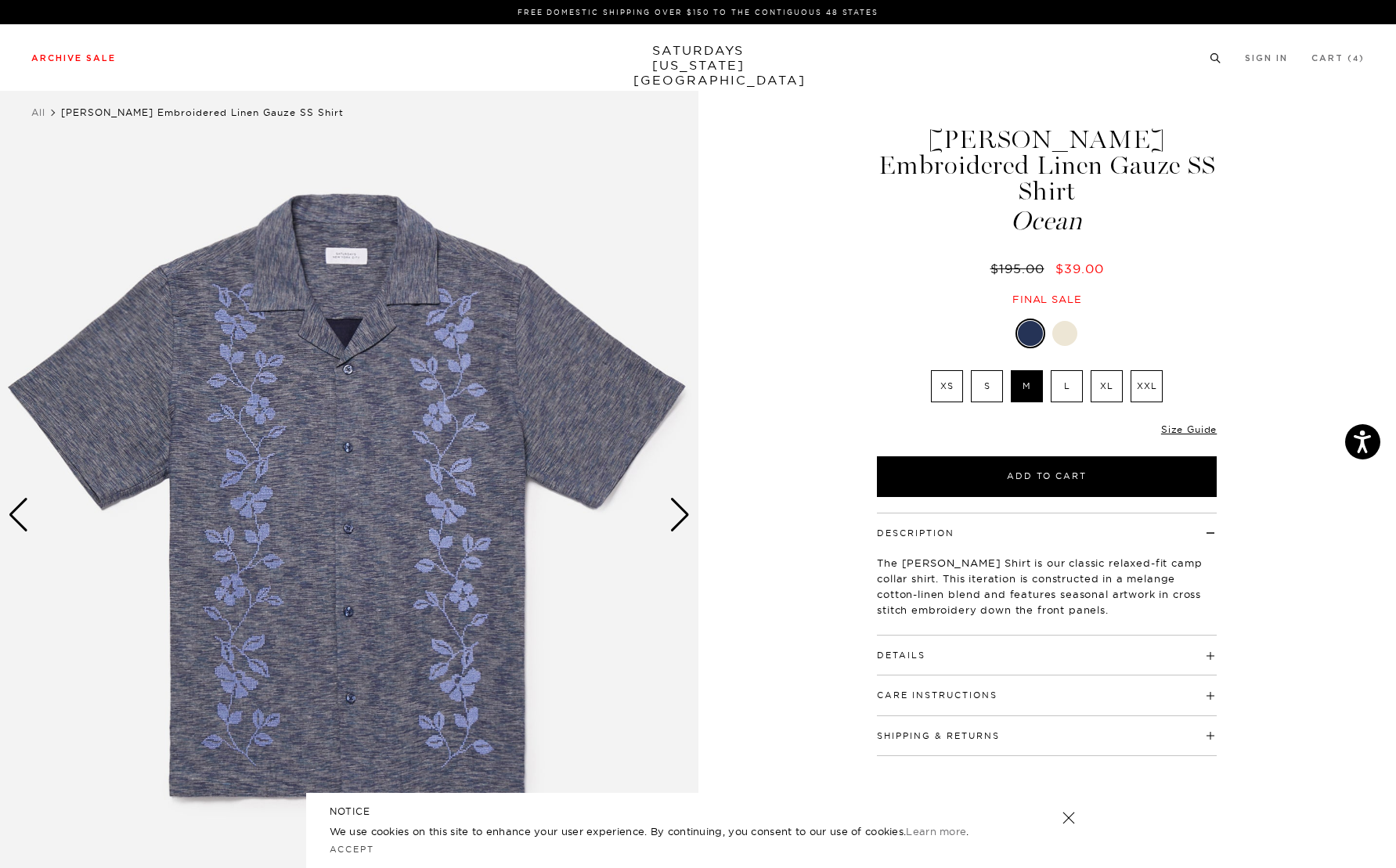
click at [1213, 59] on icon at bounding box center [1216, 58] width 12 height 10
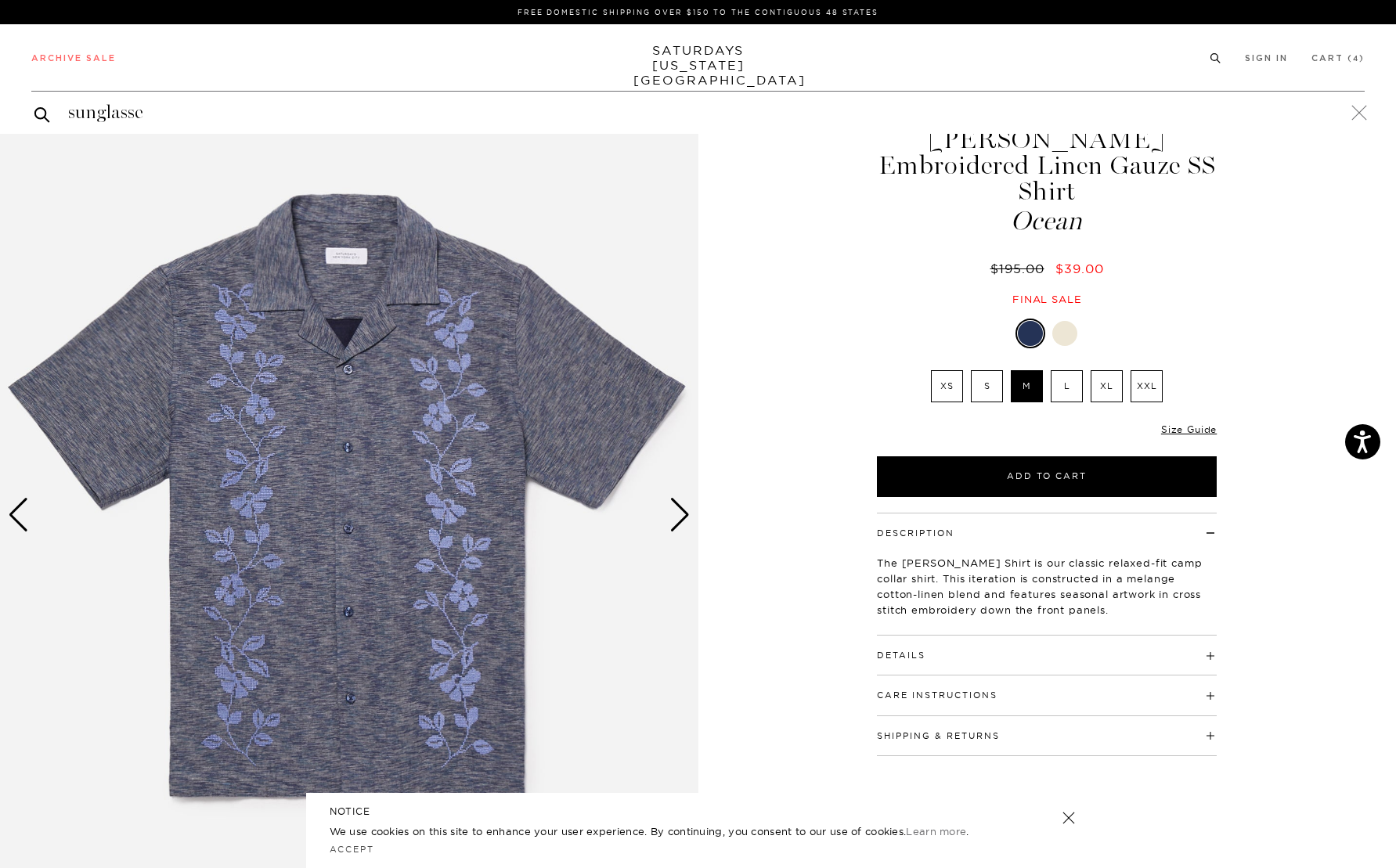
type input "sunglasses"
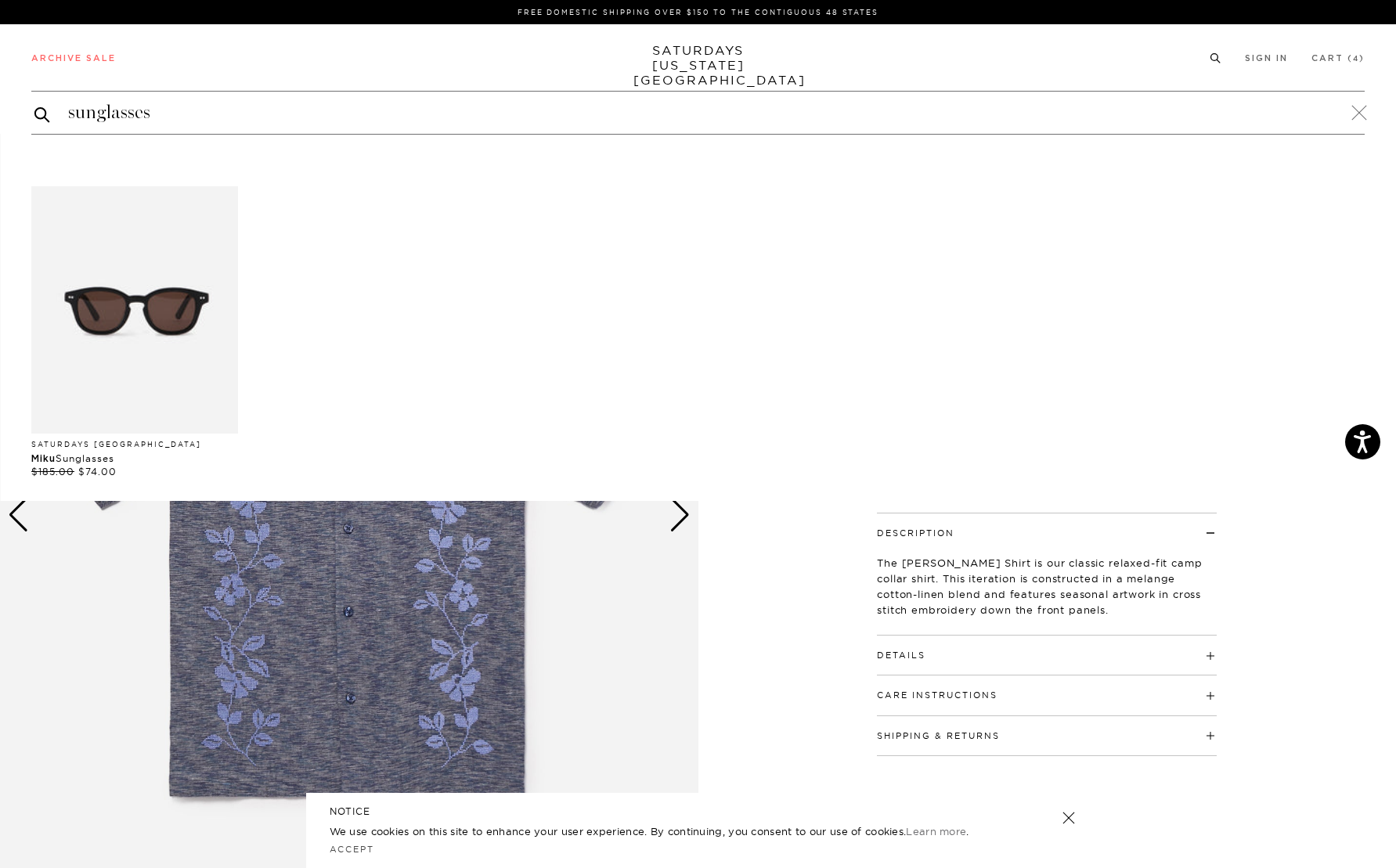
click at [168, 253] on img "Products: Miku Sunglasses" at bounding box center [134, 309] width 207 height 248
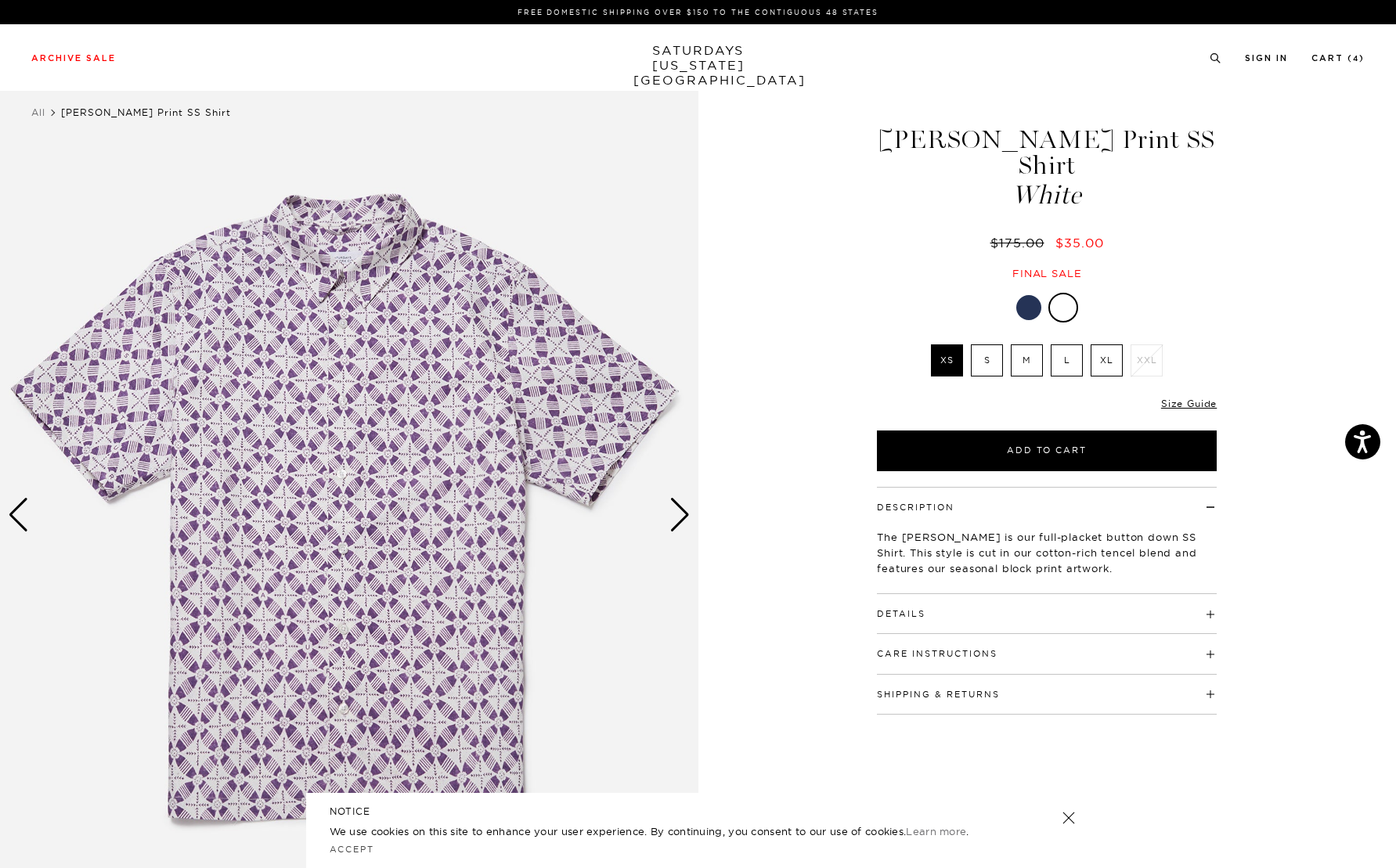
click at [678, 513] on div "Next slide" at bounding box center [680, 515] width 22 height 34
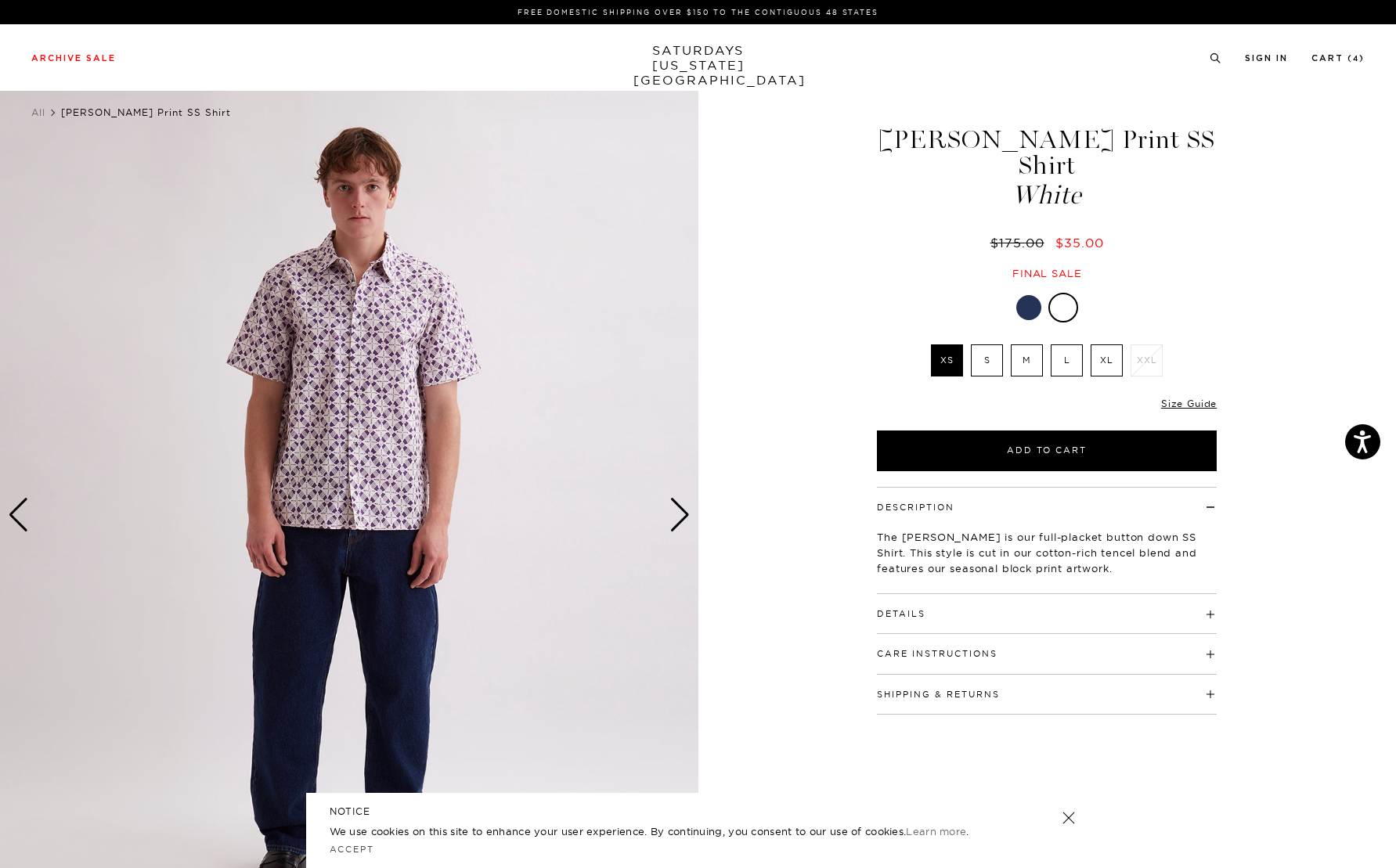
click at [677, 517] on div "Next slide" at bounding box center [680, 515] width 22 height 34
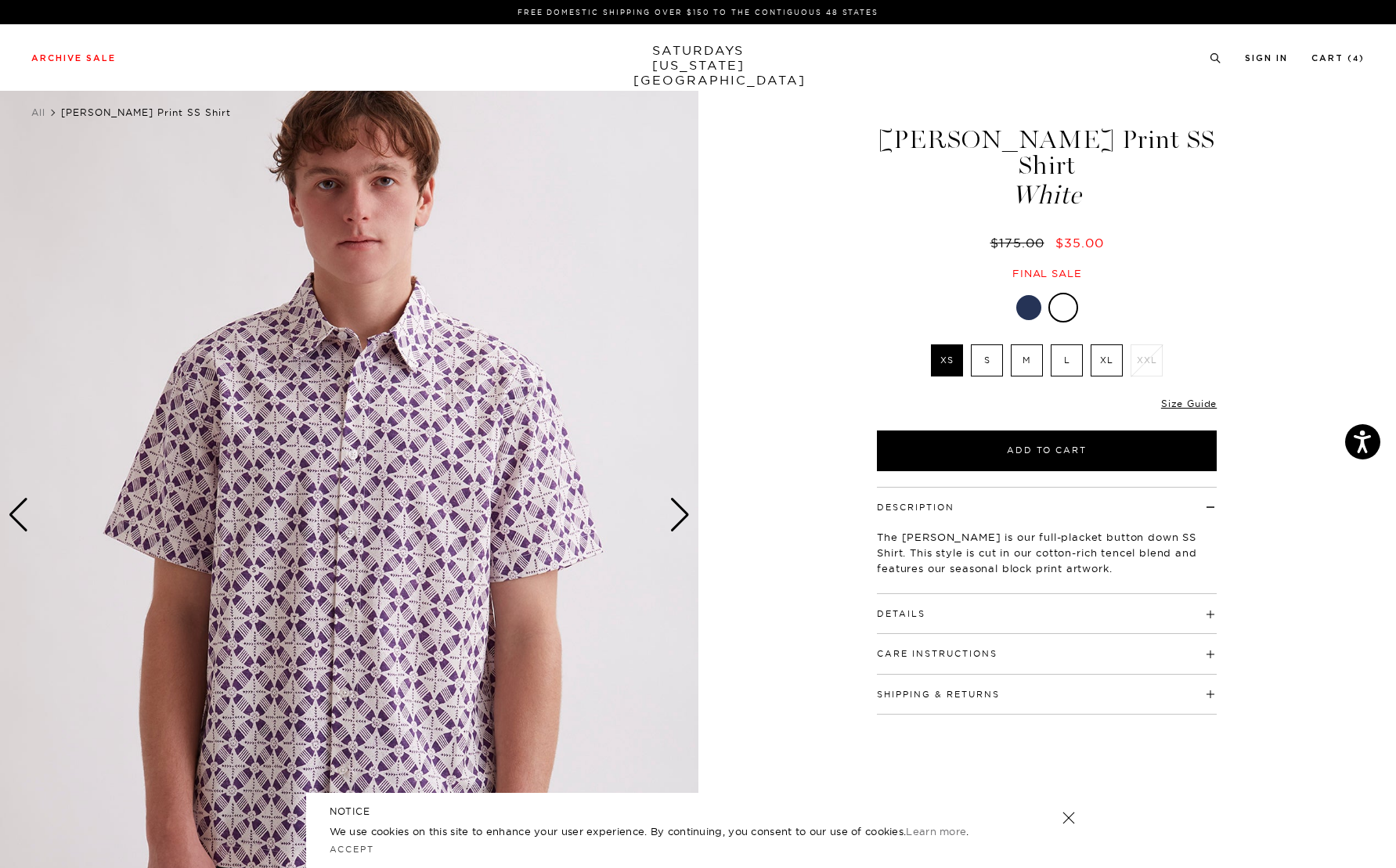
click at [677, 517] on div "Next slide" at bounding box center [680, 515] width 22 height 34
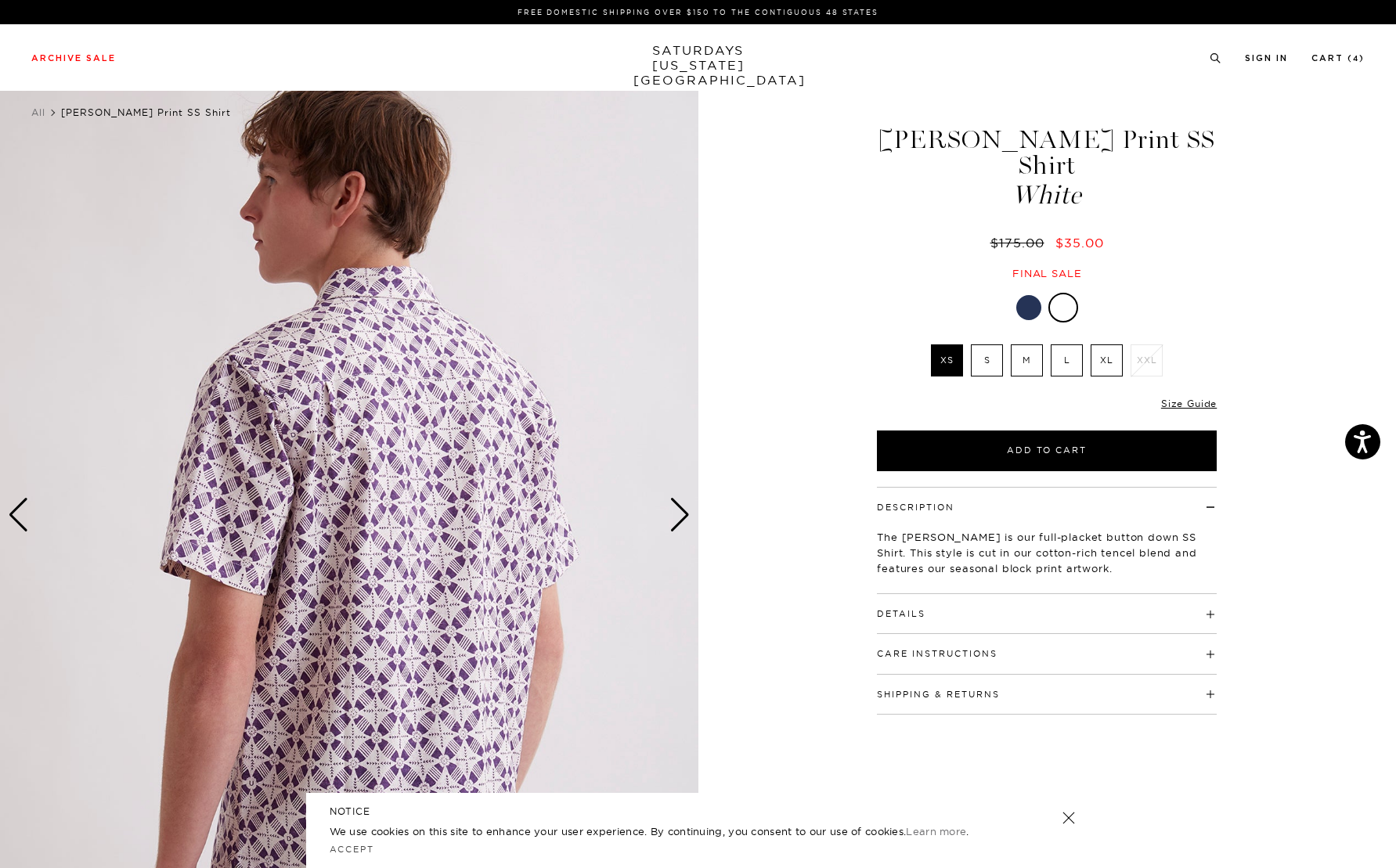
click at [677, 517] on div "Next slide" at bounding box center [680, 515] width 22 height 34
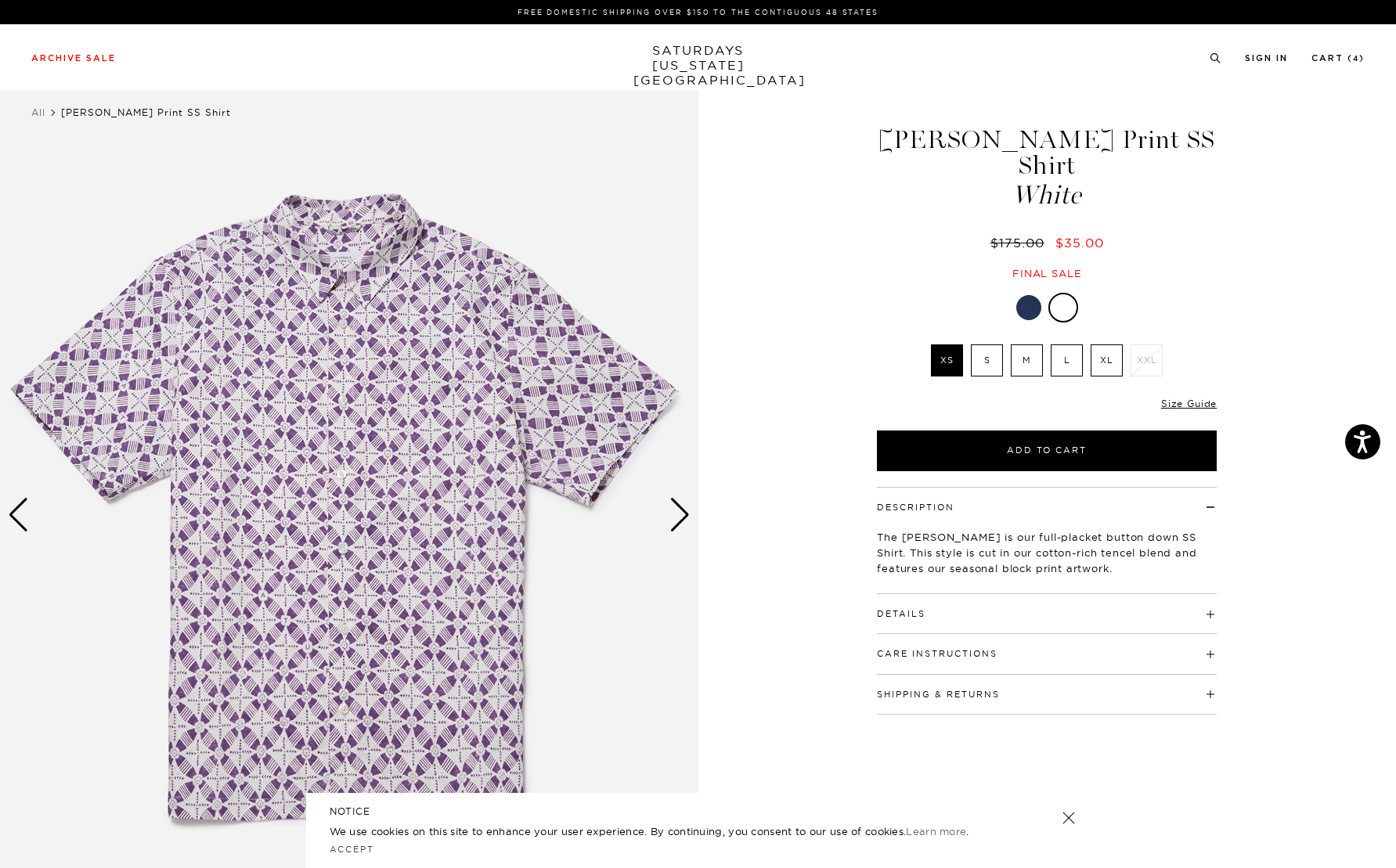
click at [677, 517] on div "Next slide" at bounding box center [680, 515] width 22 height 34
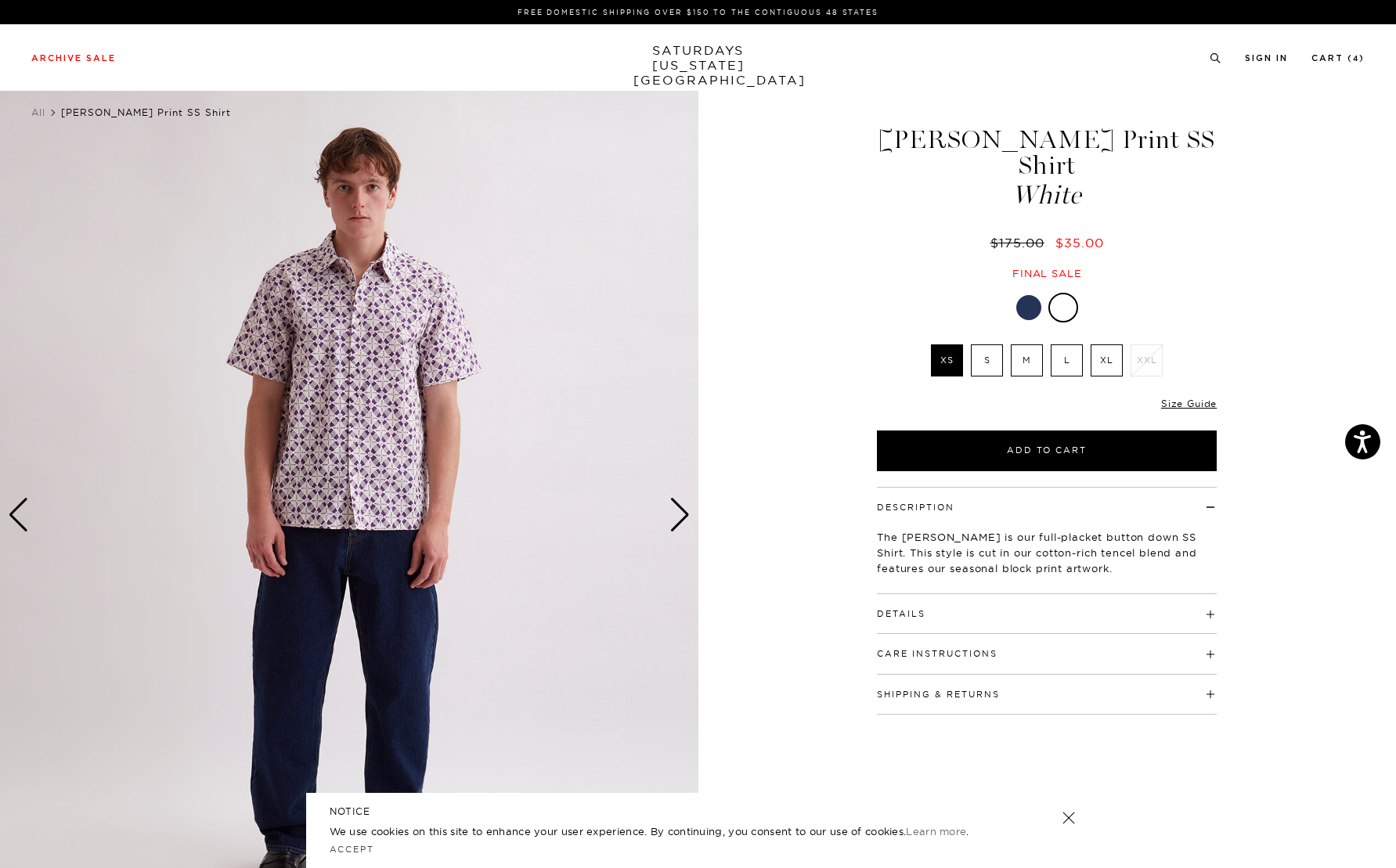
click at [677, 516] on div "Next slide" at bounding box center [680, 515] width 22 height 34
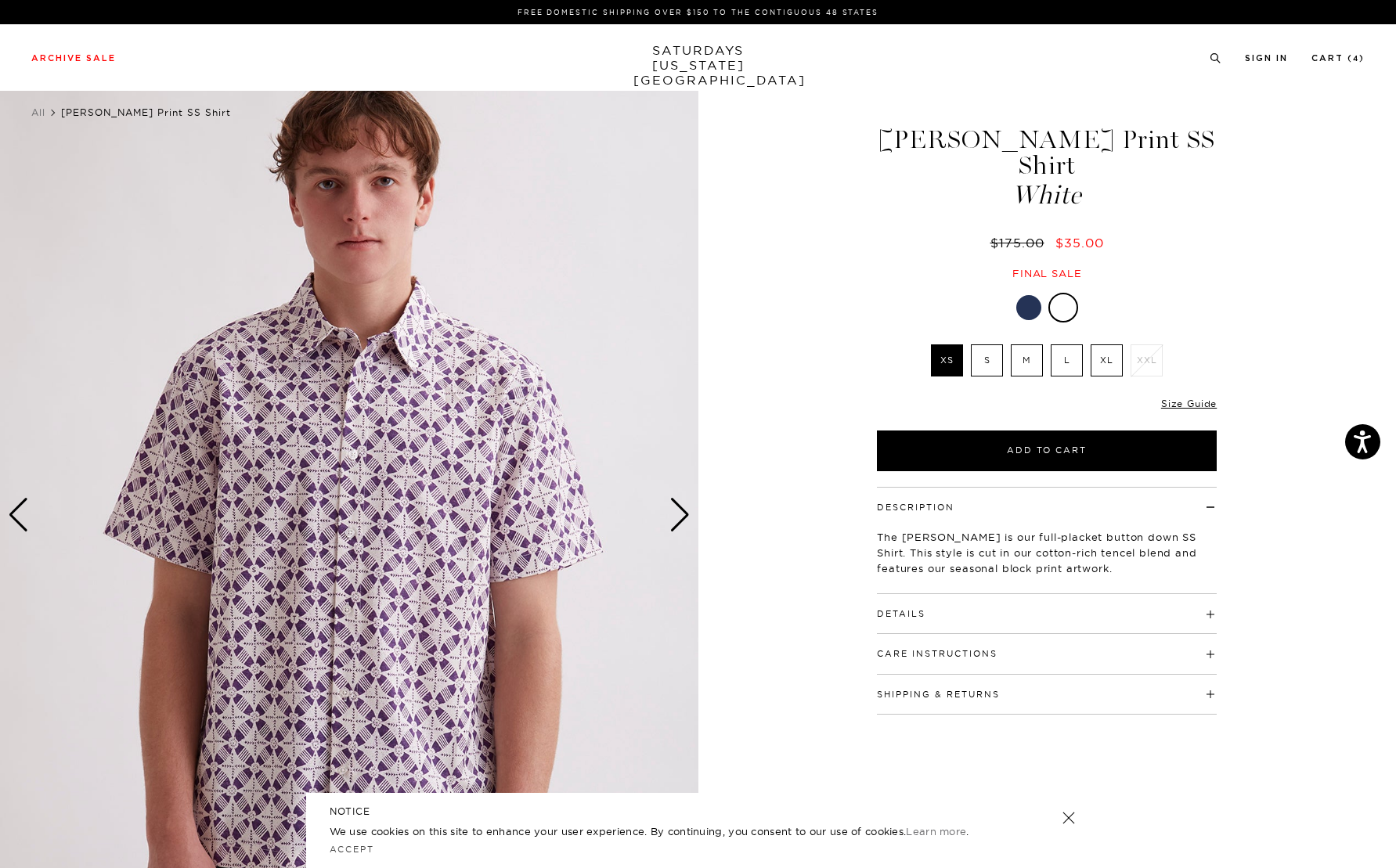
click at [408, 454] on img at bounding box center [349, 515] width 698 height 872
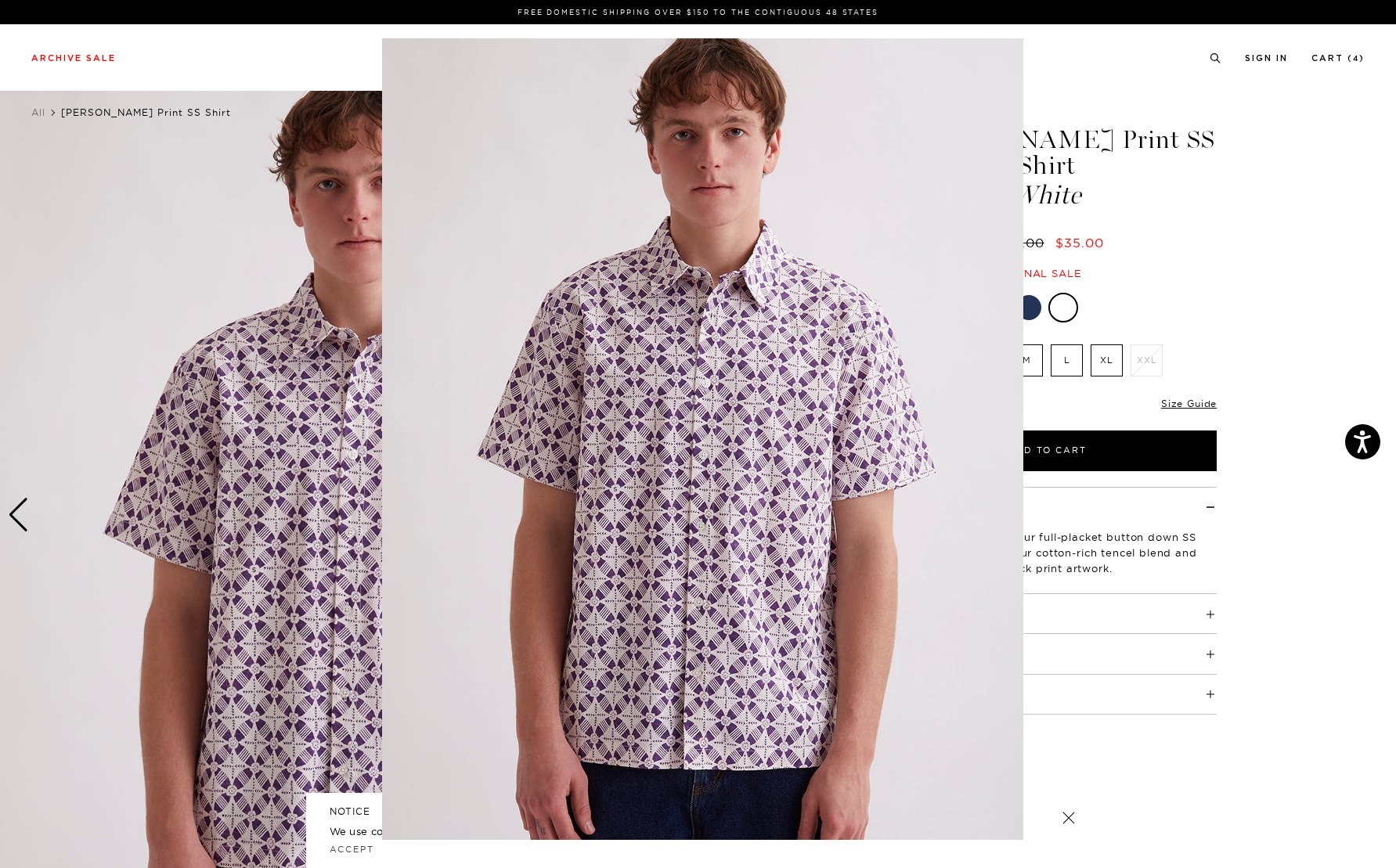
drag, startPoint x: 1252, startPoint y: 231, endPoint x: 1176, endPoint y: 248, distance: 77.9
click at [1252, 231] on figure at bounding box center [698, 434] width 1396 height 868
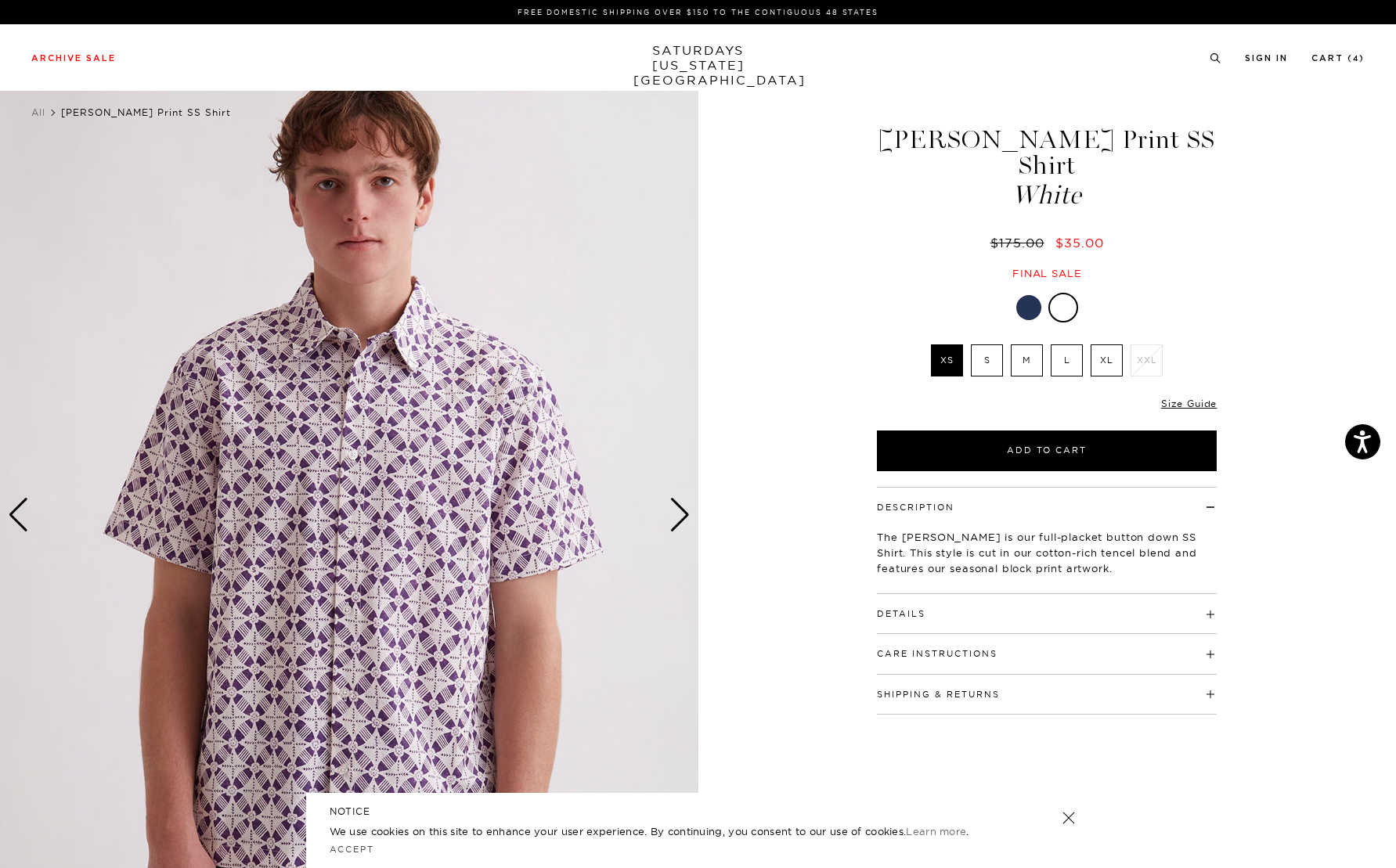
click at [1030, 296] on div at bounding box center [1029, 308] width 25 height 25
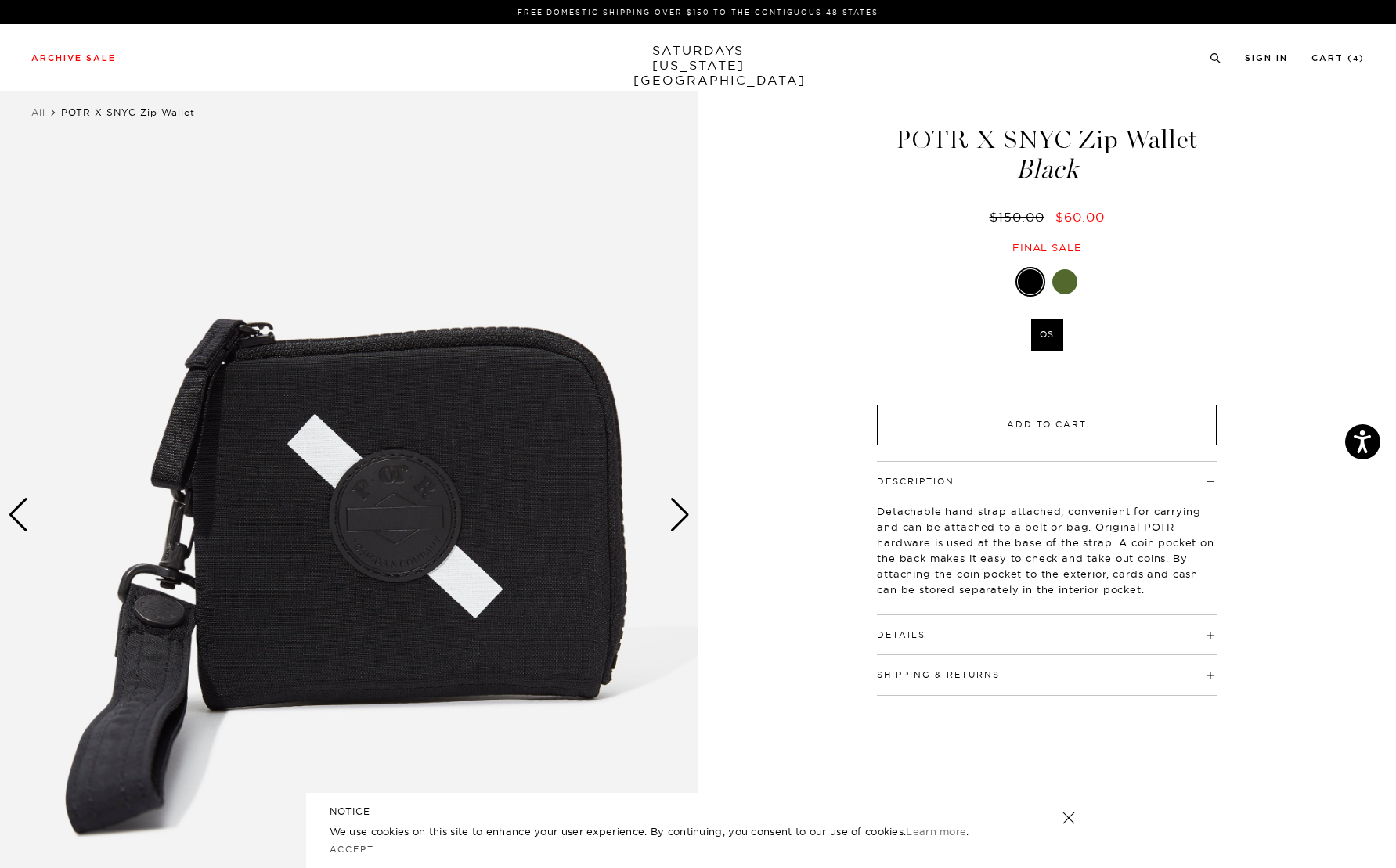
click at [999, 412] on button "Add to Cart" at bounding box center [1047, 425] width 340 height 41
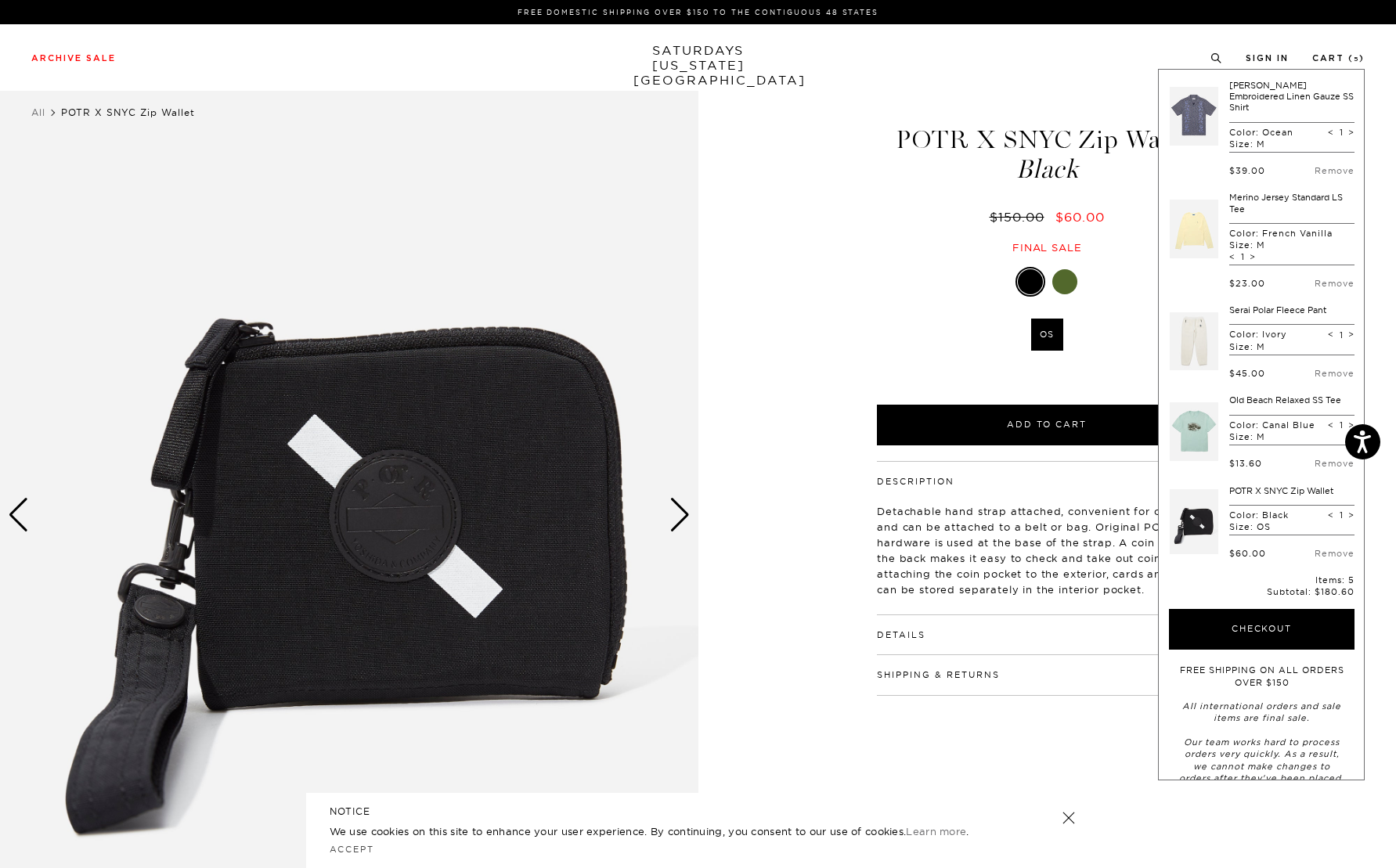
click at [1063, 282] on div at bounding box center [1065, 282] width 25 height 25
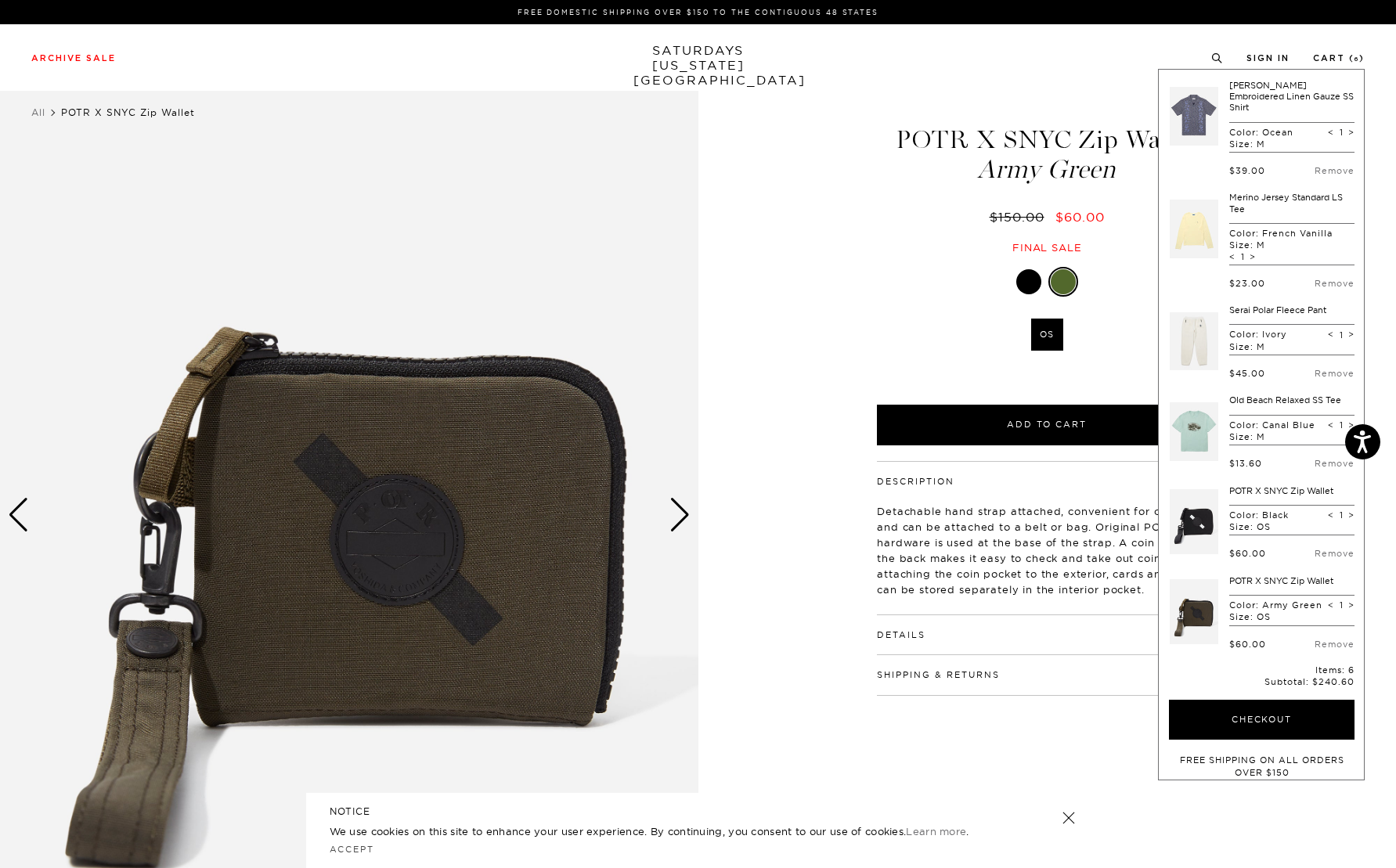
click at [796, 577] on div "1 / 2 POTR X SNYC Zip Wallet Army Green $150.00 $60.00" at bounding box center [698, 515] width 1396 height 872
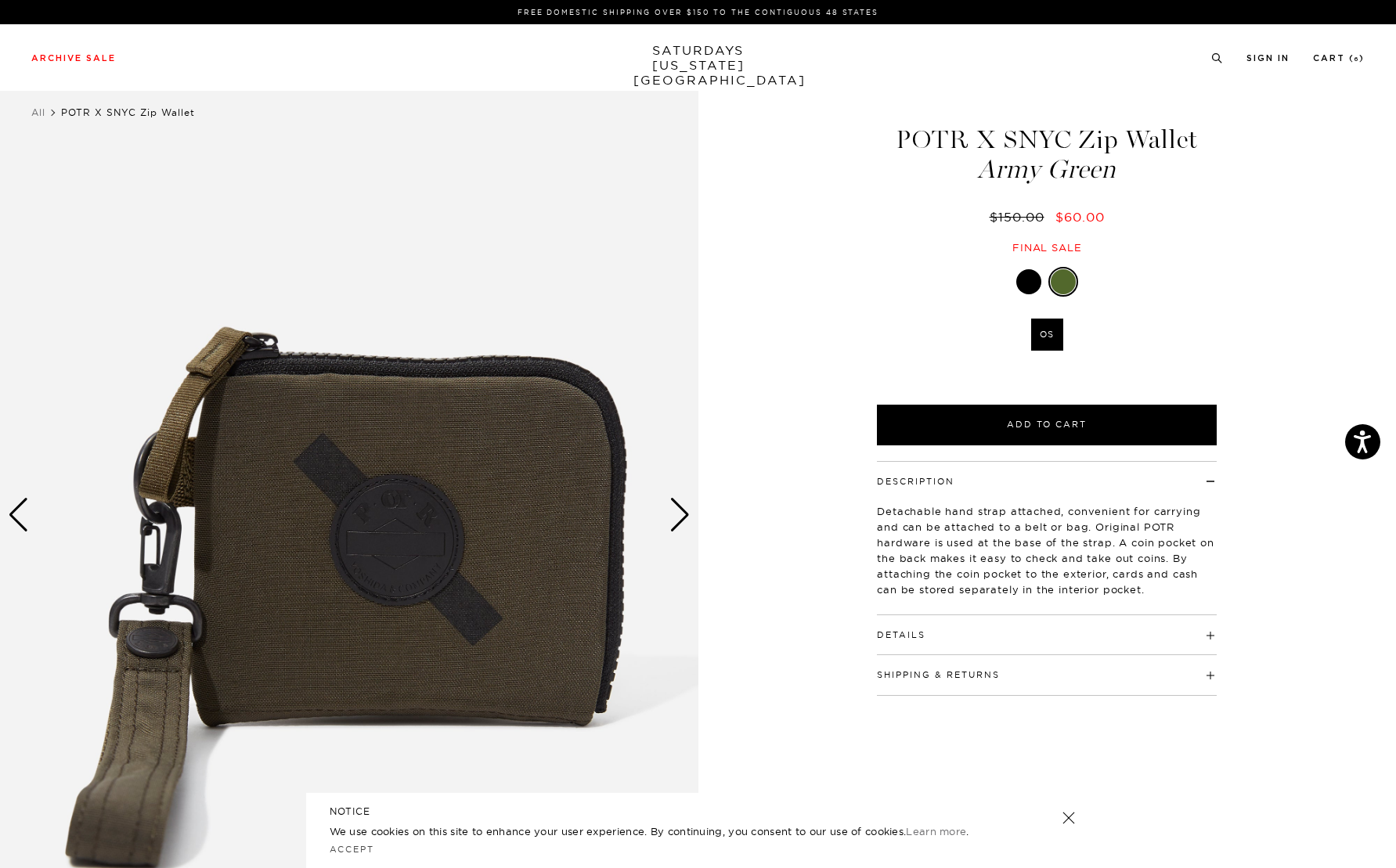
click at [421, 550] on img at bounding box center [349, 515] width 698 height 872
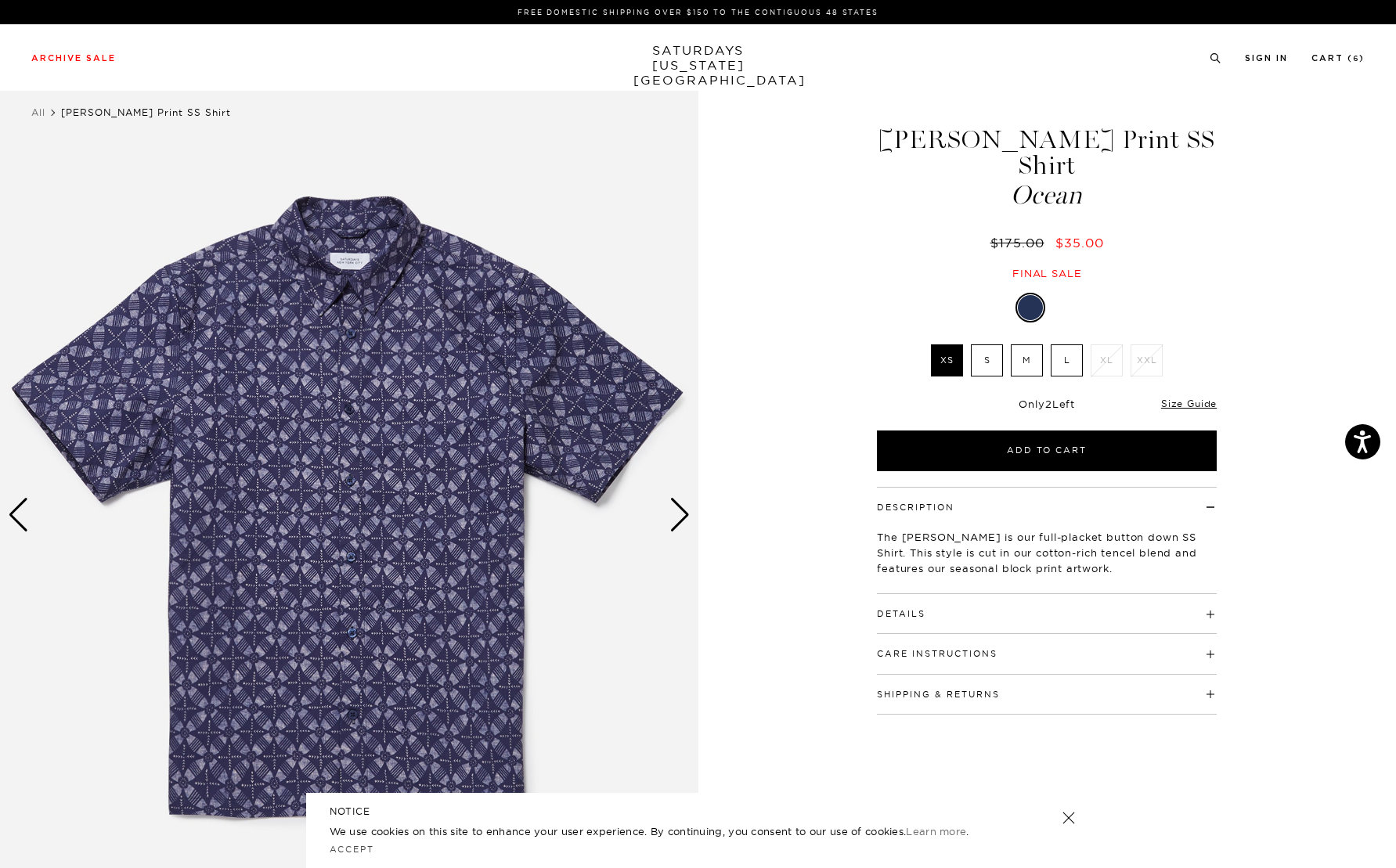
click at [682, 510] on div "Next slide" at bounding box center [680, 515] width 22 height 34
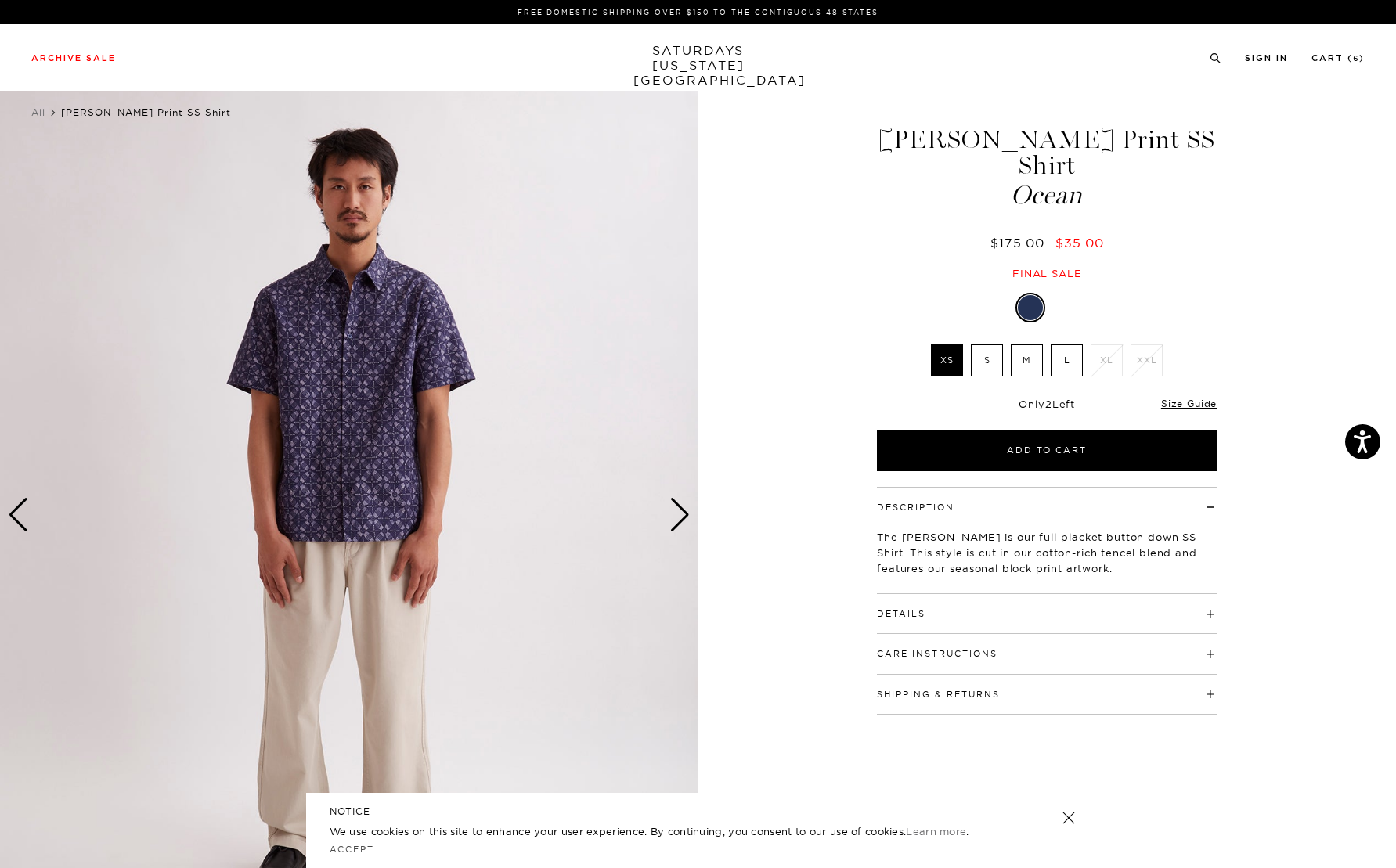
click at [681, 512] on div "Next slide" at bounding box center [680, 515] width 22 height 34
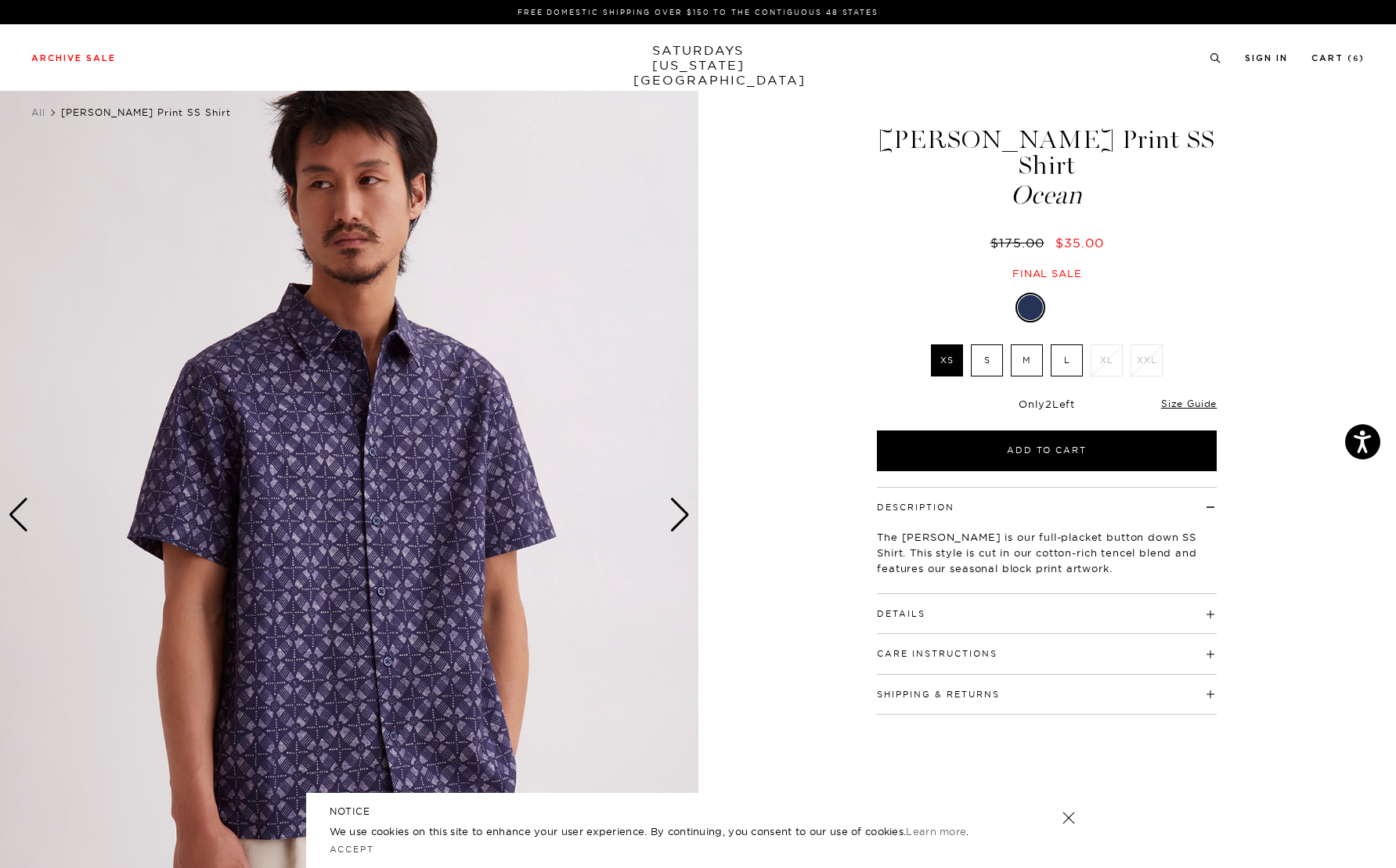
click at [681, 512] on div "Next slide" at bounding box center [680, 515] width 22 height 34
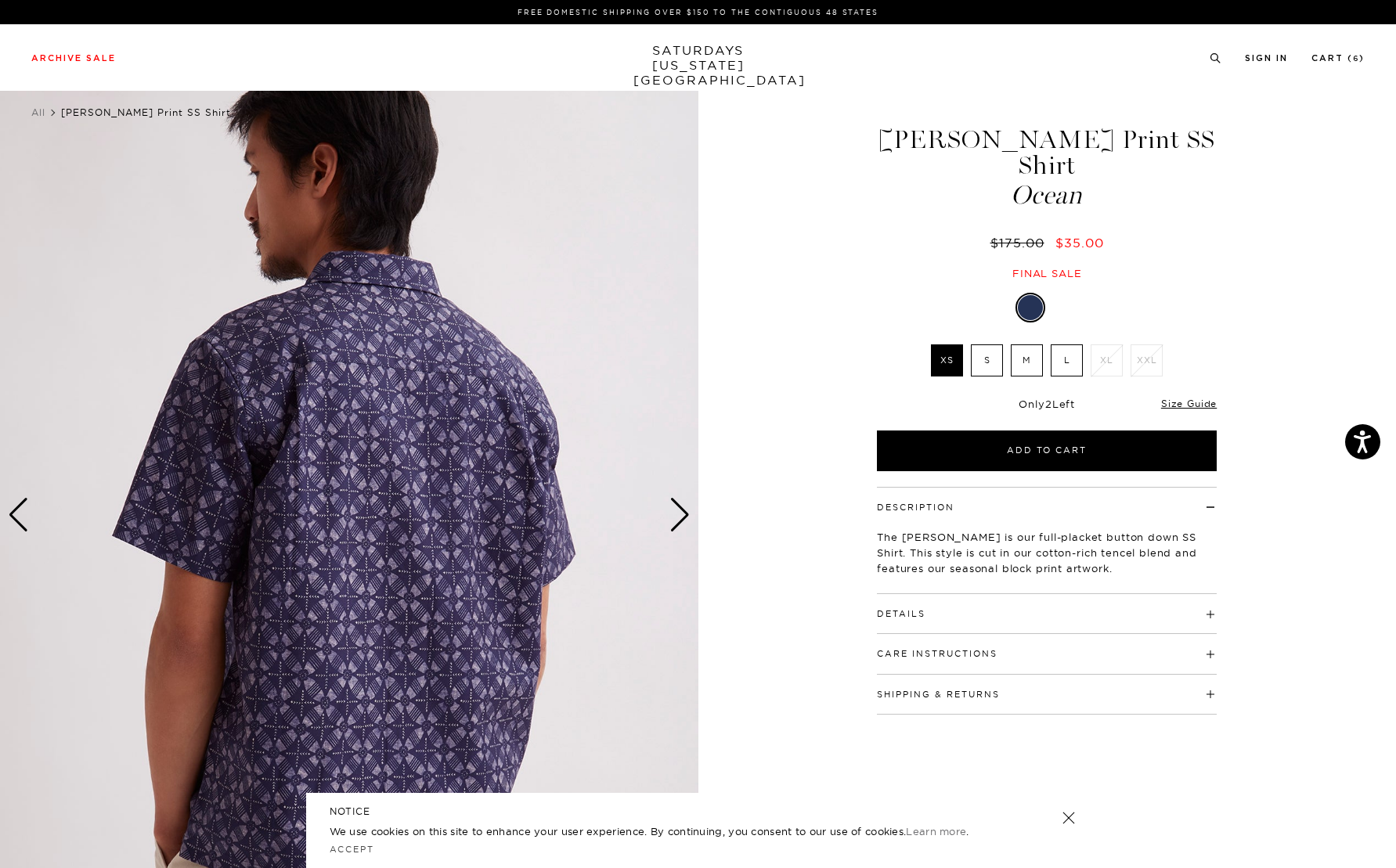
click at [681, 512] on div "Next slide" at bounding box center [680, 515] width 22 height 34
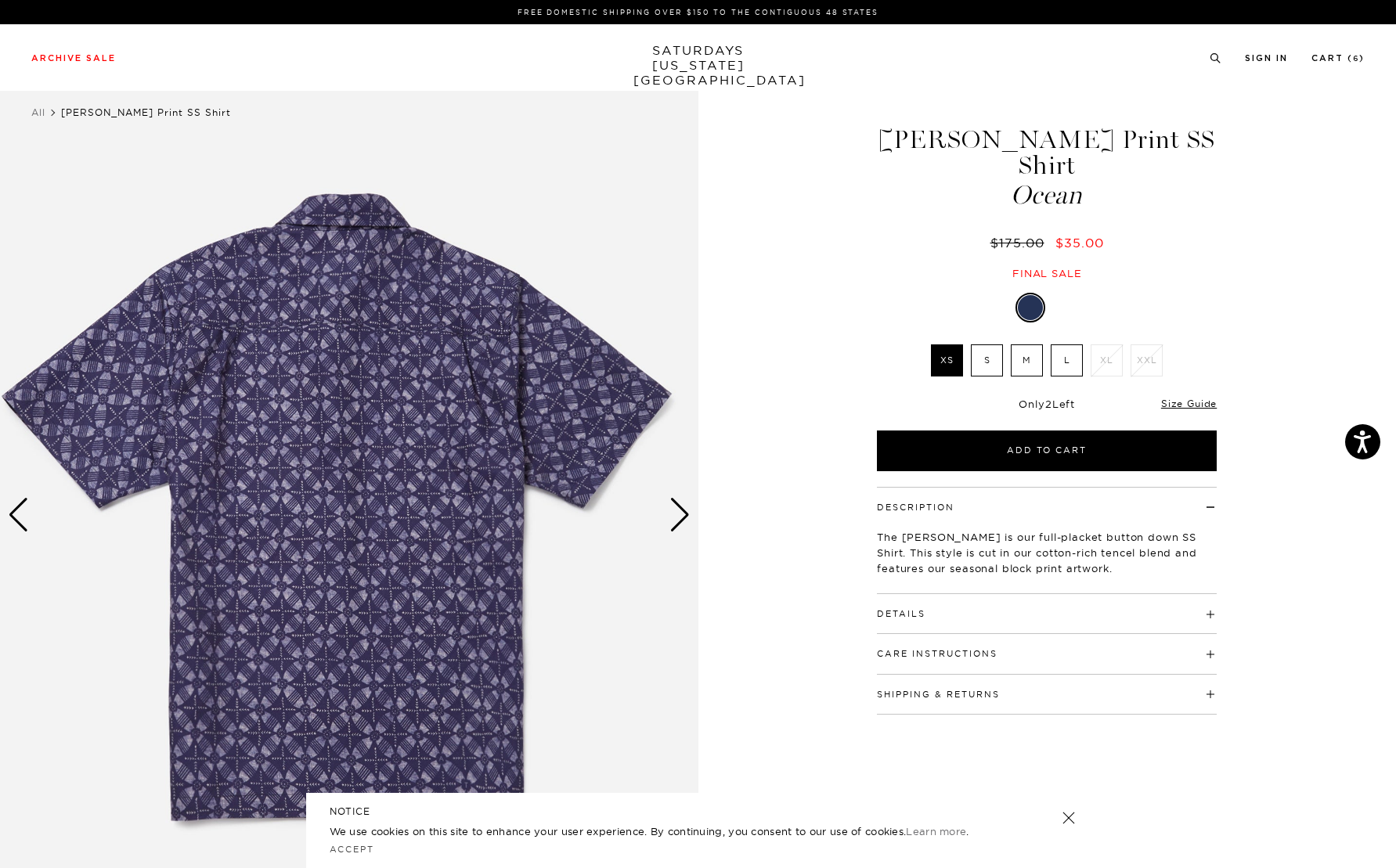
click at [681, 512] on div "Next slide" at bounding box center [680, 515] width 22 height 34
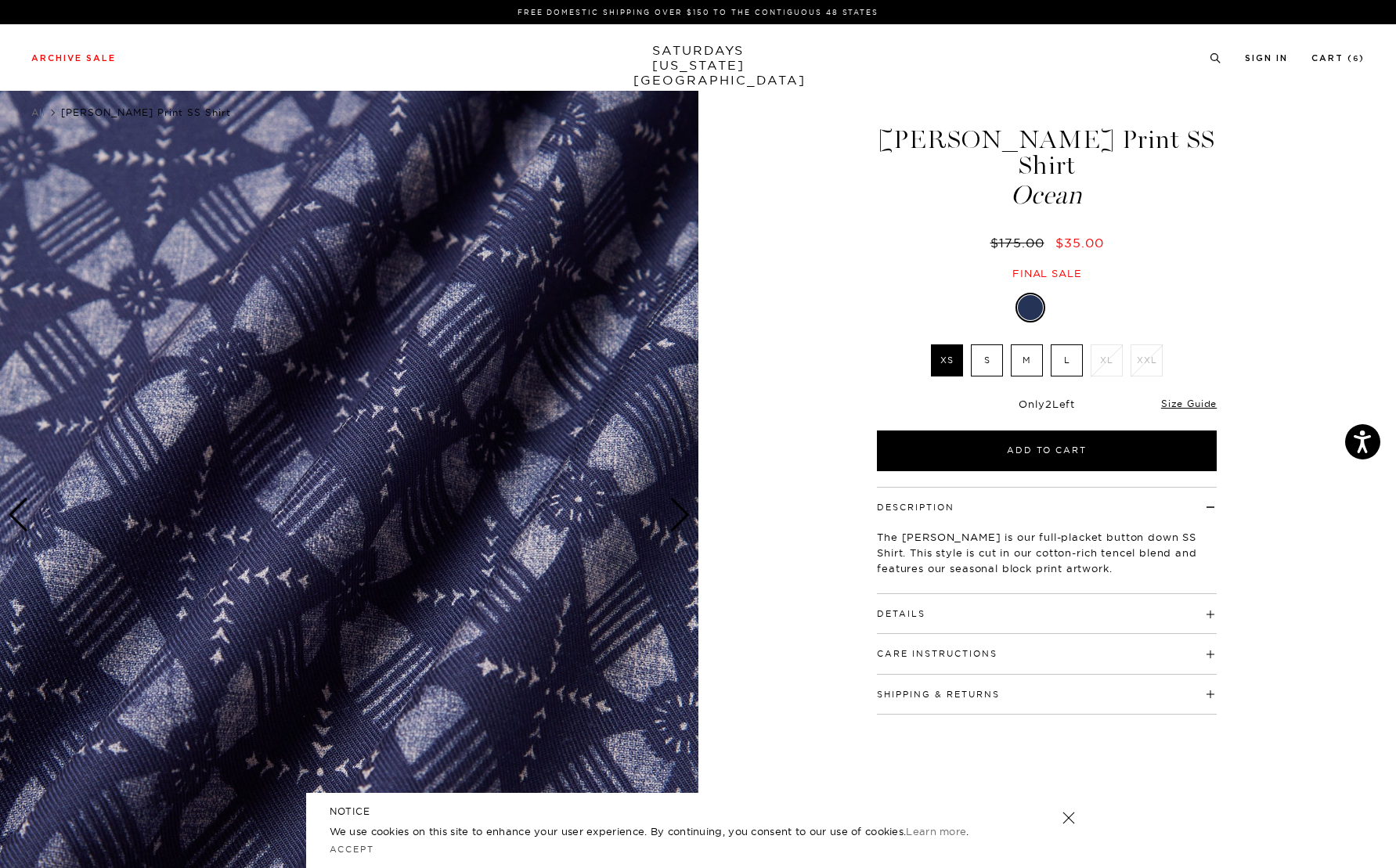
click at [1067, 296] on div at bounding box center [1065, 308] width 25 height 25
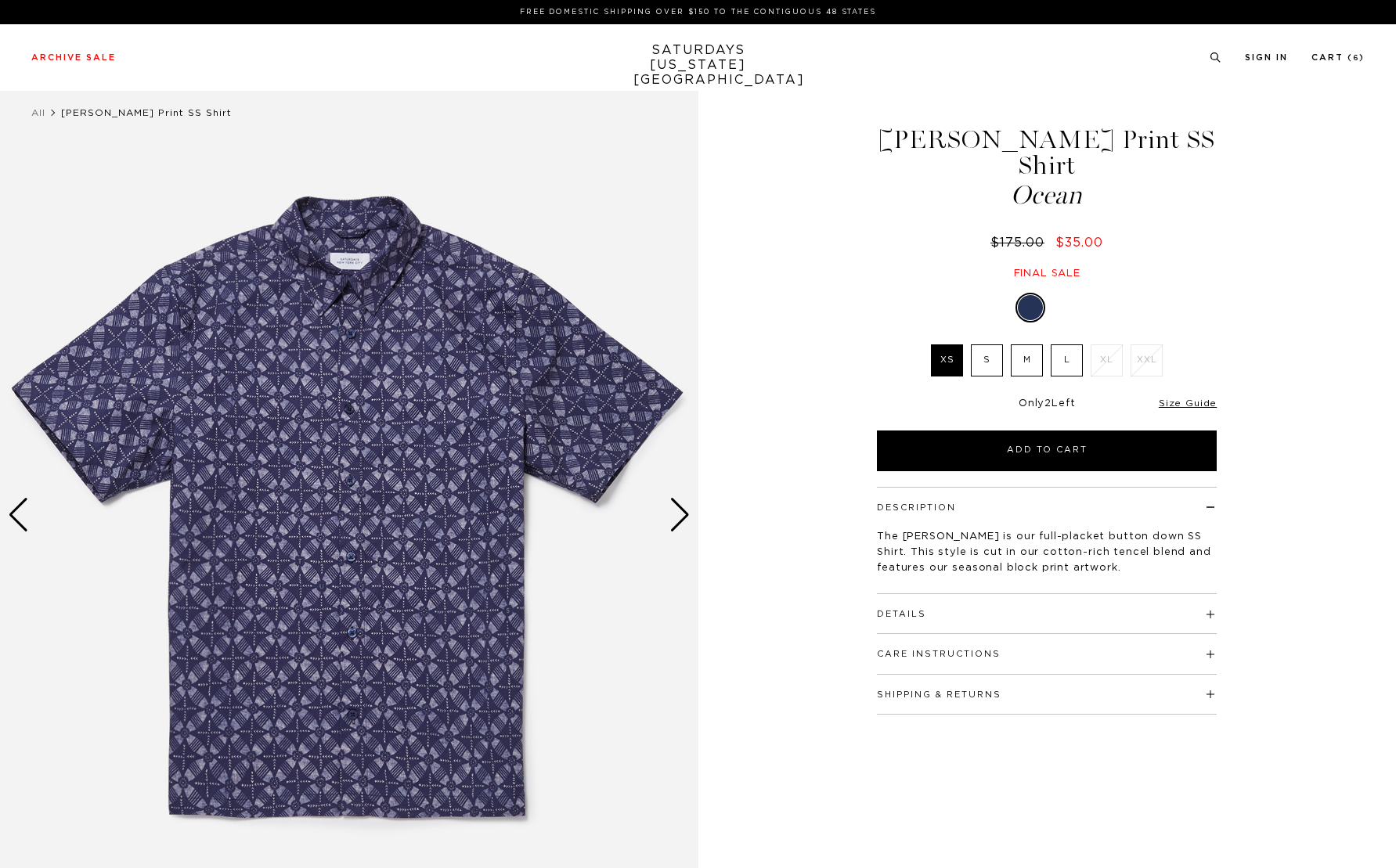
click at [680, 517] on div "Next slide" at bounding box center [680, 515] width 22 height 34
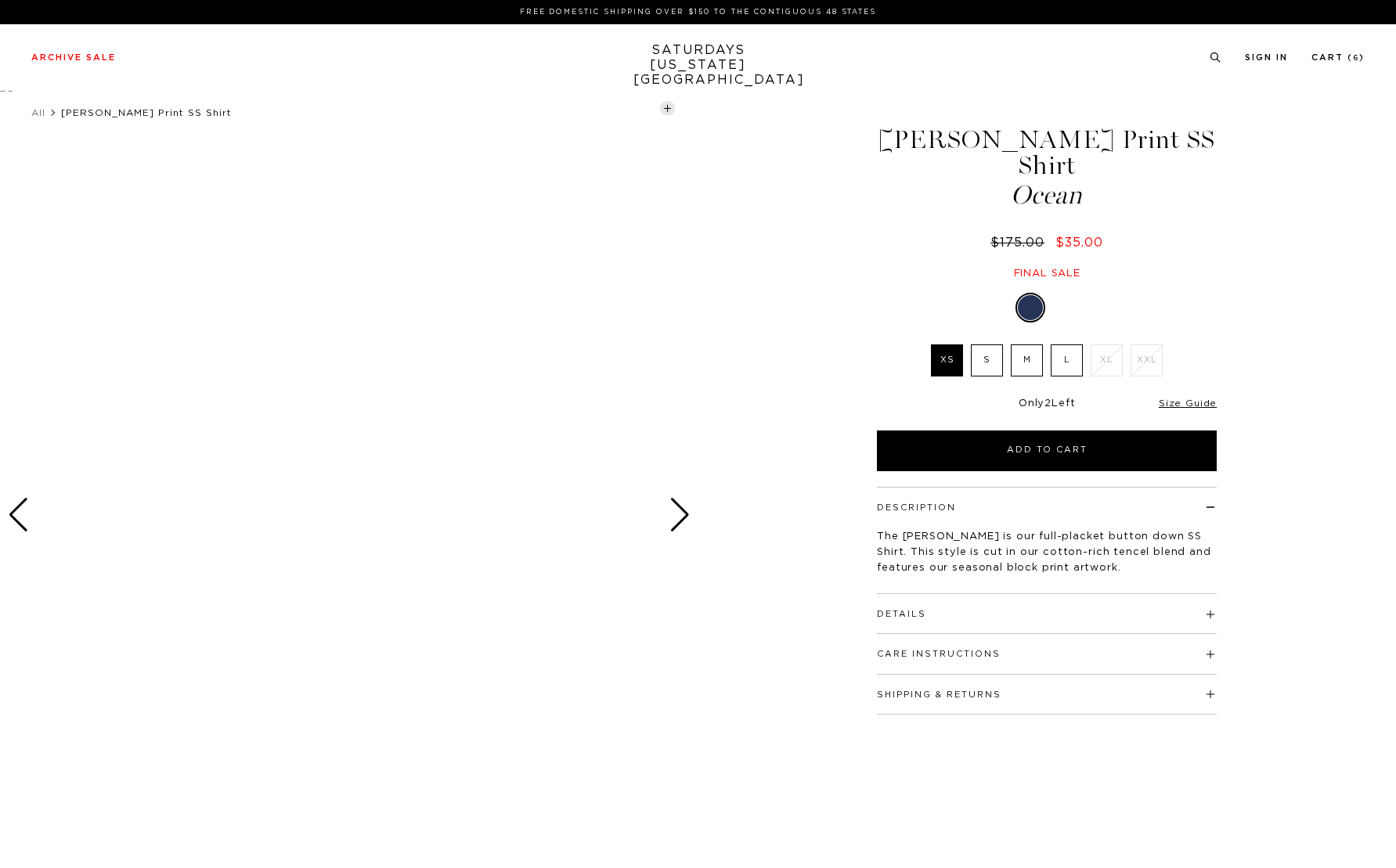
click at [680, 517] on div "Next slide" at bounding box center [680, 515] width 22 height 34
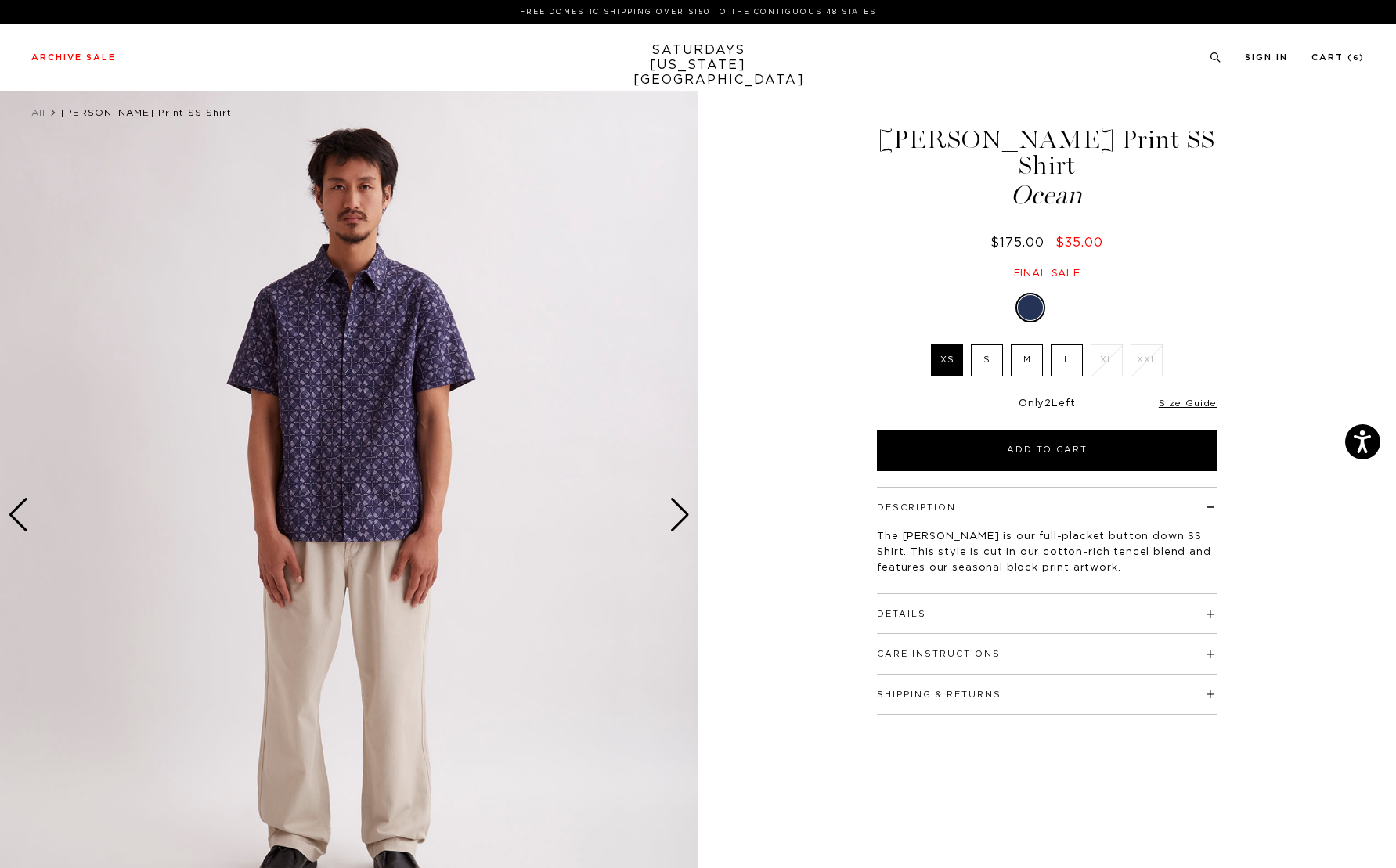
click at [680, 517] on div "Next slide" at bounding box center [680, 515] width 22 height 34
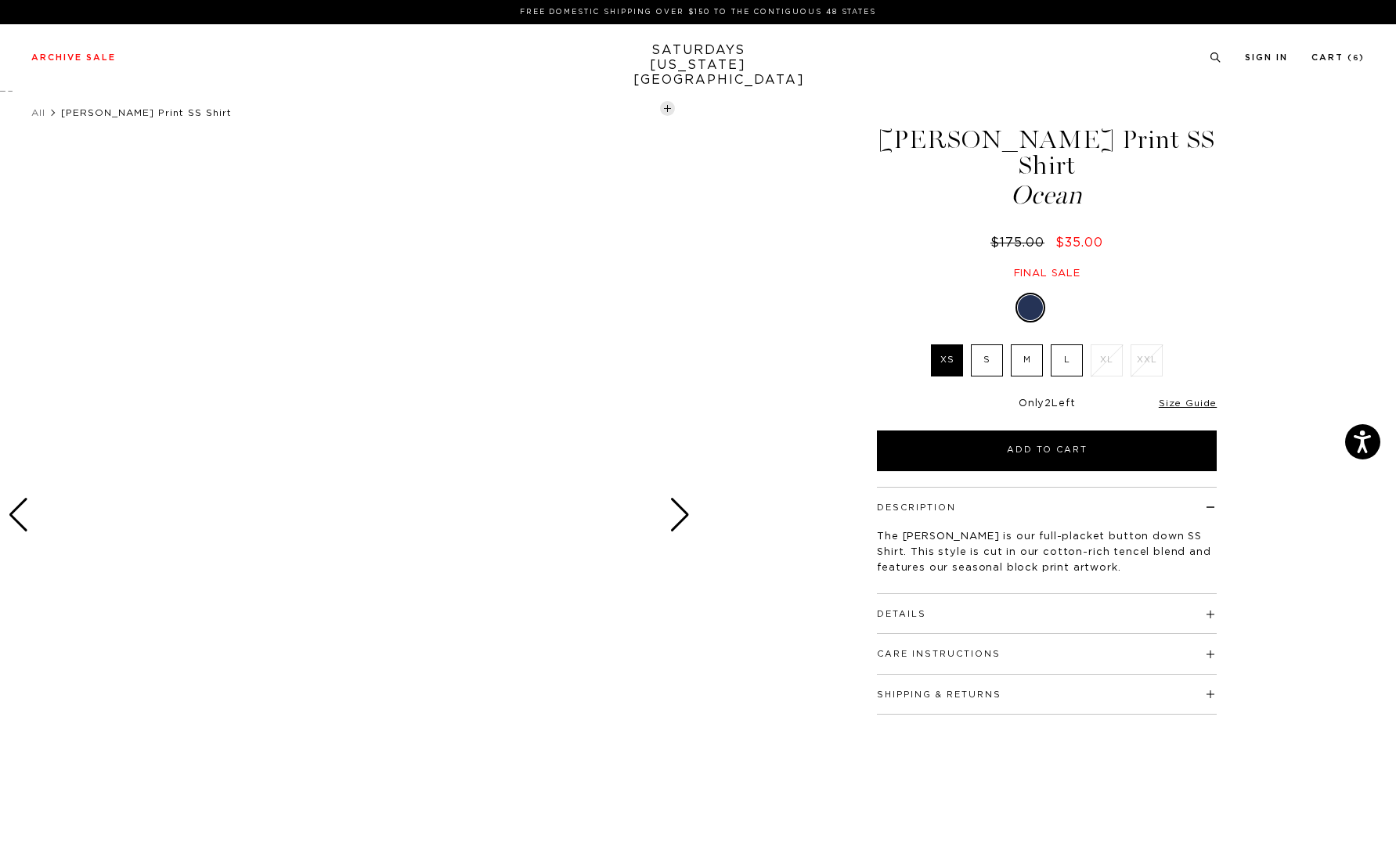
click at [680, 515] on div "Next slide" at bounding box center [680, 515] width 22 height 34
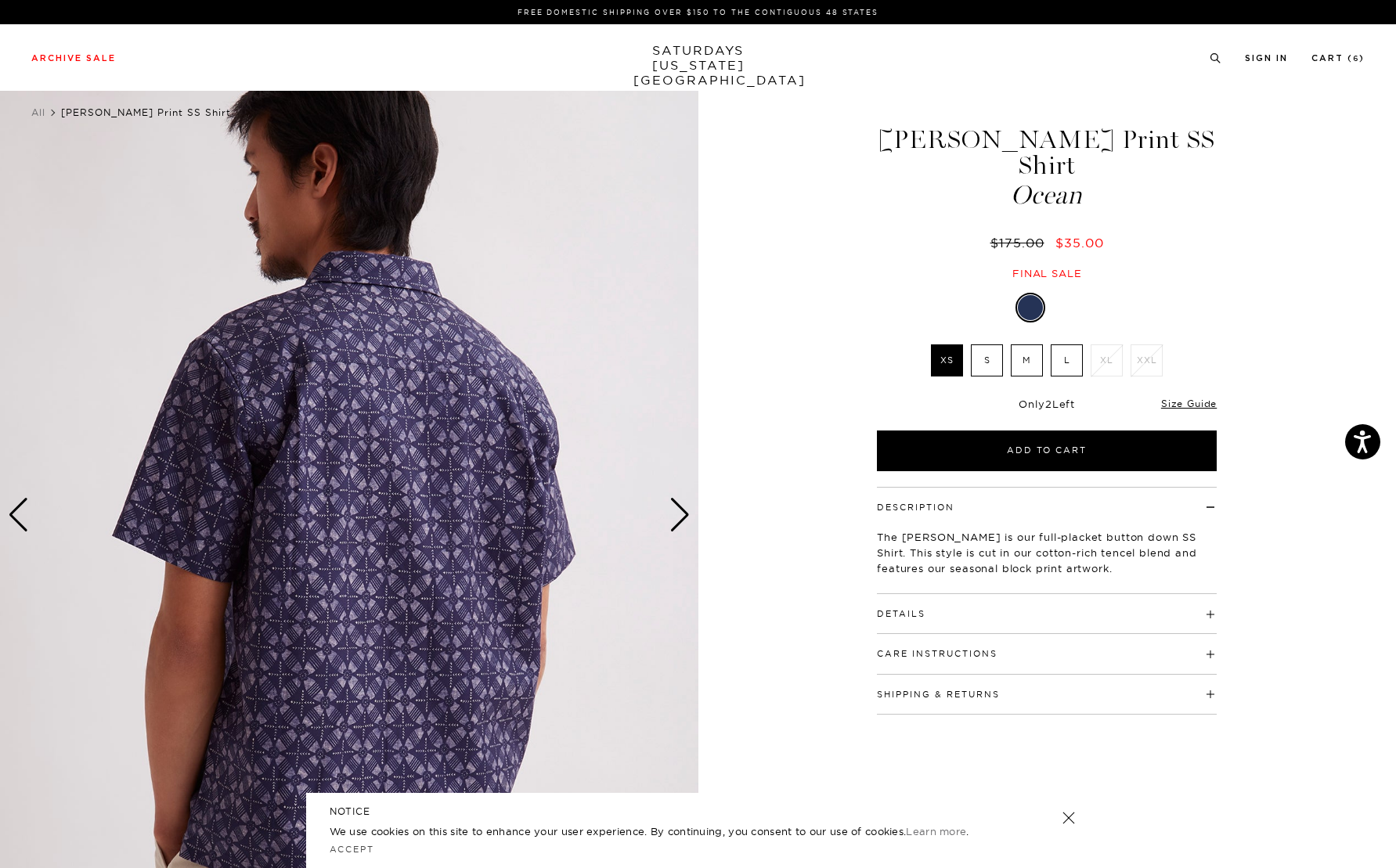
click at [682, 510] on div "Next slide" at bounding box center [680, 515] width 22 height 34
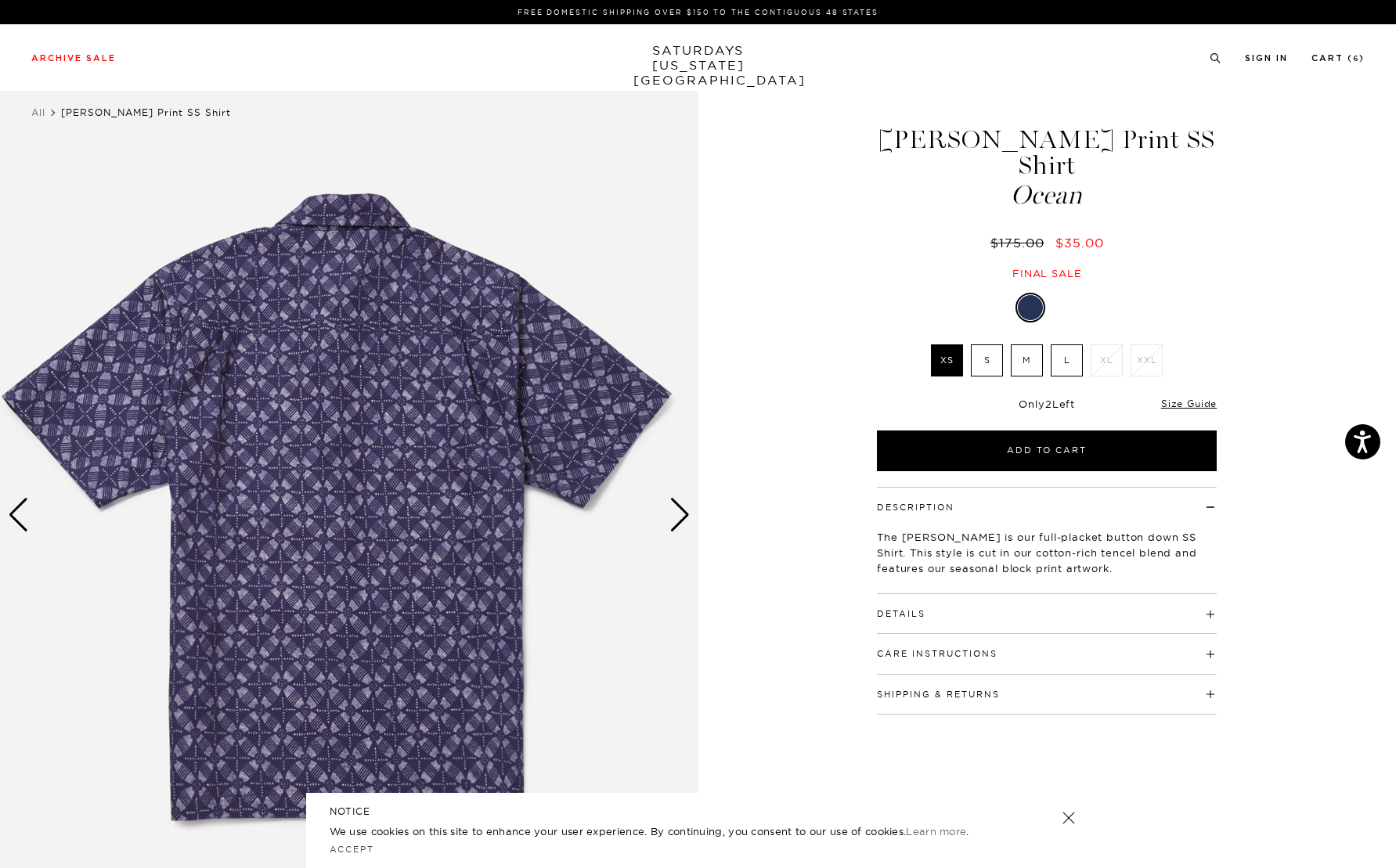
click at [682, 510] on div "Next slide" at bounding box center [680, 515] width 22 height 34
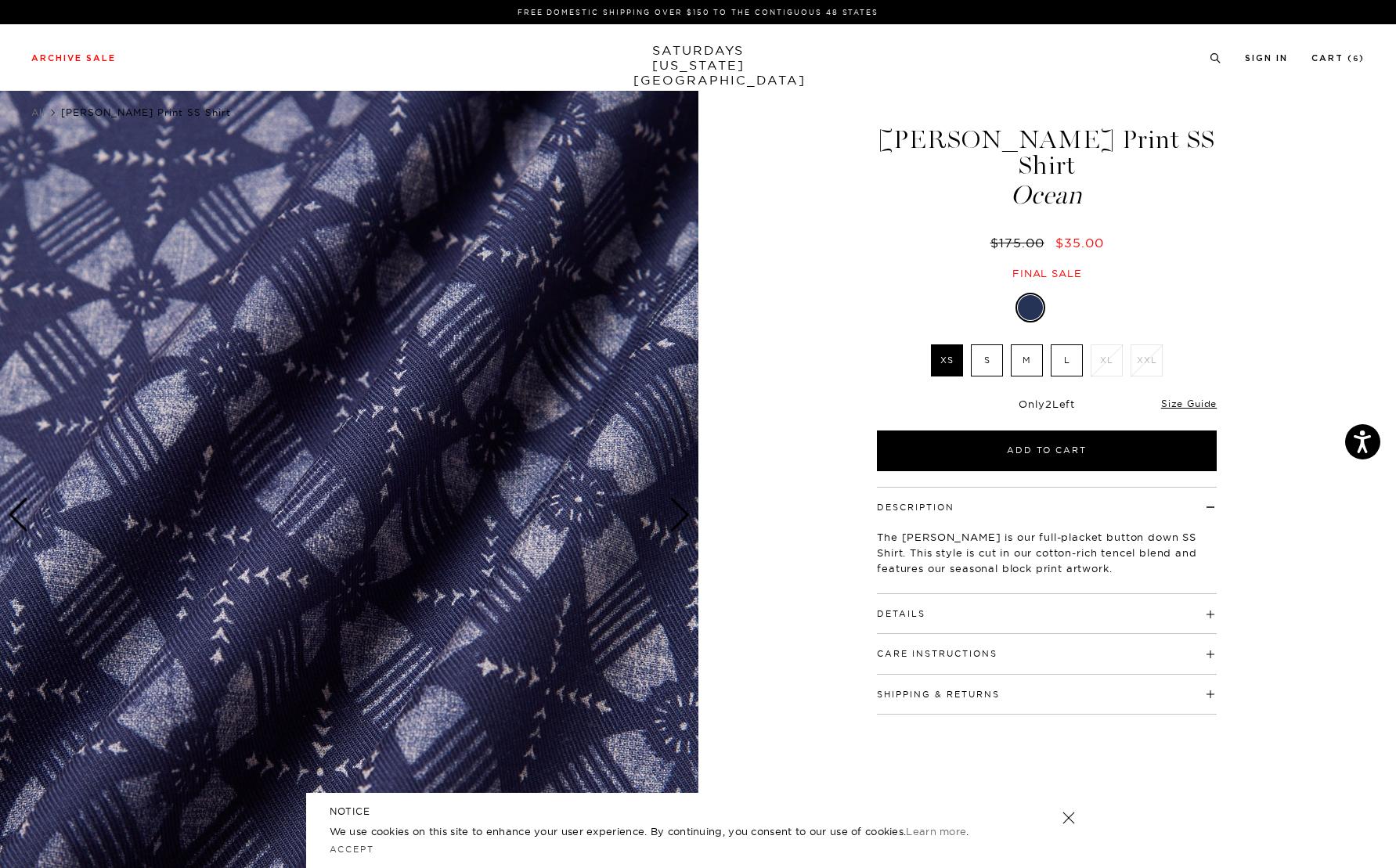
click at [682, 510] on div "Next slide" at bounding box center [680, 515] width 22 height 34
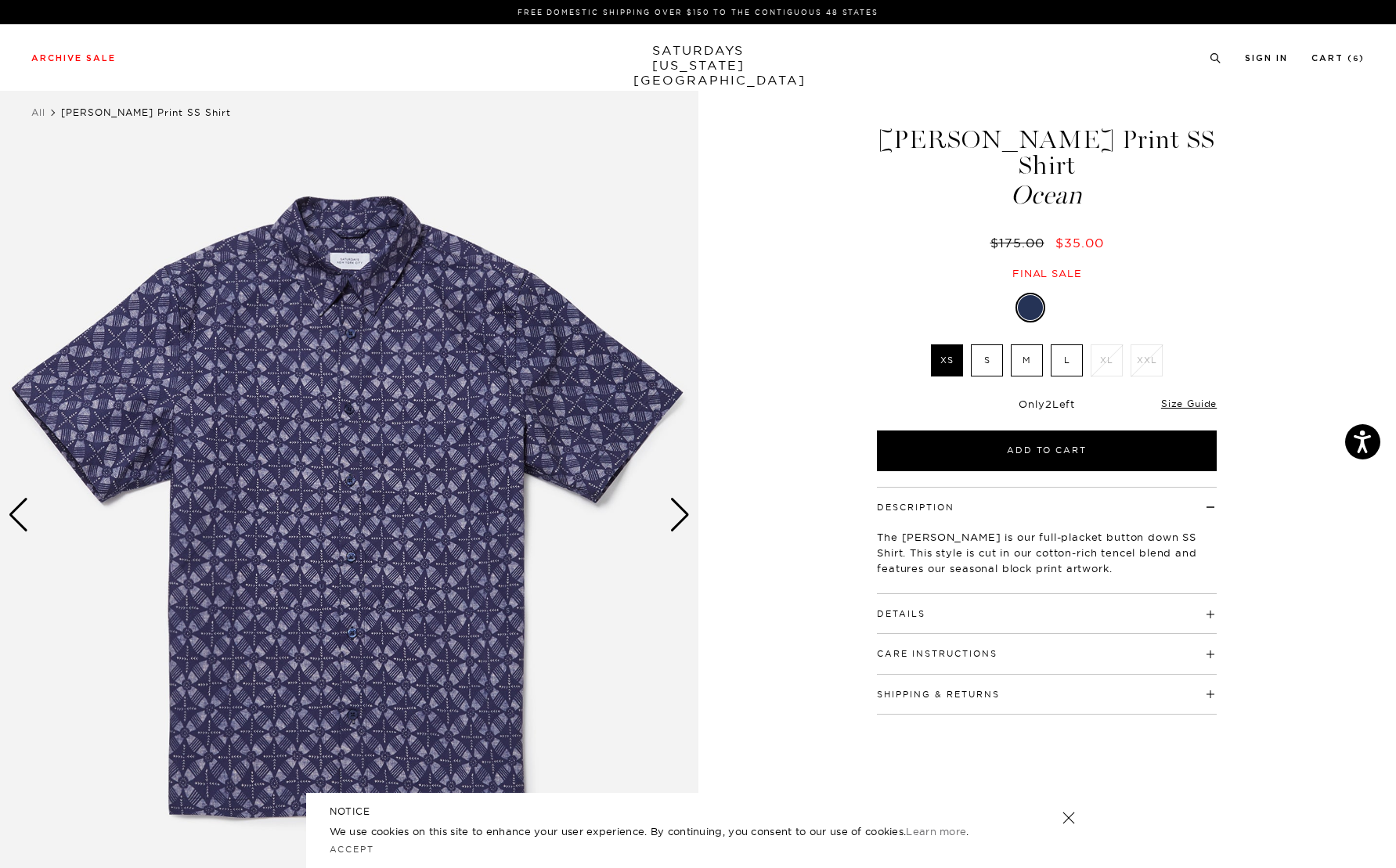
click at [1027, 344] on label "M" at bounding box center [1026, 360] width 32 height 32
click at [0, 0] on input "M" at bounding box center [0, 0] width 0 height 0
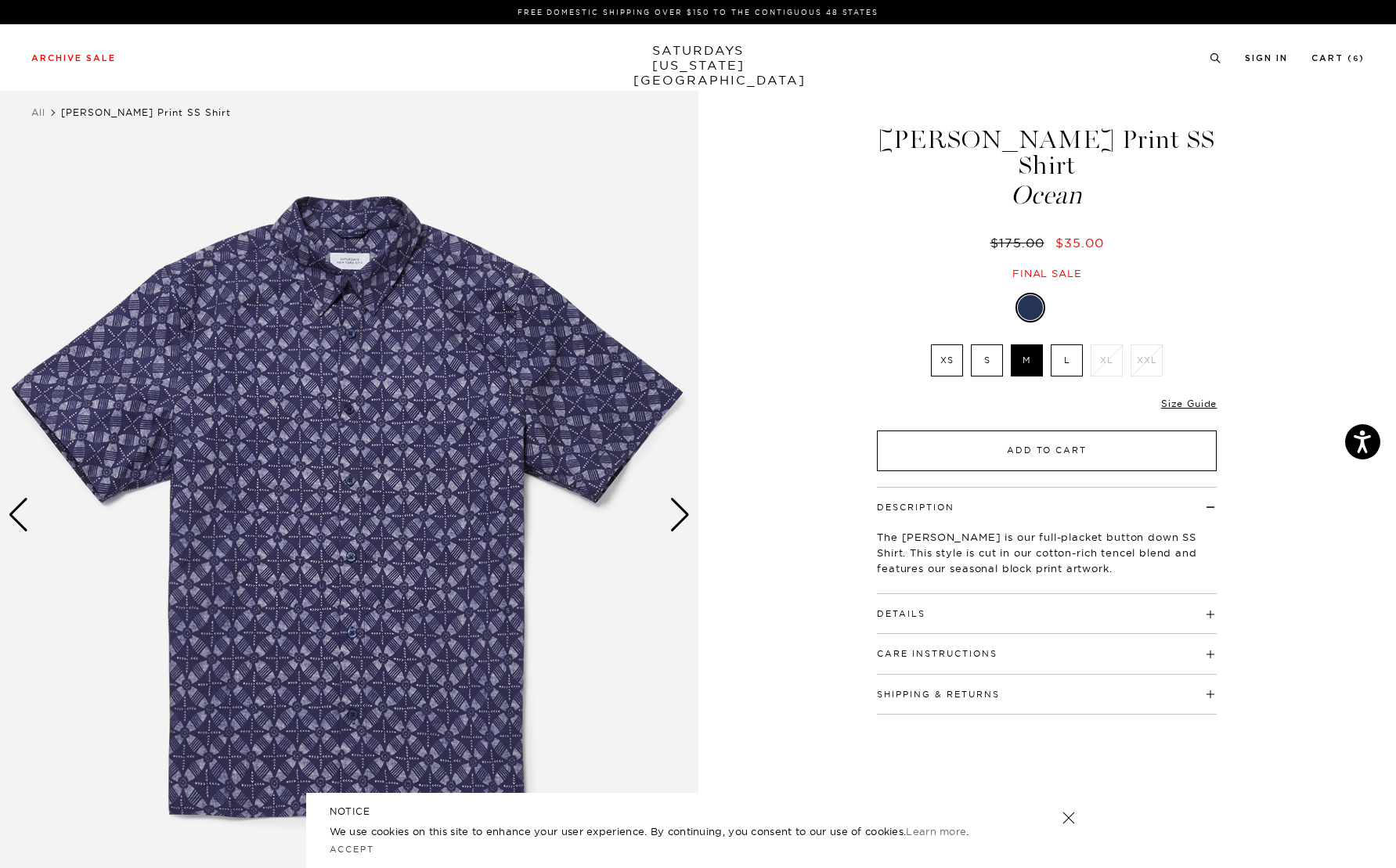
click at [1042, 435] on button "Add to Cart" at bounding box center [1047, 451] width 340 height 41
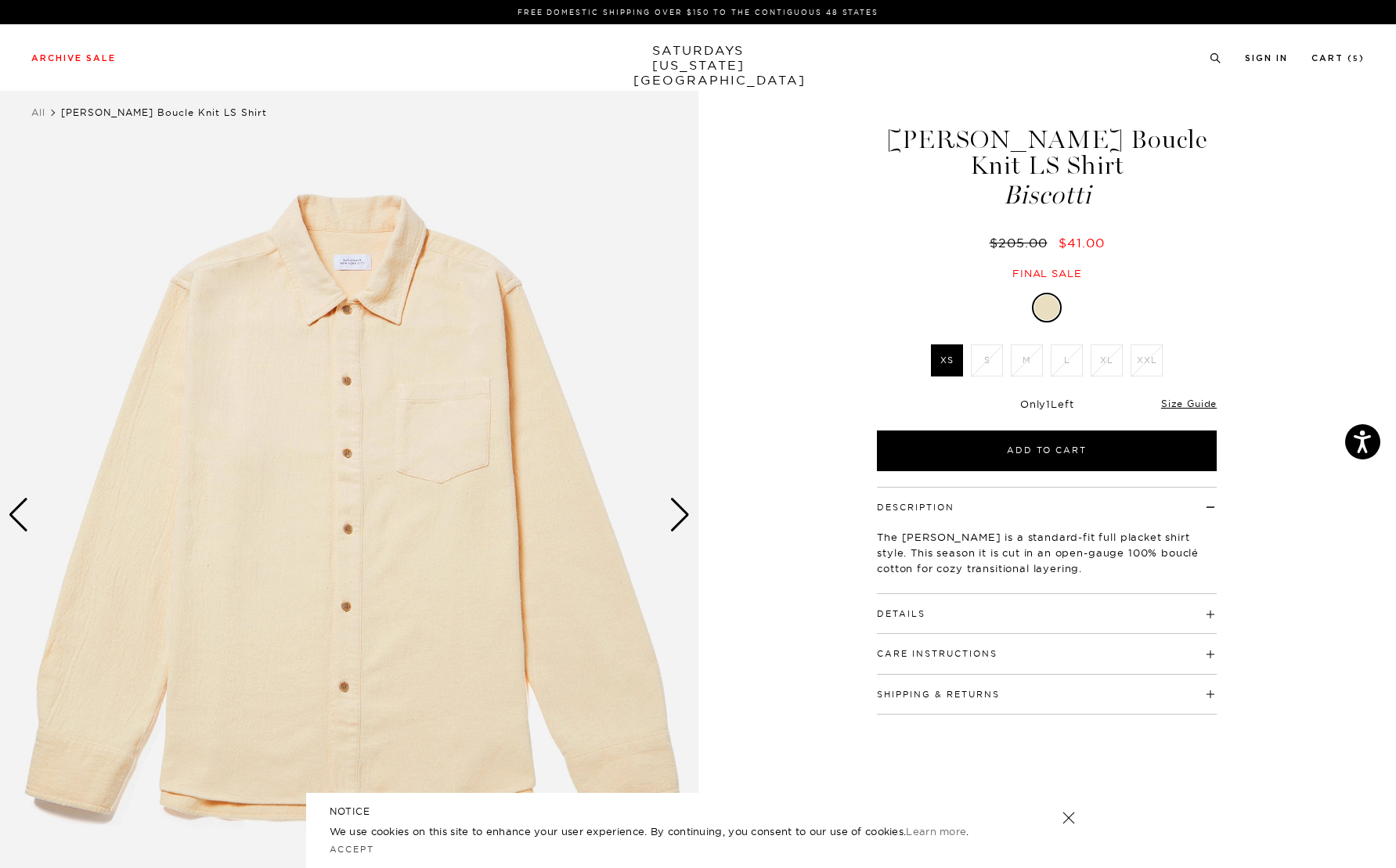
click at [1247, 273] on div "1 / 5" at bounding box center [698, 515] width 1396 height 872
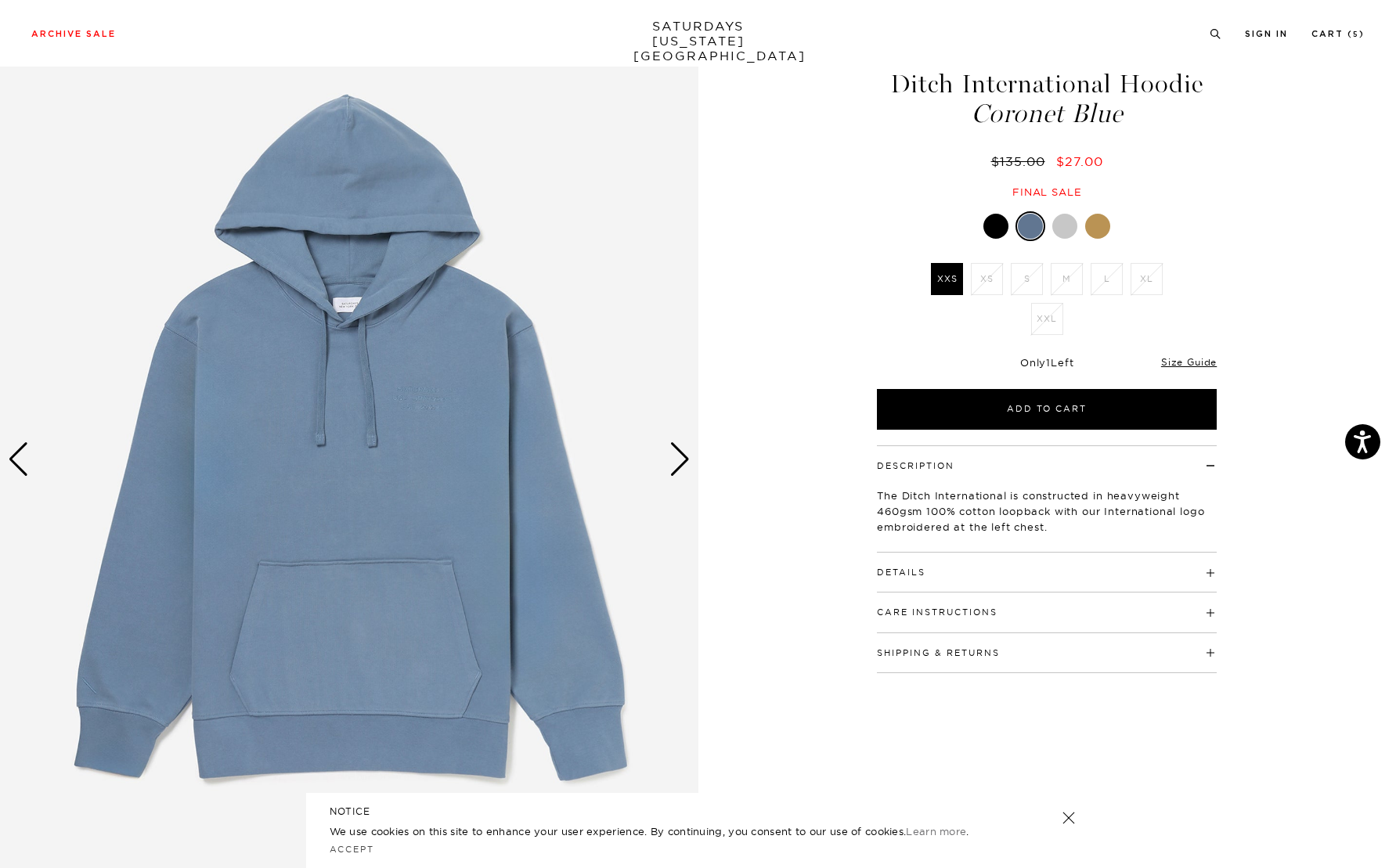
scroll to position [78, 0]
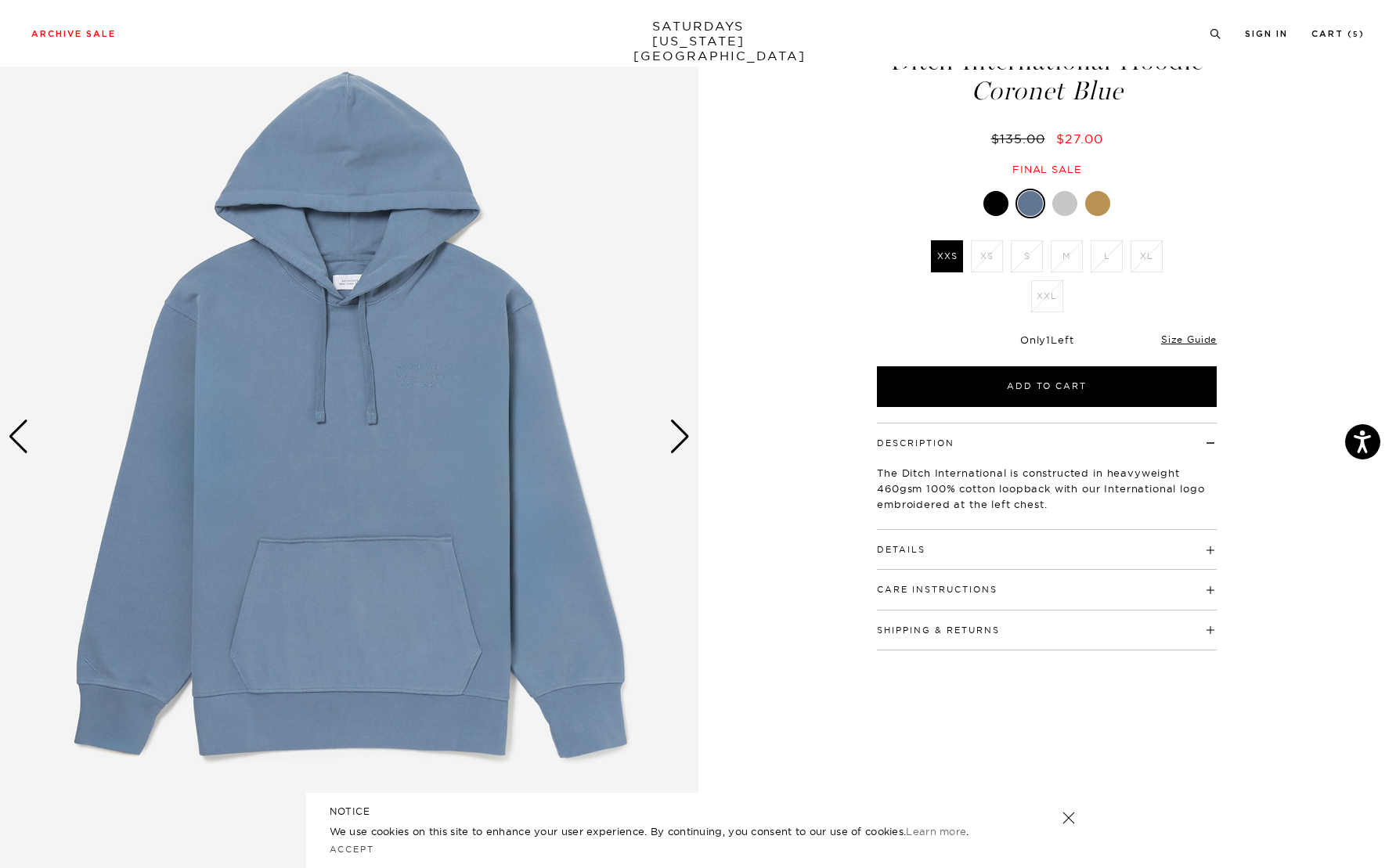
click at [685, 432] on div "Next slide" at bounding box center [680, 436] width 22 height 34
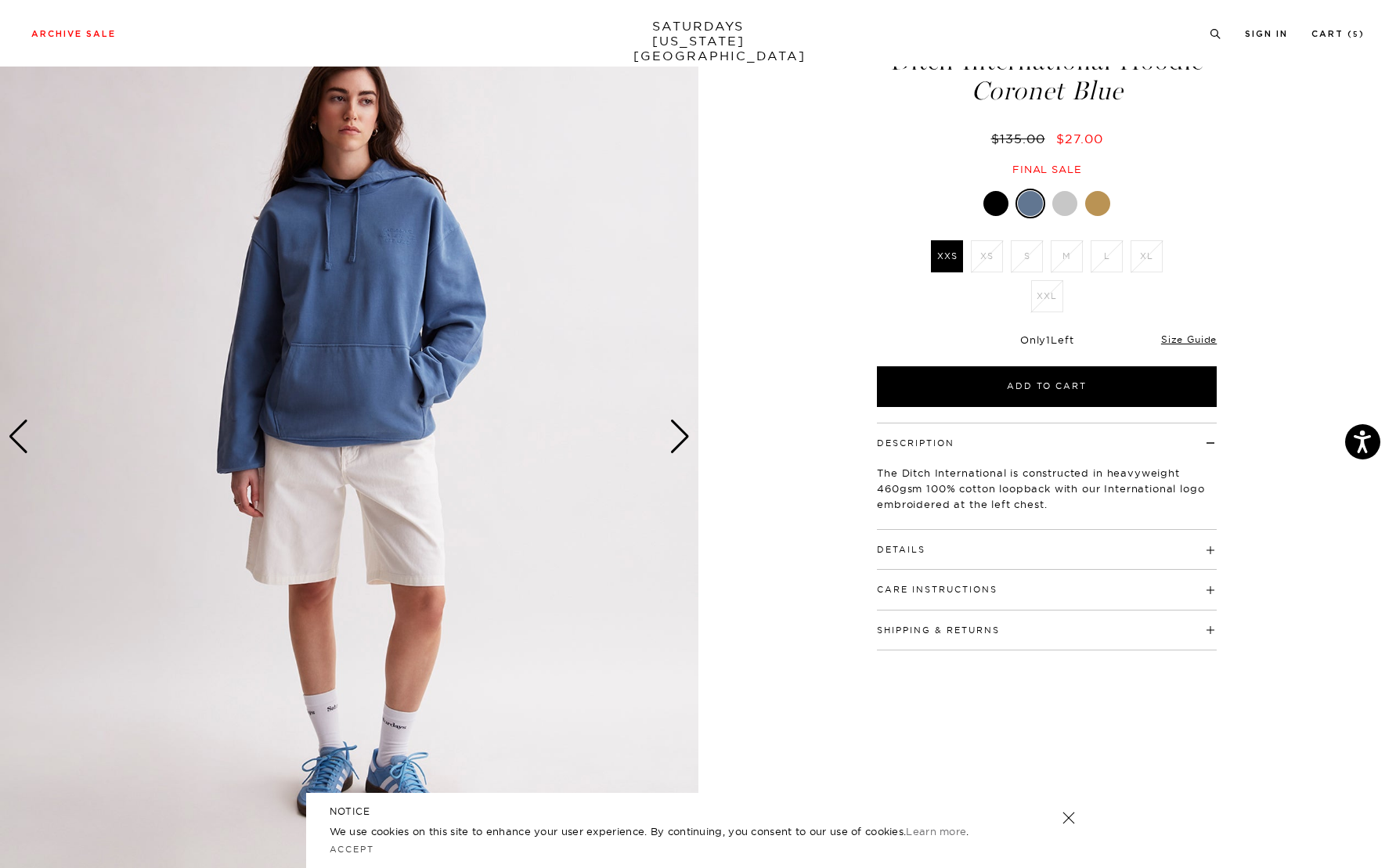
click at [685, 432] on div "Next slide" at bounding box center [680, 436] width 22 height 34
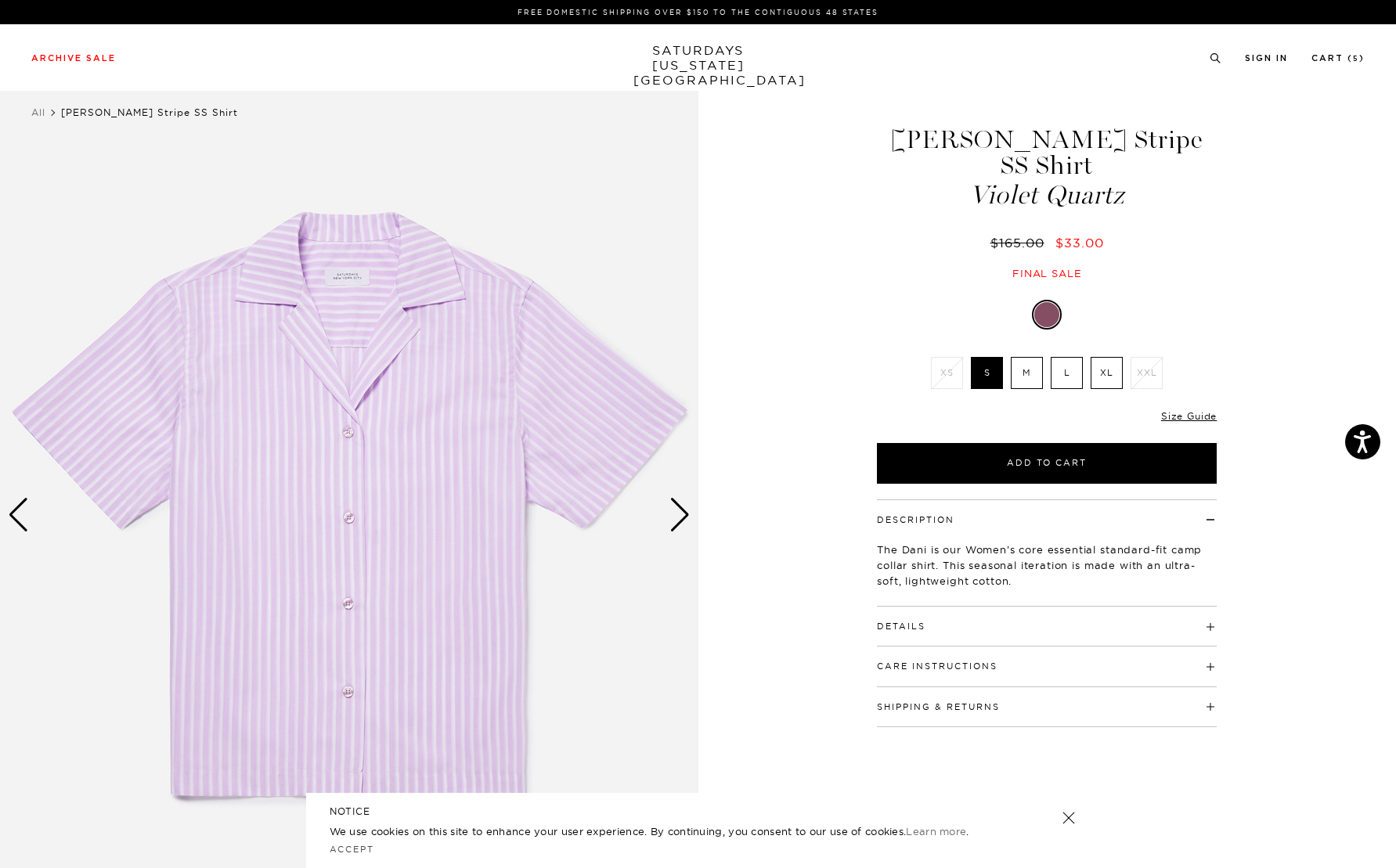
click at [679, 512] on div "Next slide" at bounding box center [680, 515] width 22 height 34
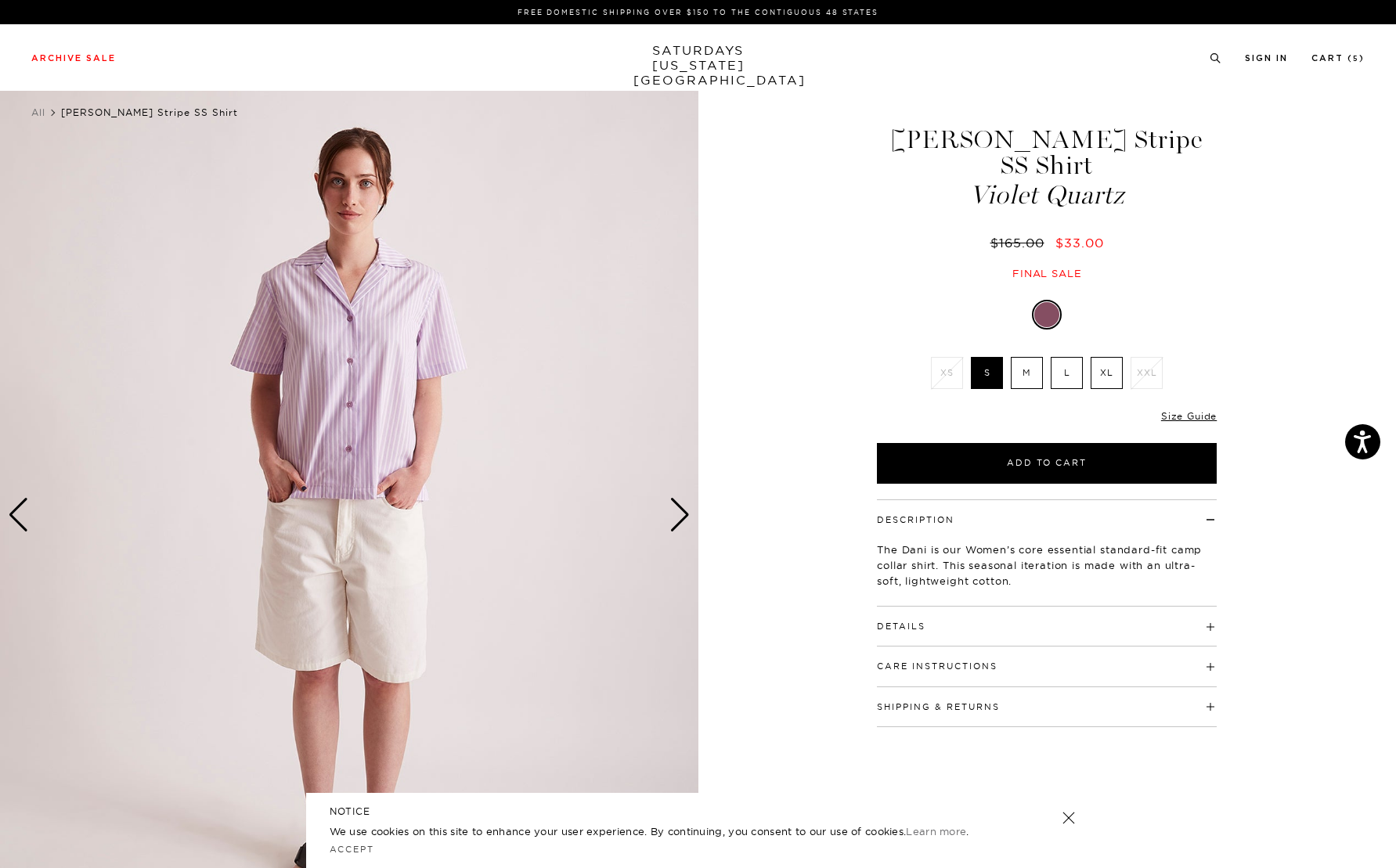
click at [953, 607] on h4 "Details" at bounding box center [1047, 619] width 340 height 25
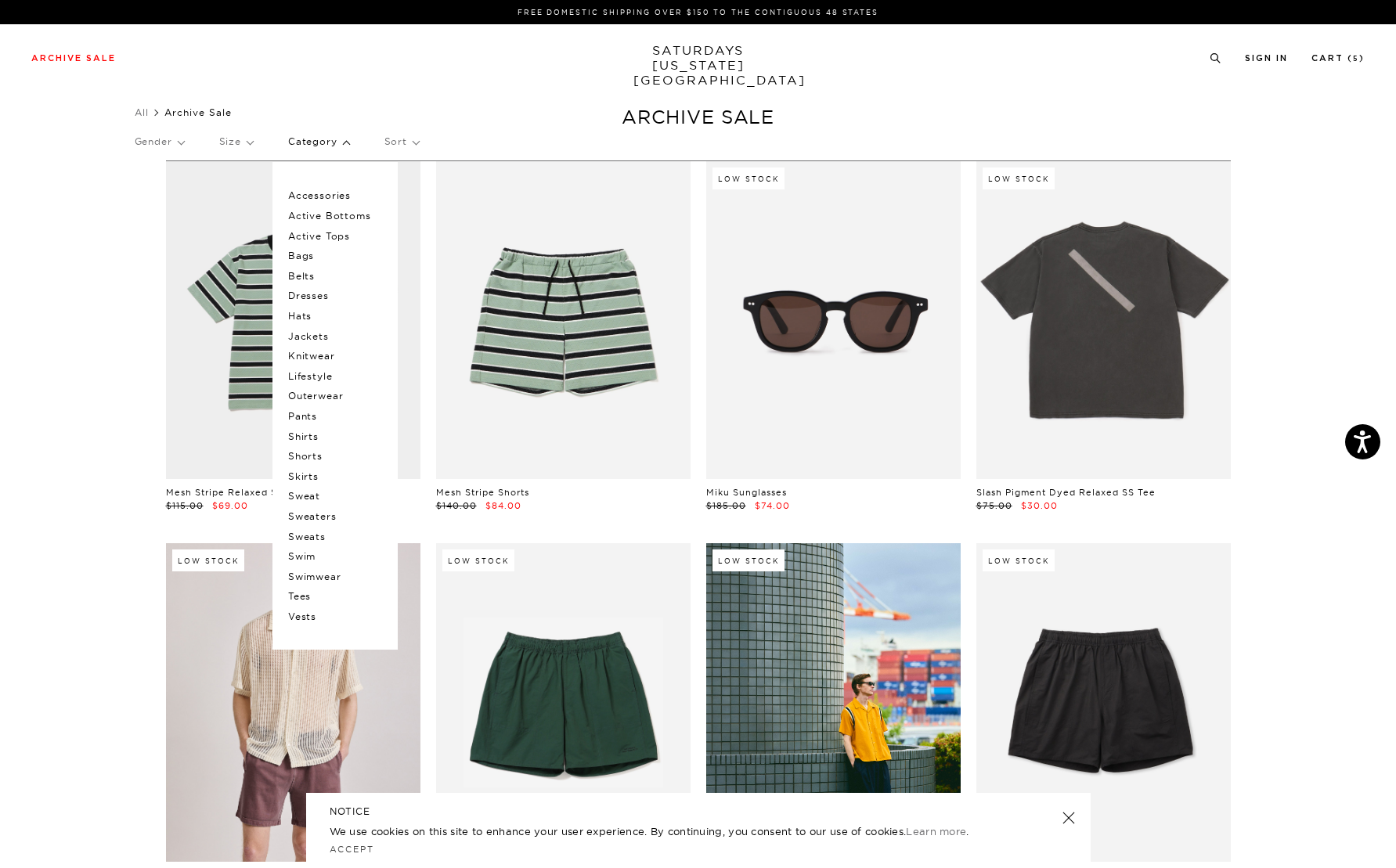
click at [329, 196] on p "Accessories" at bounding box center [335, 196] width 94 height 21
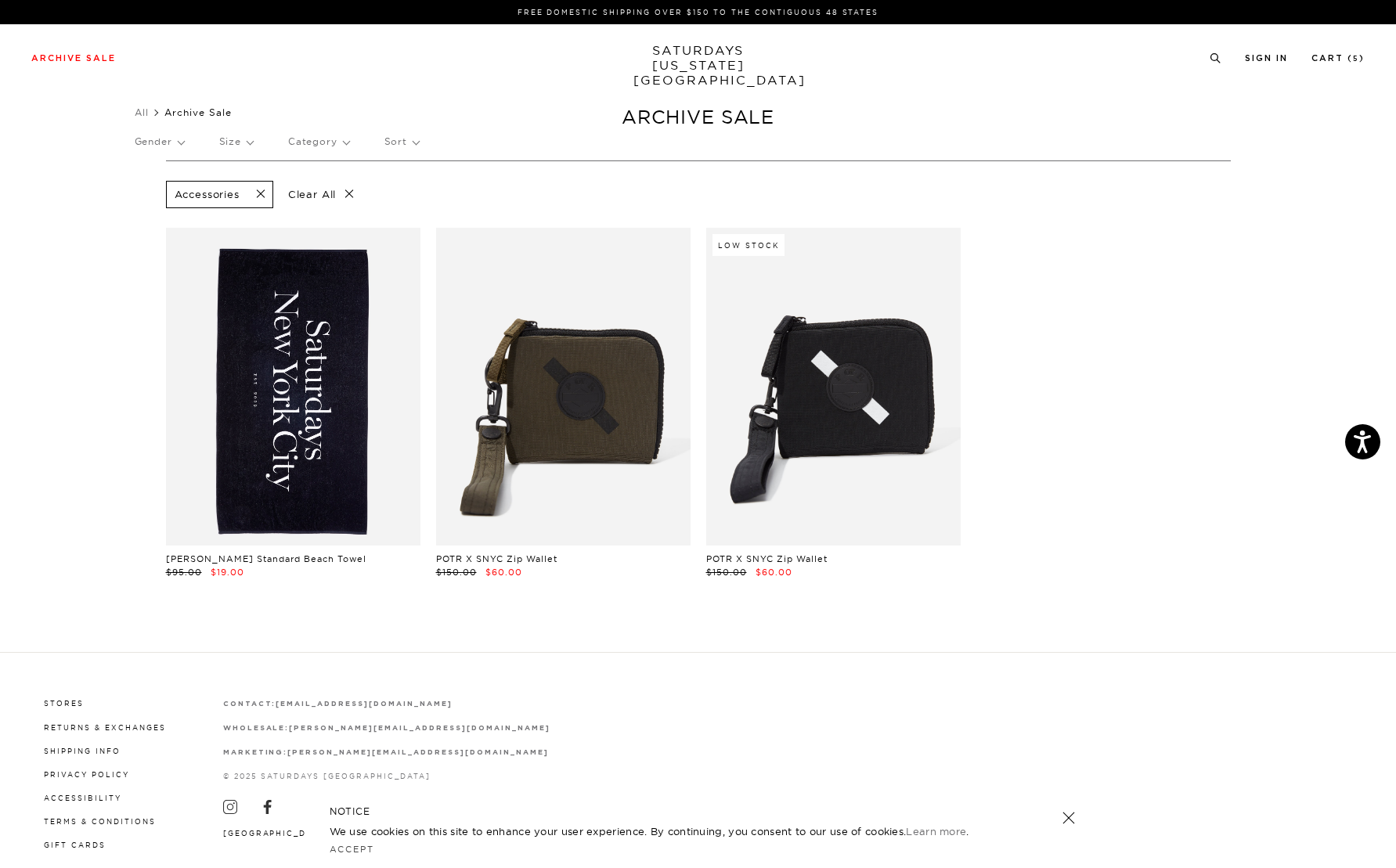
click at [310, 138] on p "Category" at bounding box center [318, 141] width 61 height 36
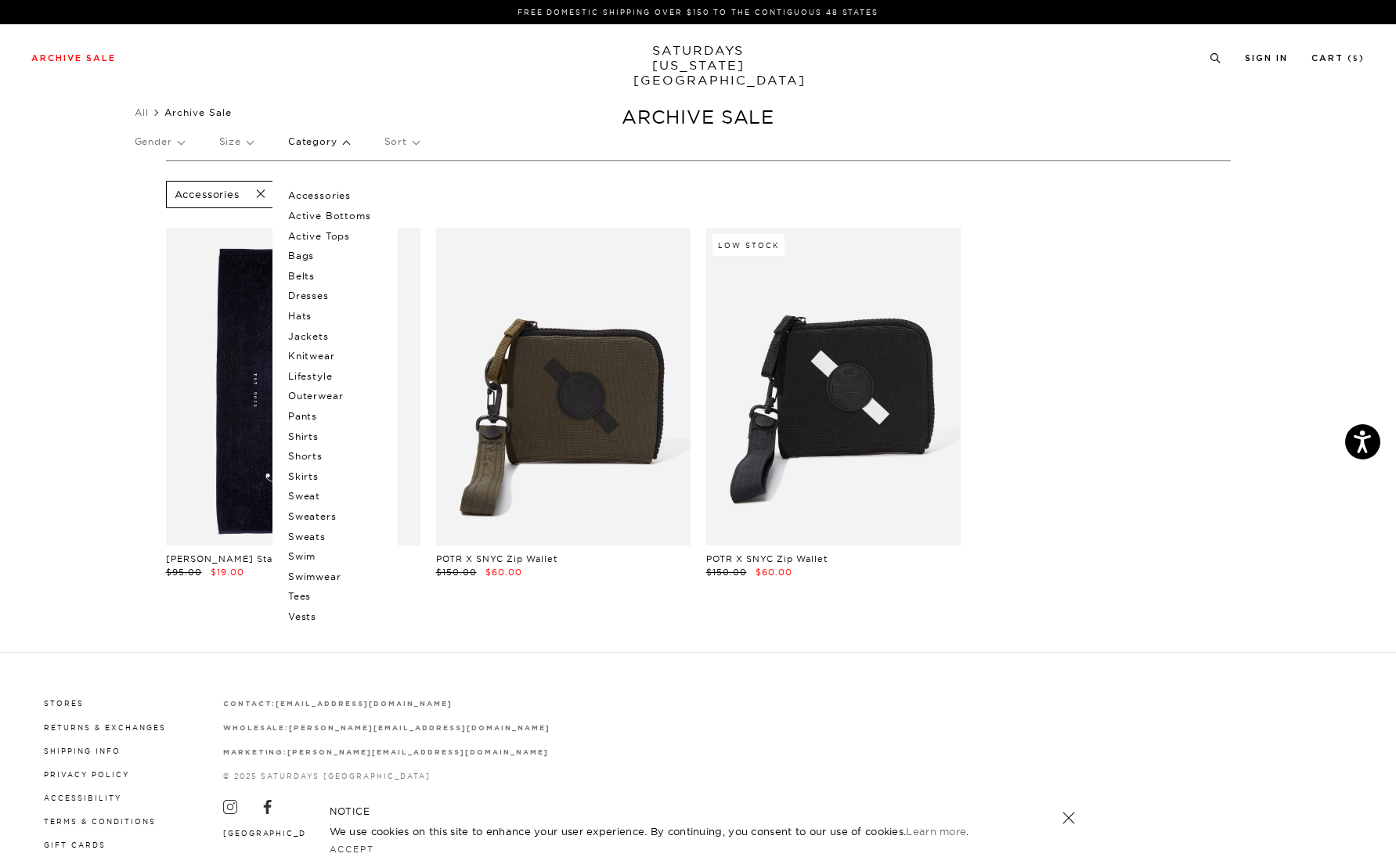
click at [990, 651] on section "Accessories Clear All Miller Standard Beach Towel $95.00 $19.00 POTR X SNYC Zip…" at bounding box center [698, 406] width 1396 height 491
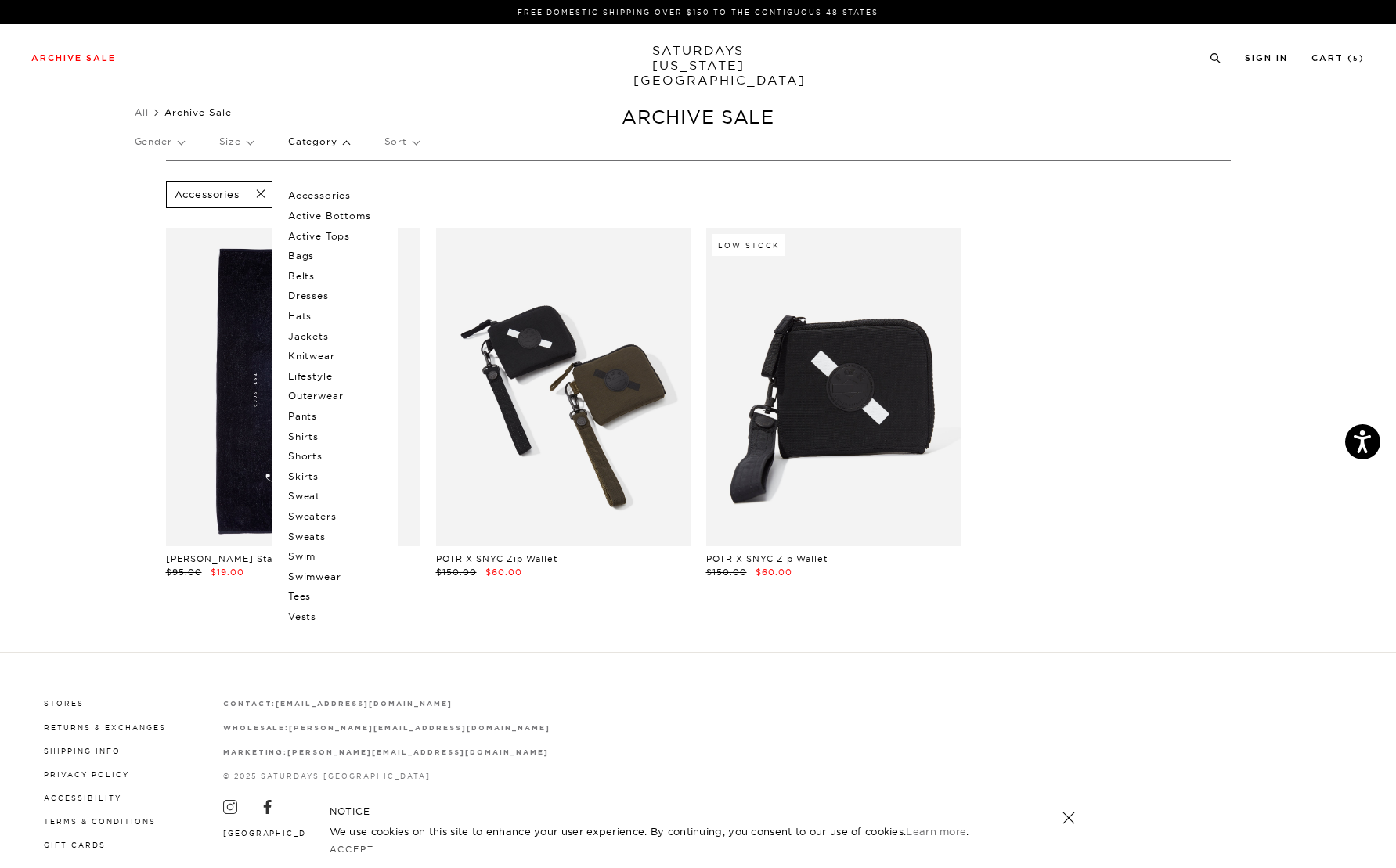
click at [562, 426] on link at bounding box center [563, 387] width 255 height 318
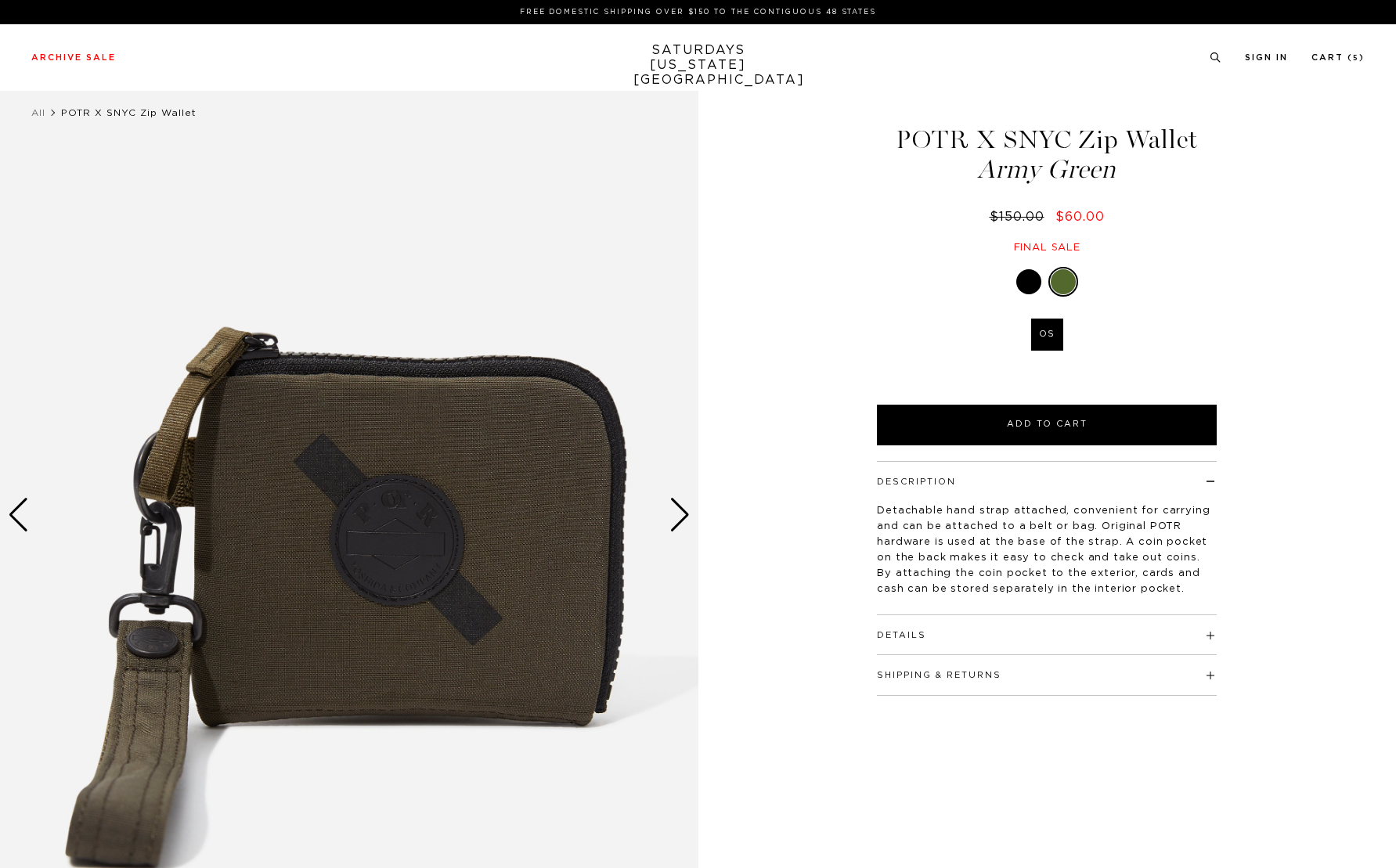
click at [682, 510] on div "Next slide" at bounding box center [680, 515] width 22 height 34
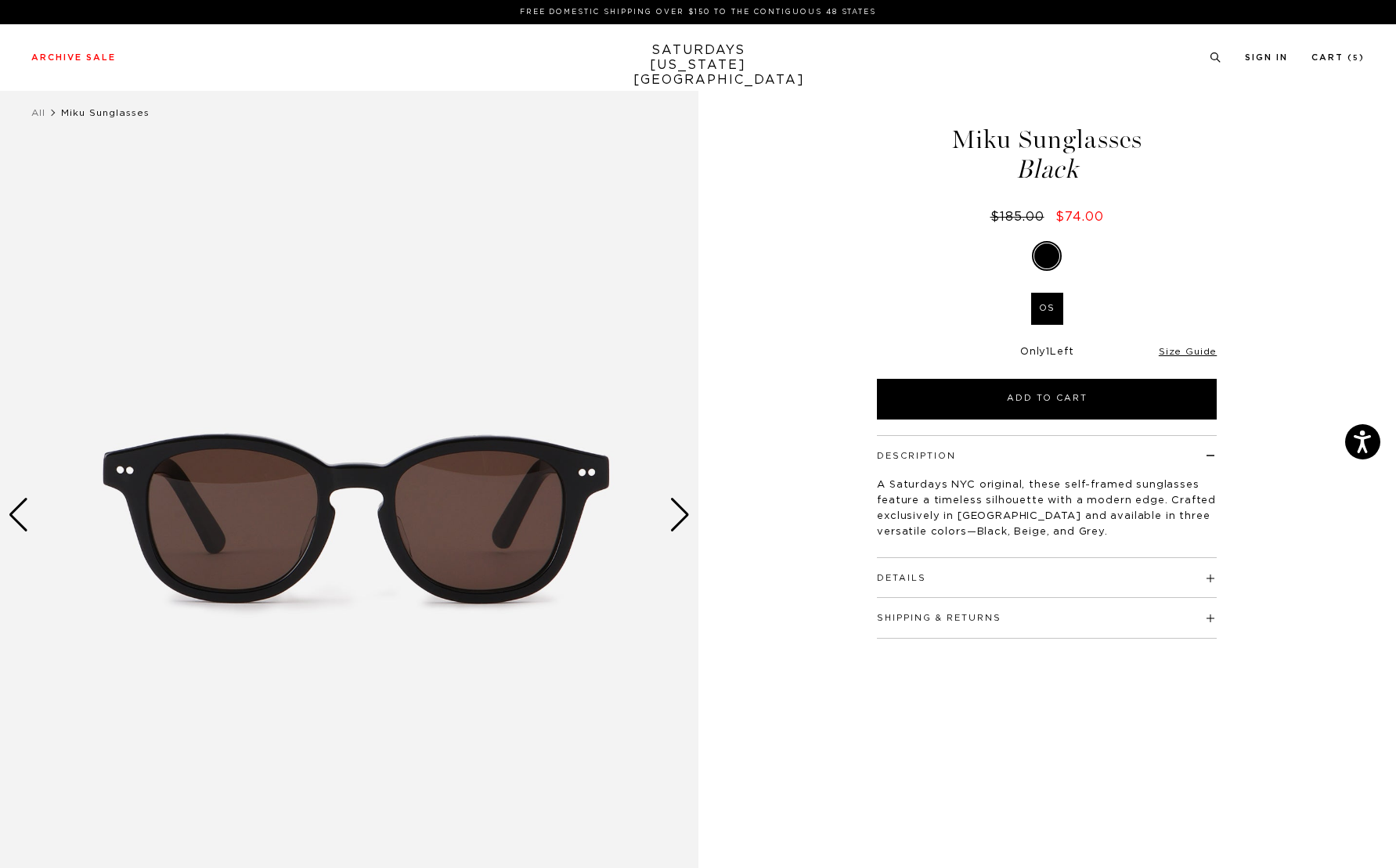
click at [677, 515] on div "Next slide" at bounding box center [680, 515] width 22 height 34
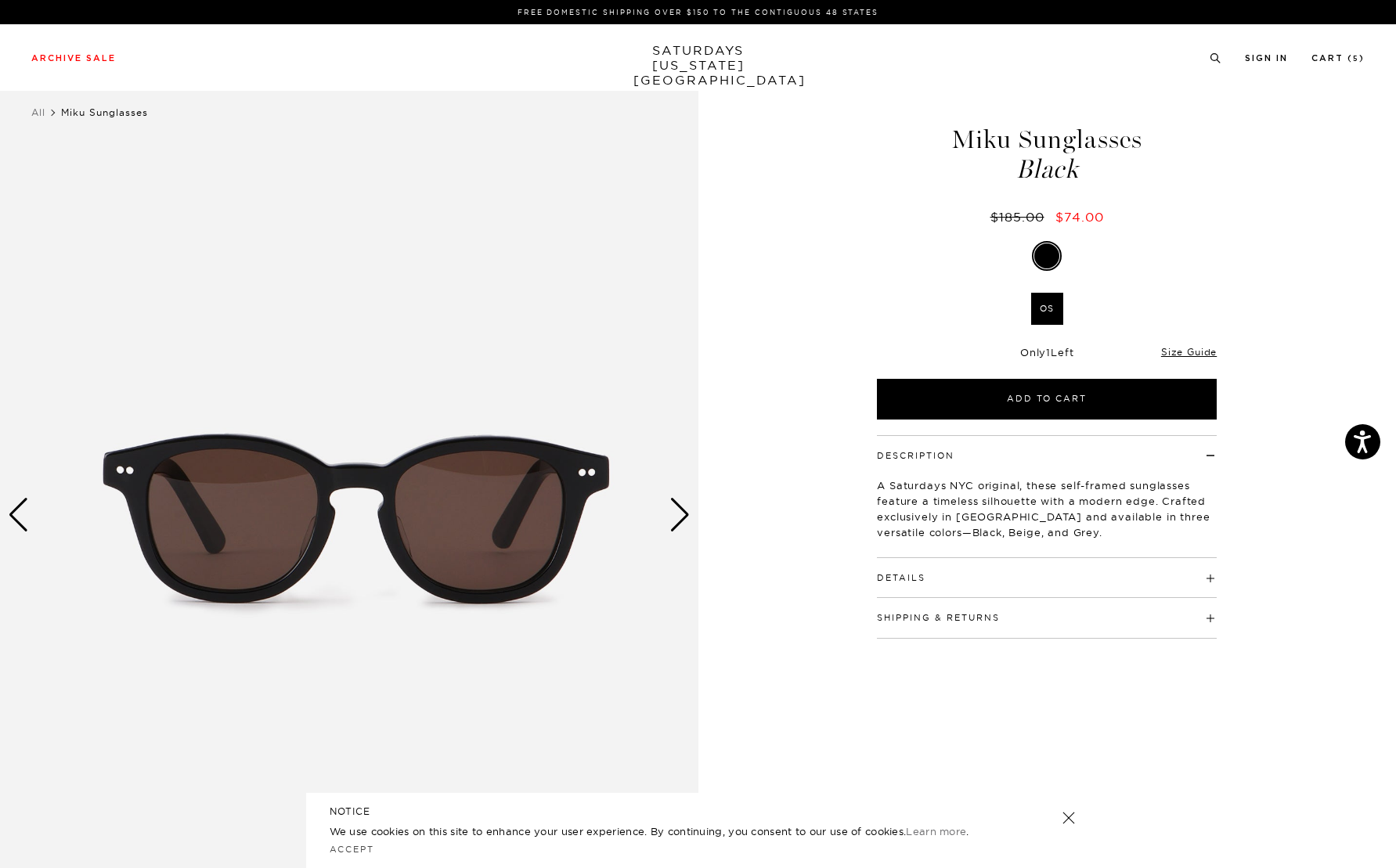
click at [684, 515] on div "Next slide" at bounding box center [680, 515] width 22 height 34
